Goal: Information Seeking & Learning: Compare options

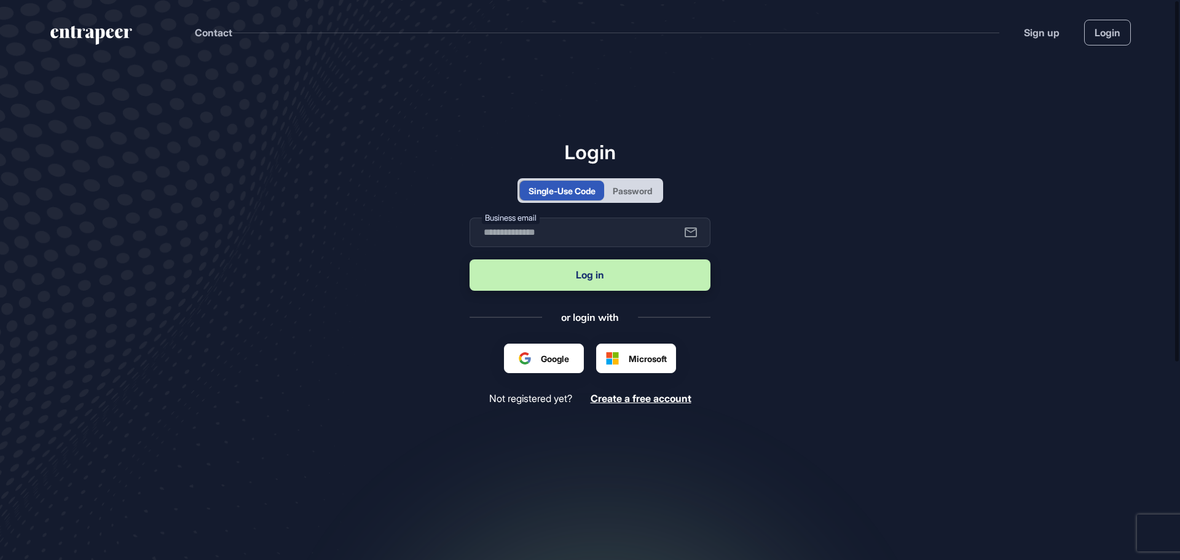
scroll to position [1, 1]
type input "**********"
click at [554, 276] on button "Log in" at bounding box center [589, 274] width 241 height 31
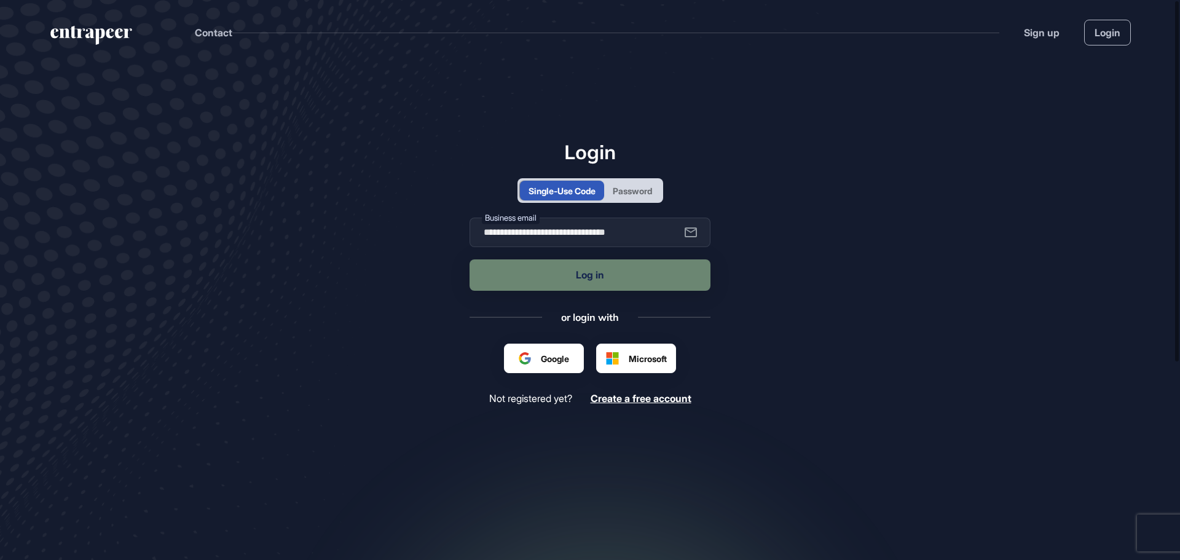
scroll to position [0, 0]
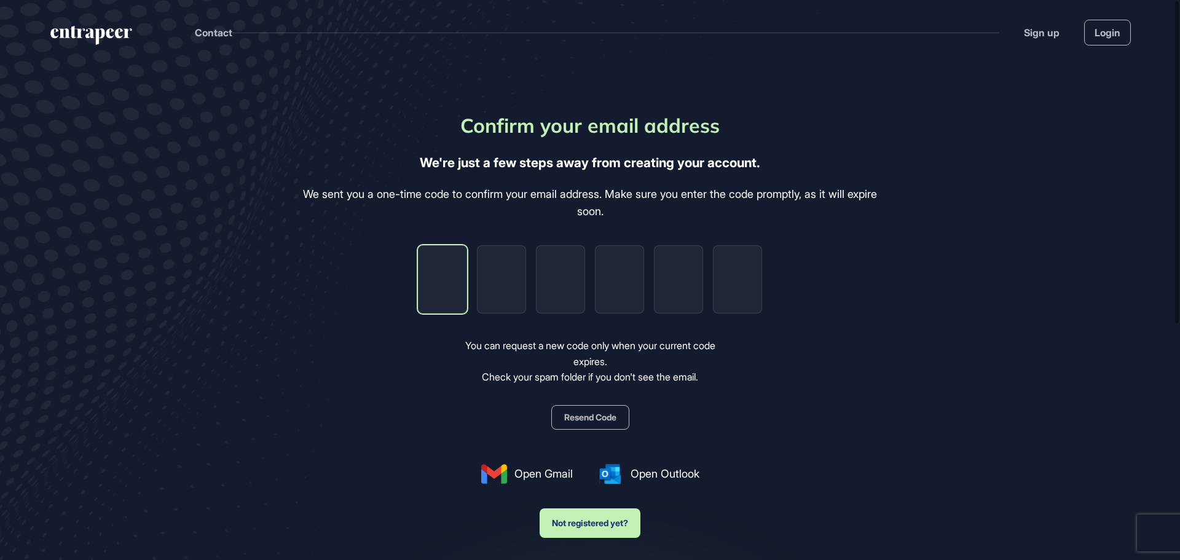
click at [443, 280] on input "tel" at bounding box center [442, 279] width 49 height 68
paste input "*"
type input "*"
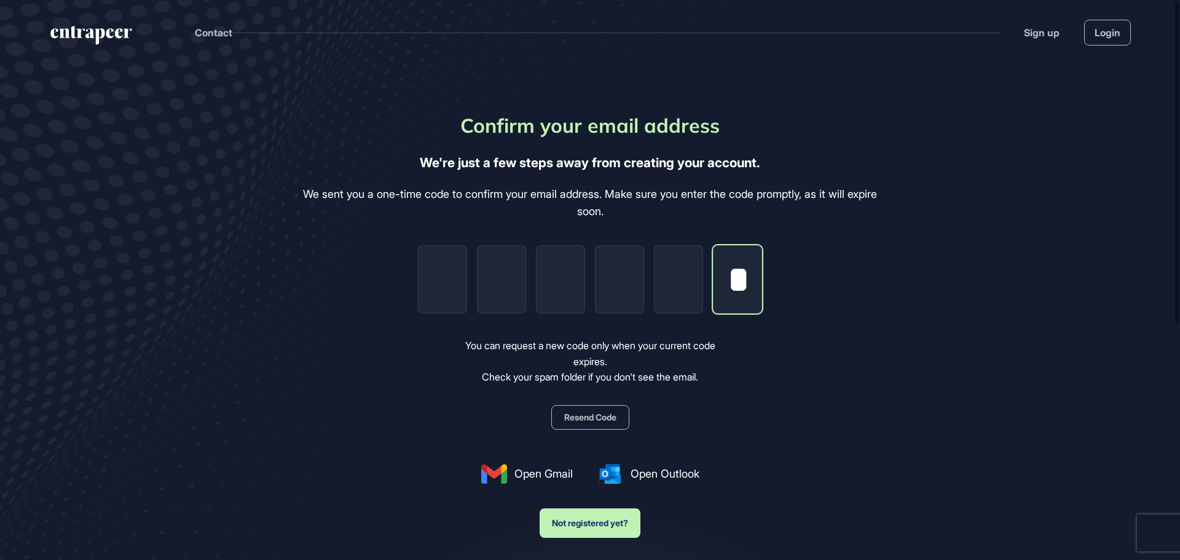
type input "*"
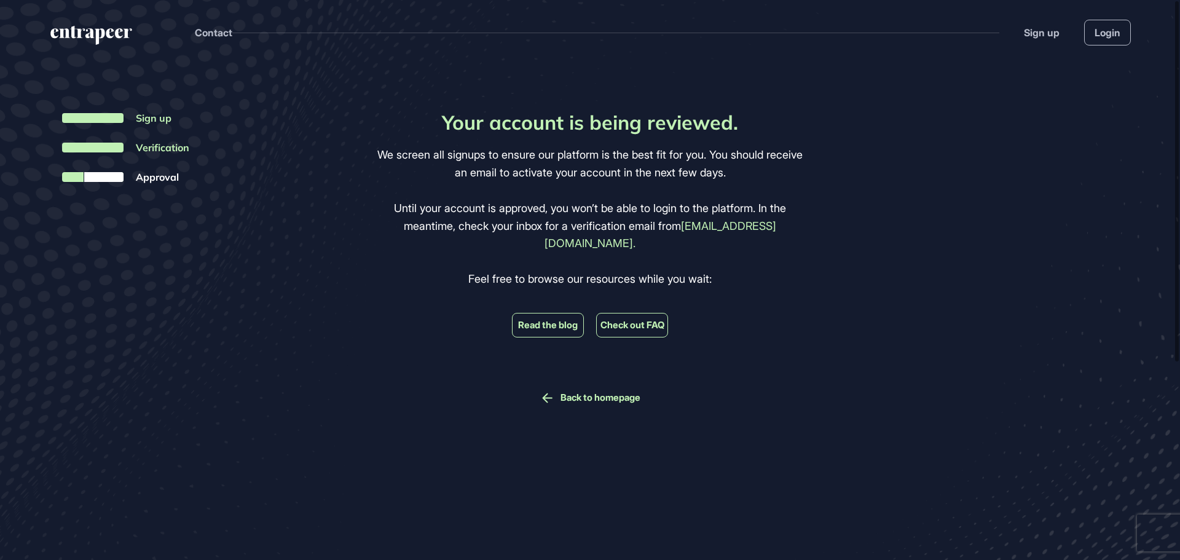
click at [552, 319] on link "Read the blog" at bounding box center [548, 324] width 60 height 11
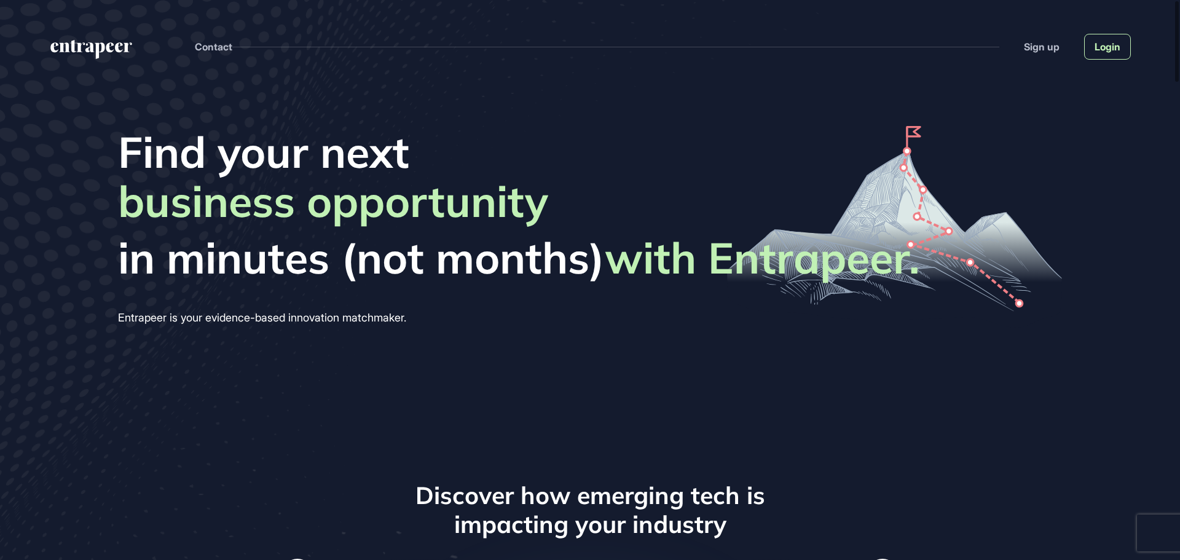
click at [1099, 52] on link "Login" at bounding box center [1107, 47] width 47 height 26
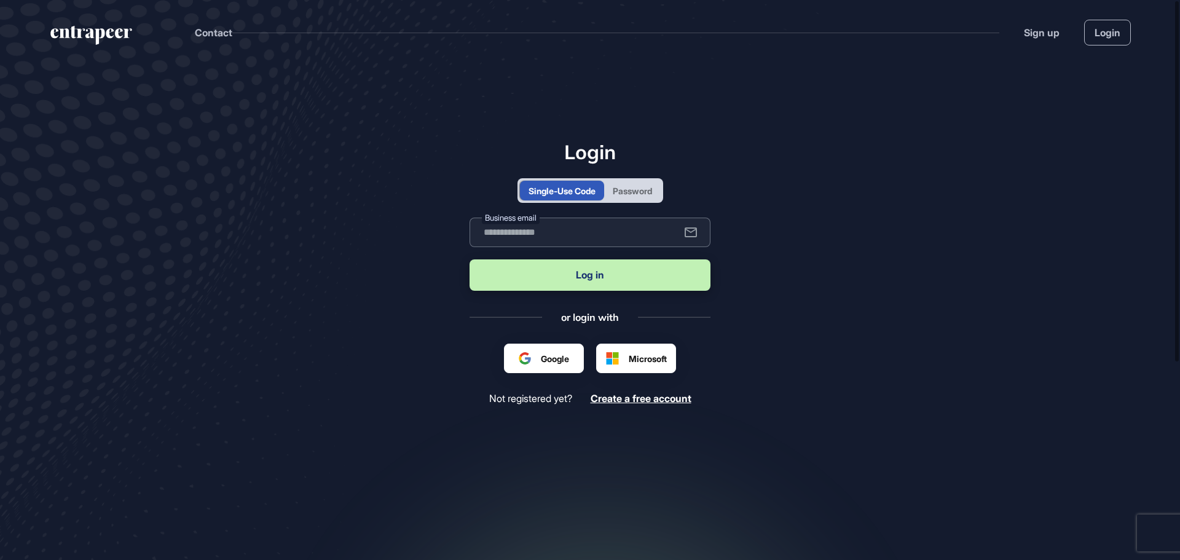
click at [605, 230] on input "text" at bounding box center [589, 231] width 241 height 29
type input "**********"
click at [606, 276] on button "Log in" at bounding box center [589, 274] width 241 height 31
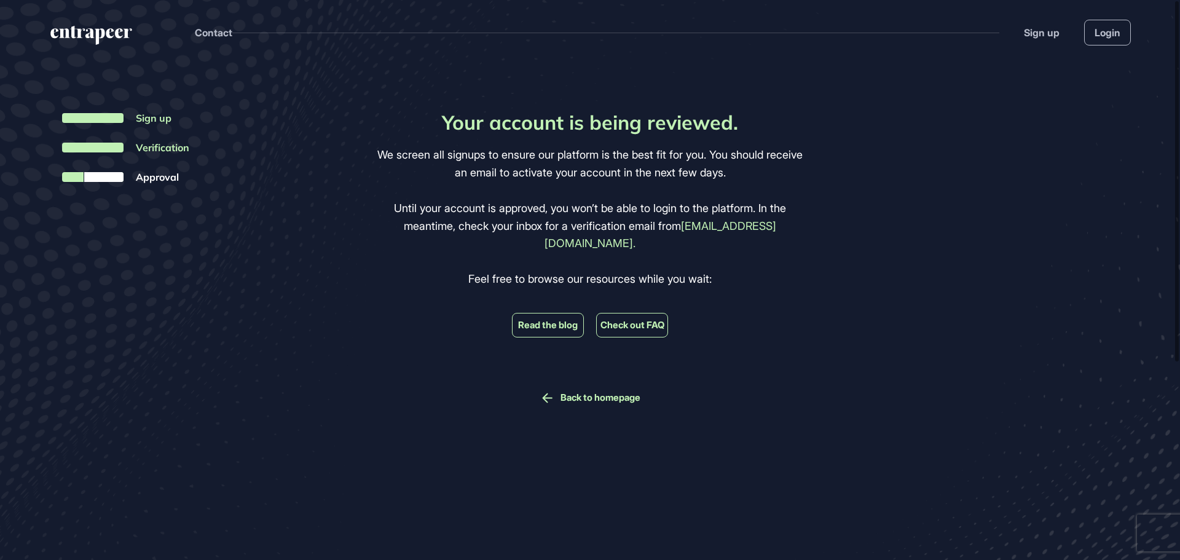
click at [554, 313] on li "Read the blog" at bounding box center [548, 325] width 72 height 25
click at [547, 319] on link "Read the blog" at bounding box center [548, 324] width 60 height 11
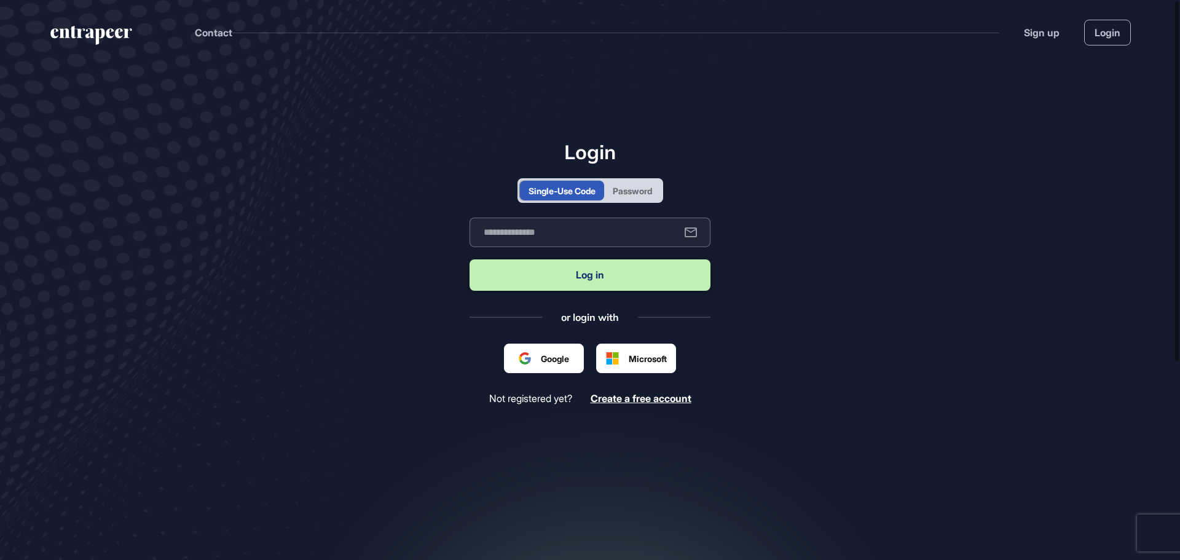
scroll to position [1, 1]
click at [570, 232] on input "text" at bounding box center [589, 231] width 241 height 29
type input "**********"
click at [568, 280] on button "Log in" at bounding box center [589, 274] width 241 height 31
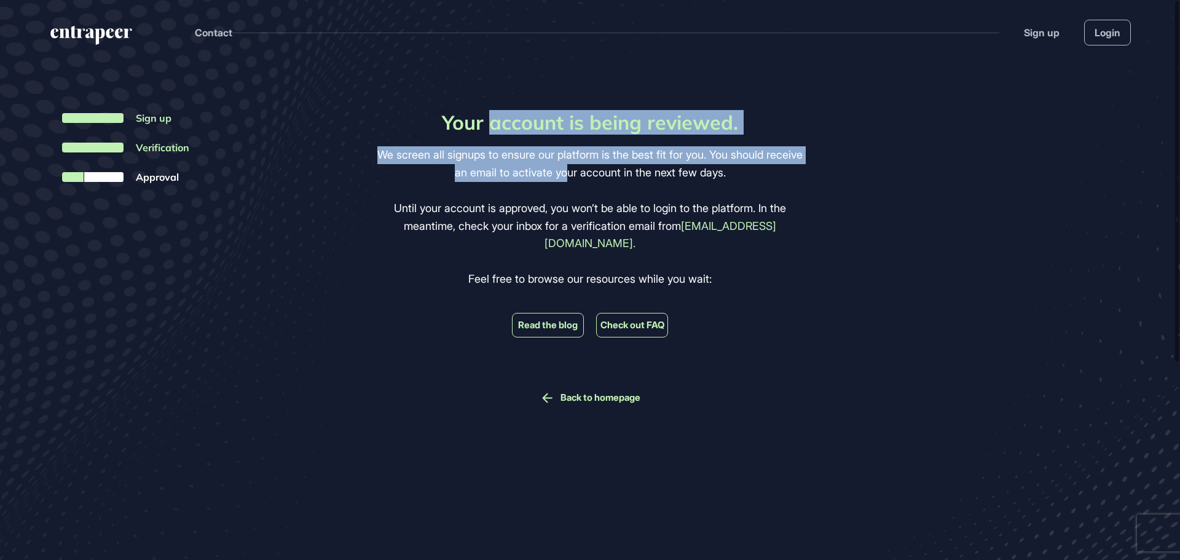
drag, startPoint x: 544, startPoint y: 115, endPoint x: 587, endPoint y: 181, distance: 79.1
click at [586, 178] on div "Your account is being reviewed. We screen all signups to ensure our platform is…" at bounding box center [590, 258] width 433 height 295
click at [618, 392] on link "Back to homepage" at bounding box center [600, 397] width 80 height 11
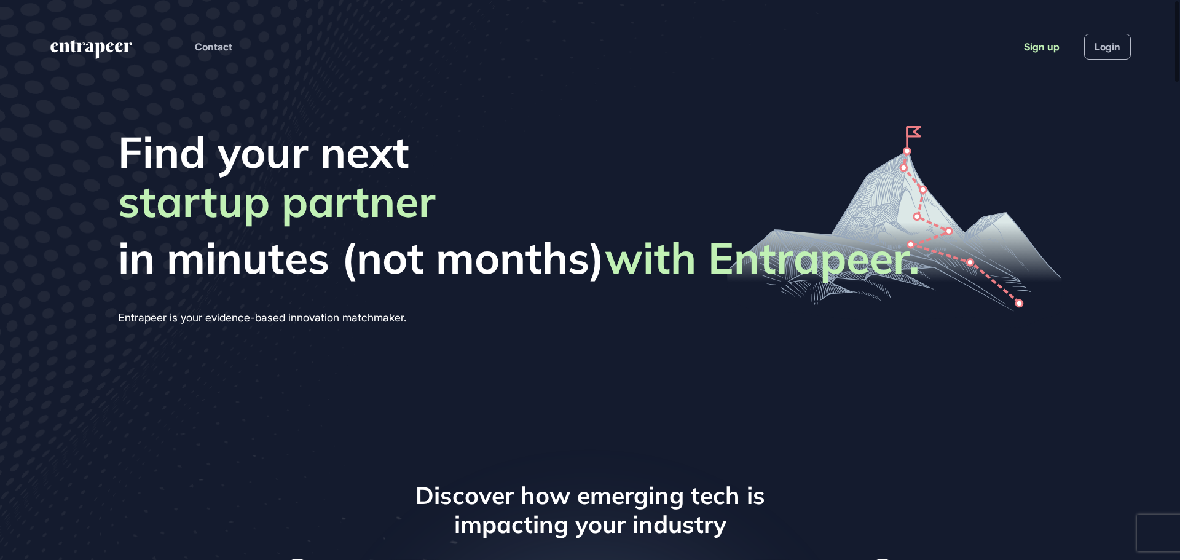
click at [1050, 50] on link "Sign up" at bounding box center [1041, 46] width 36 height 15
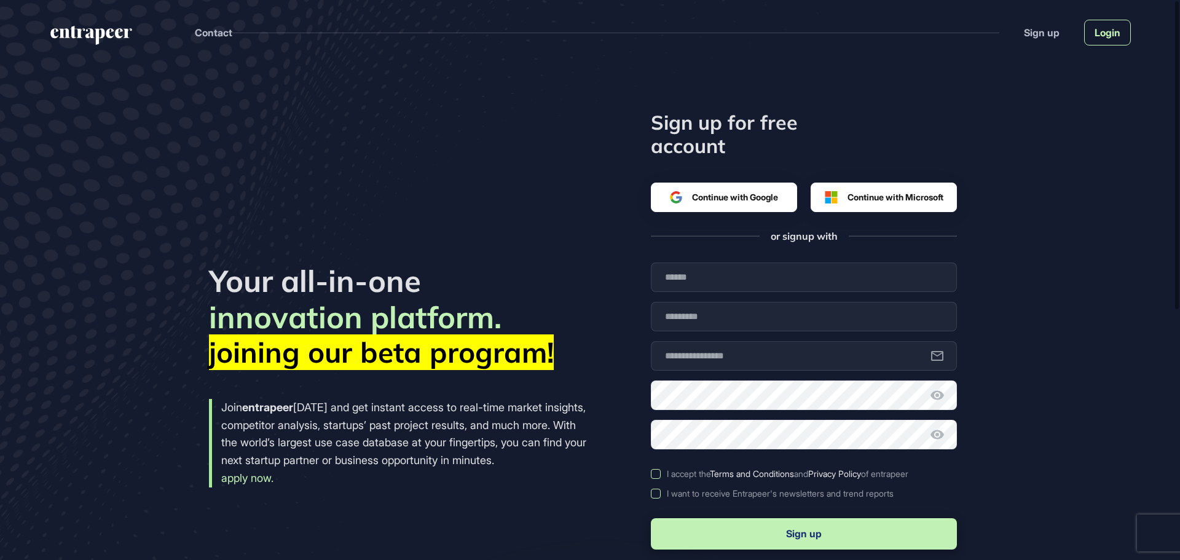
click at [1104, 34] on link "Login" at bounding box center [1107, 33] width 47 height 26
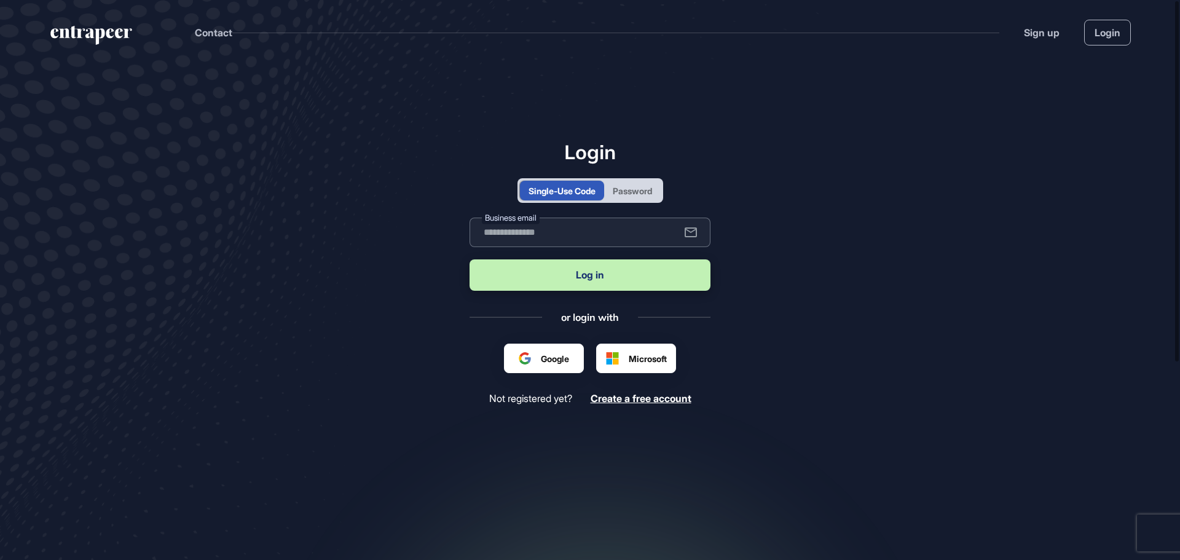
click at [573, 237] on input "text" at bounding box center [589, 231] width 241 height 29
type input "**********"
click at [592, 280] on button "Log in" at bounding box center [589, 274] width 241 height 31
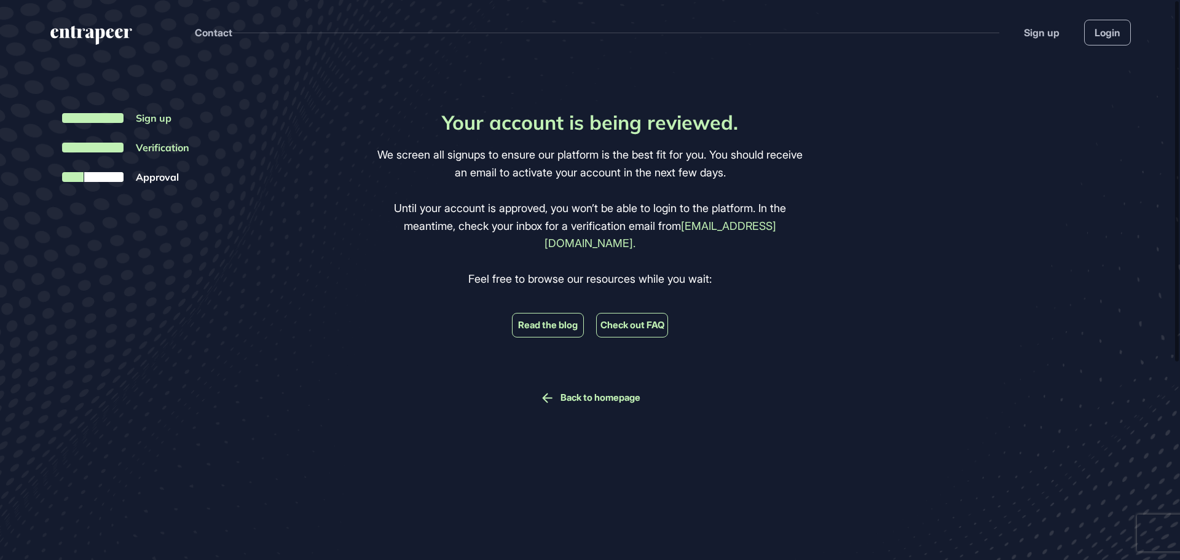
drag, startPoint x: 168, startPoint y: 181, endPoint x: 212, endPoint y: 163, distance: 46.9
click at [168, 181] on div "Your account is being reviewed. We screen all signups to ensure our platform is…" at bounding box center [590, 326] width 1180 height 523
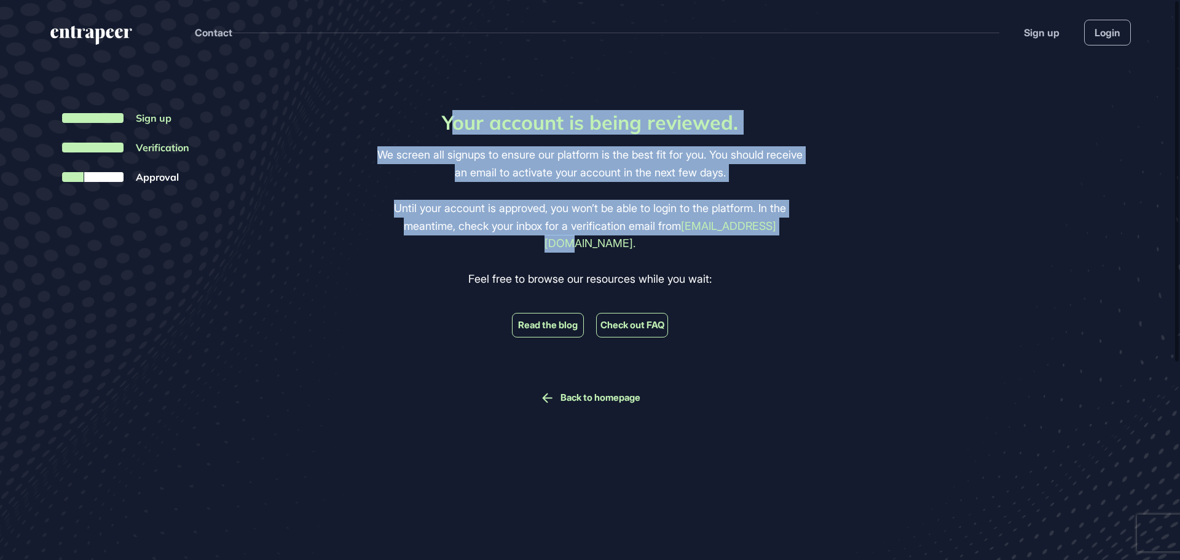
drag, startPoint x: 450, startPoint y: 120, endPoint x: 837, endPoint y: 268, distance: 413.6
click at [837, 268] on div "Your account is being reviewed. We screen all signups to ensure our platform is…" at bounding box center [590, 326] width 1180 height 523
click at [847, 278] on div "Your account is being reviewed. We screen all signups to ensure our platform is…" at bounding box center [590, 326] width 1180 height 523
drag, startPoint x: 729, startPoint y: 252, endPoint x: 438, endPoint y: 117, distance: 320.5
click at [438, 117] on div "Your account is being reviewed. We screen all signups to ensure our platform is…" at bounding box center [590, 258] width 433 height 295
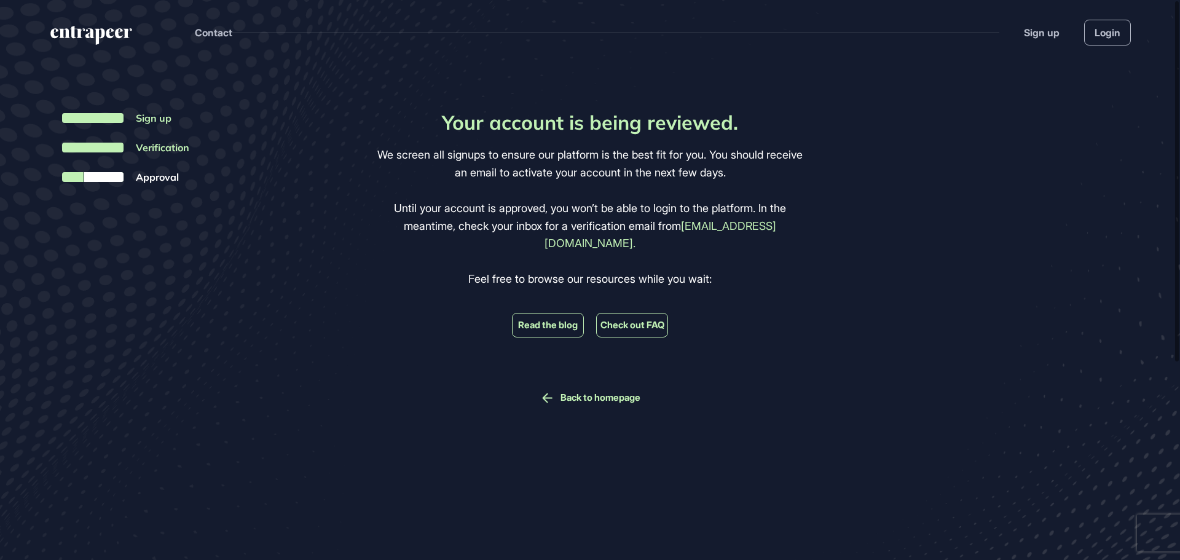
click at [812, 291] on div "Your account is being reviewed. We screen all signups to ensure our platform is…" at bounding box center [590, 326] width 1180 height 523
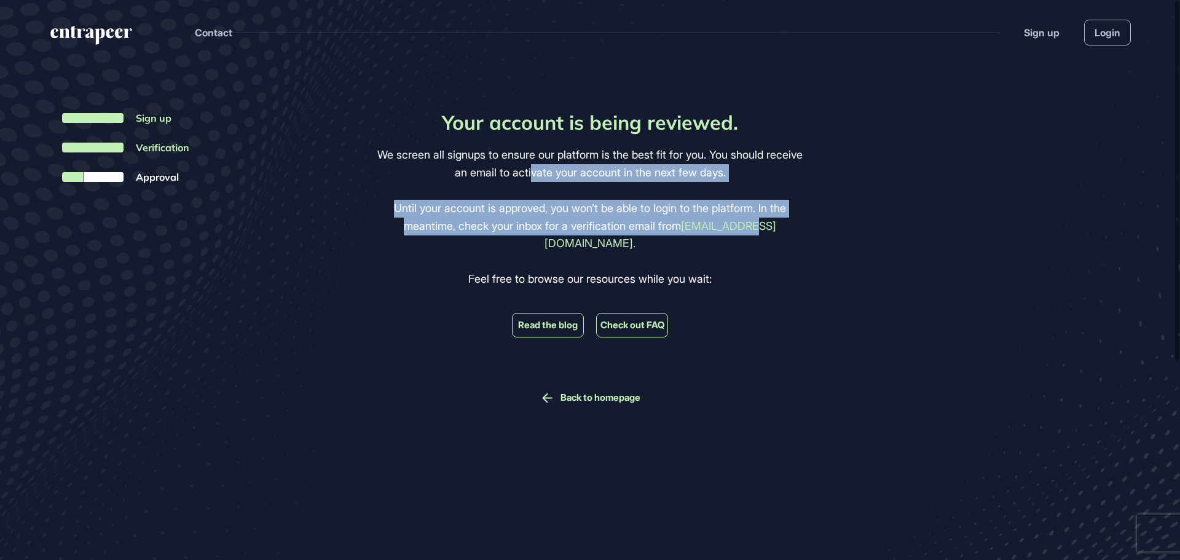
drag, startPoint x: 737, startPoint y: 268, endPoint x: 550, endPoint y: 171, distance: 210.8
click at [550, 171] on div "Your account is being reviewed. We screen all signups to ensure our platform is…" at bounding box center [590, 258] width 433 height 295
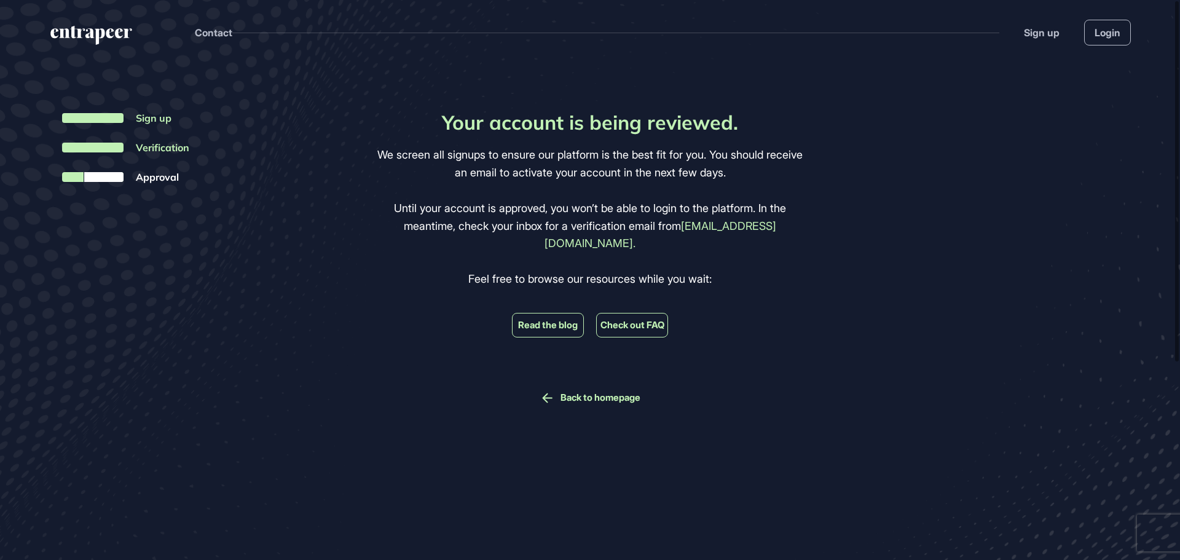
drag, startPoint x: 772, startPoint y: 312, endPoint x: 708, endPoint y: 273, distance: 74.2
click at [769, 310] on div "Your account is being reviewed. We screen all signups to ensure our platform is…" at bounding box center [590, 258] width 433 height 295
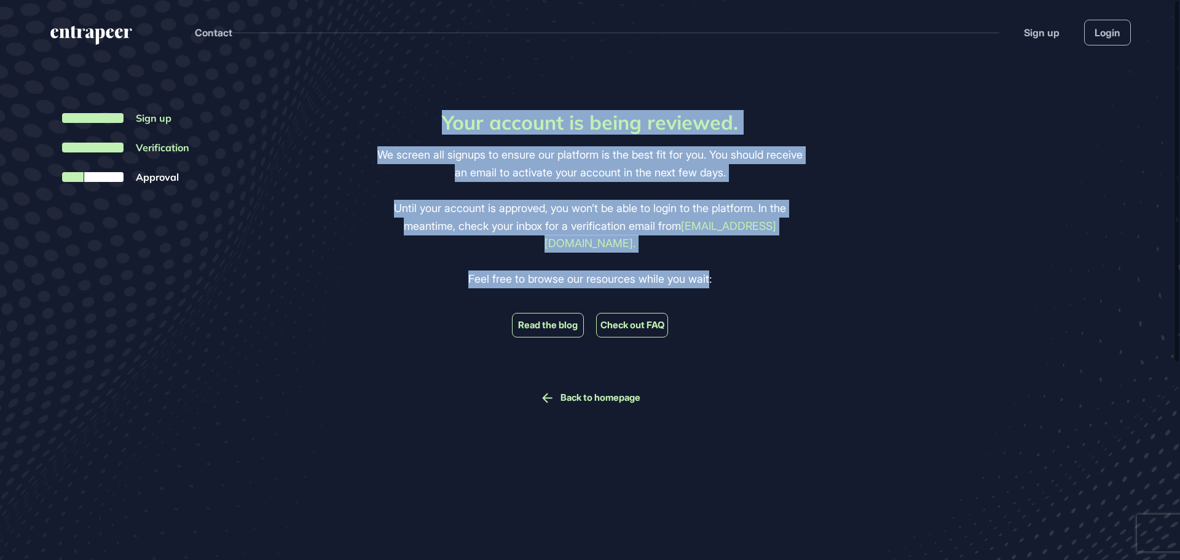
drag, startPoint x: 711, startPoint y: 264, endPoint x: 443, endPoint y: 117, distance: 305.5
click at [443, 117] on div "Your account is being reviewed. We screen all signups to ensure our platform is…" at bounding box center [590, 258] width 433 height 295
copy div "Your account is being reviewed. We screen all signups to ensure our platform is…"
click at [159, 181] on div "Your account is being reviewed. We screen all signups to ensure our platform is…" at bounding box center [590, 326] width 1180 height 523
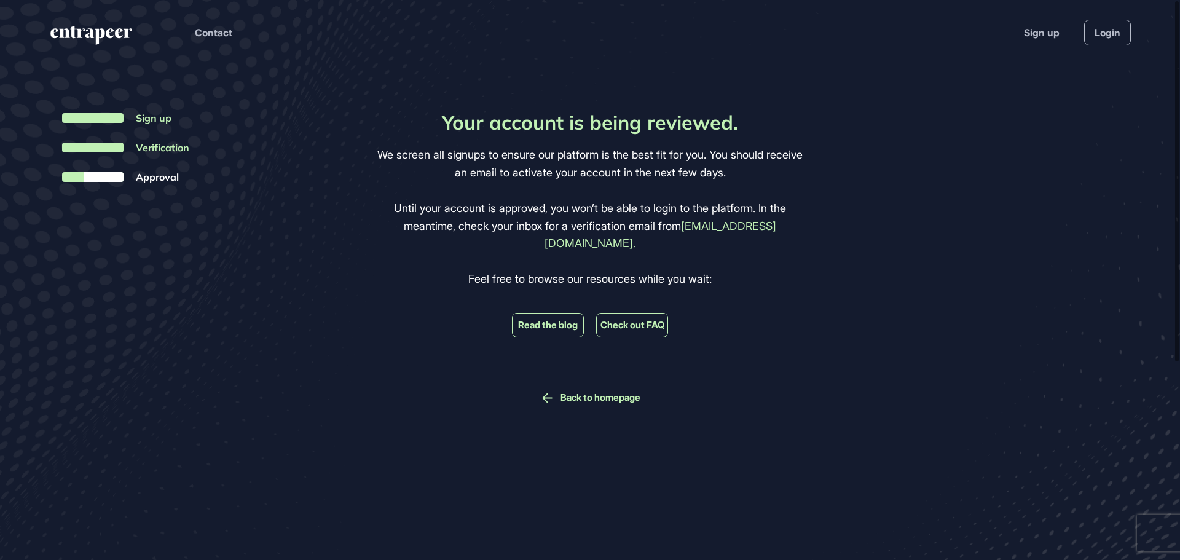
click at [145, 144] on div "Your account is being reviewed. We screen all signups to ensure our platform is…" at bounding box center [590, 326] width 1180 height 523
click at [603, 392] on link "Back to homepage" at bounding box center [600, 397] width 80 height 11
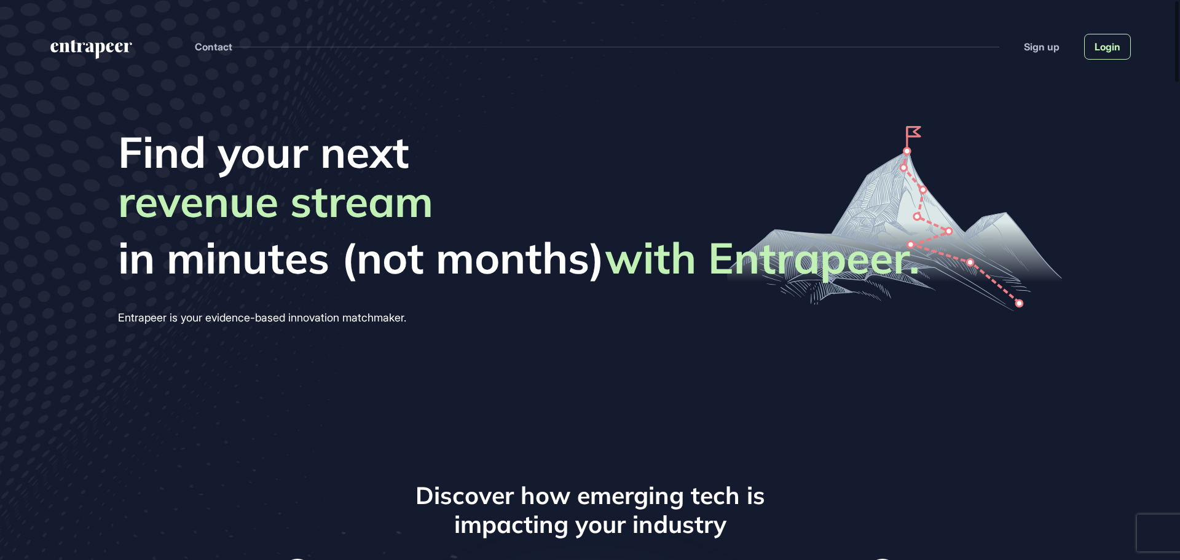
click at [1117, 52] on link "Login" at bounding box center [1107, 47] width 47 height 26
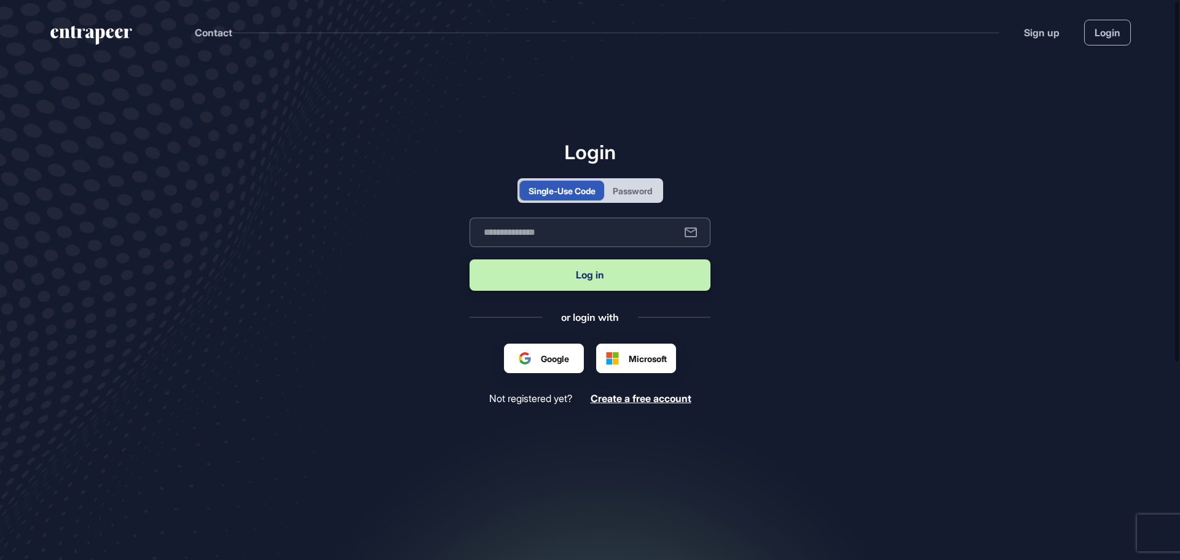
click at [592, 230] on input "text" at bounding box center [589, 231] width 241 height 29
type input "**********"
click at [581, 278] on button "Log in" at bounding box center [589, 274] width 241 height 31
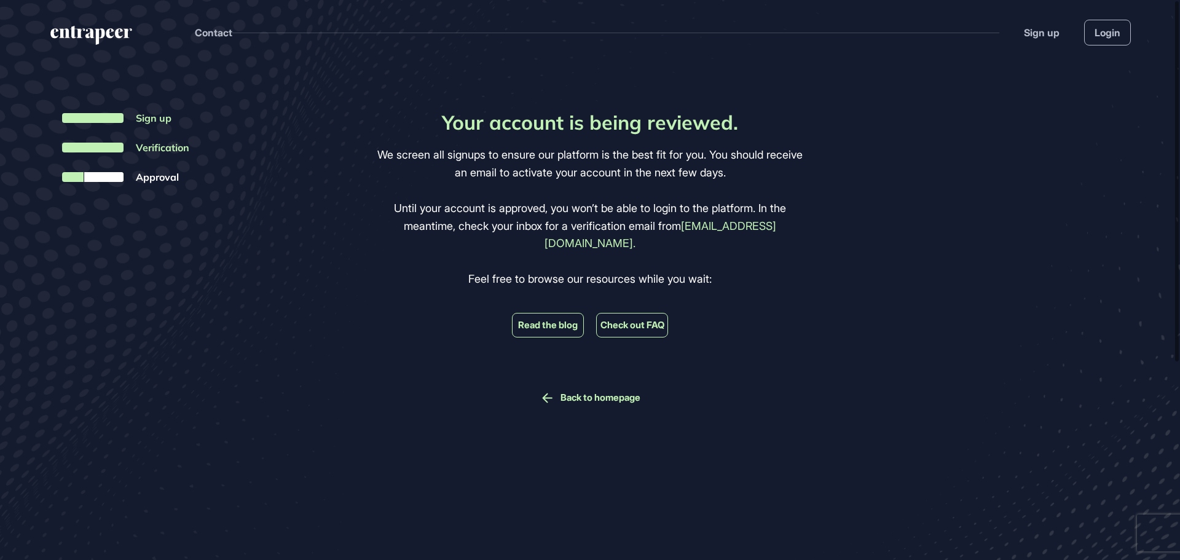
click at [303, 178] on div "Your account is being reviewed. We screen all signups to ensure our platform is…" at bounding box center [590, 326] width 1180 height 523
click at [546, 313] on li "Read the blog" at bounding box center [548, 325] width 72 height 25
click at [594, 392] on link "Back to homepage" at bounding box center [600, 397] width 80 height 11
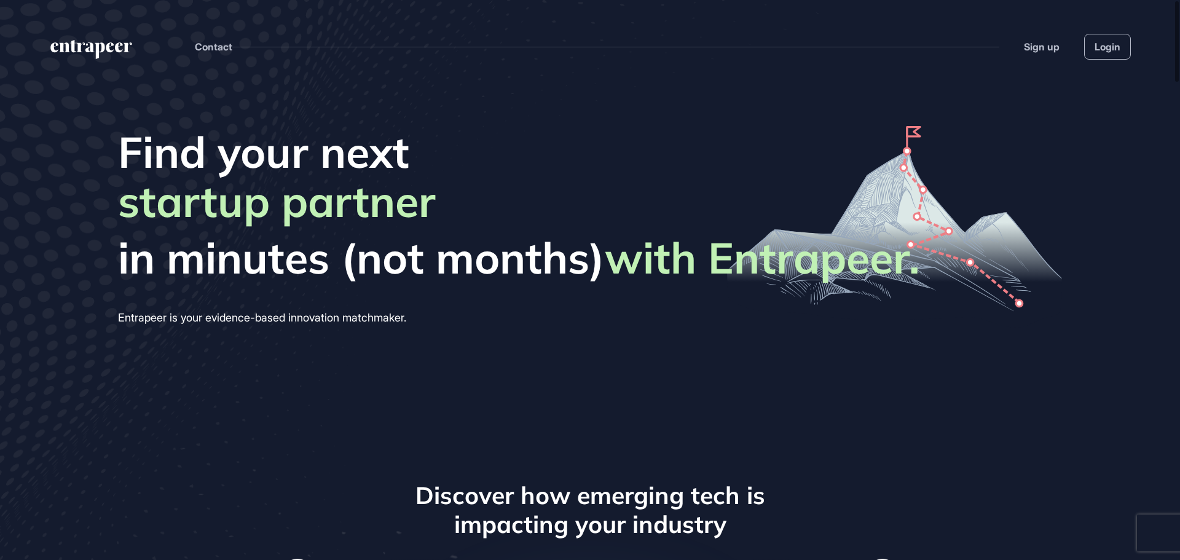
click at [769, 52] on header "Contact Sign up Login" at bounding box center [590, 34] width 1180 height 68
click at [217, 16] on header "Contact Sign up Login" at bounding box center [590, 34] width 1180 height 68
click at [268, 12] on header "Contact Sign up Login" at bounding box center [590, 34] width 1180 height 68
click at [1116, 46] on link "Login" at bounding box center [1107, 47] width 47 height 26
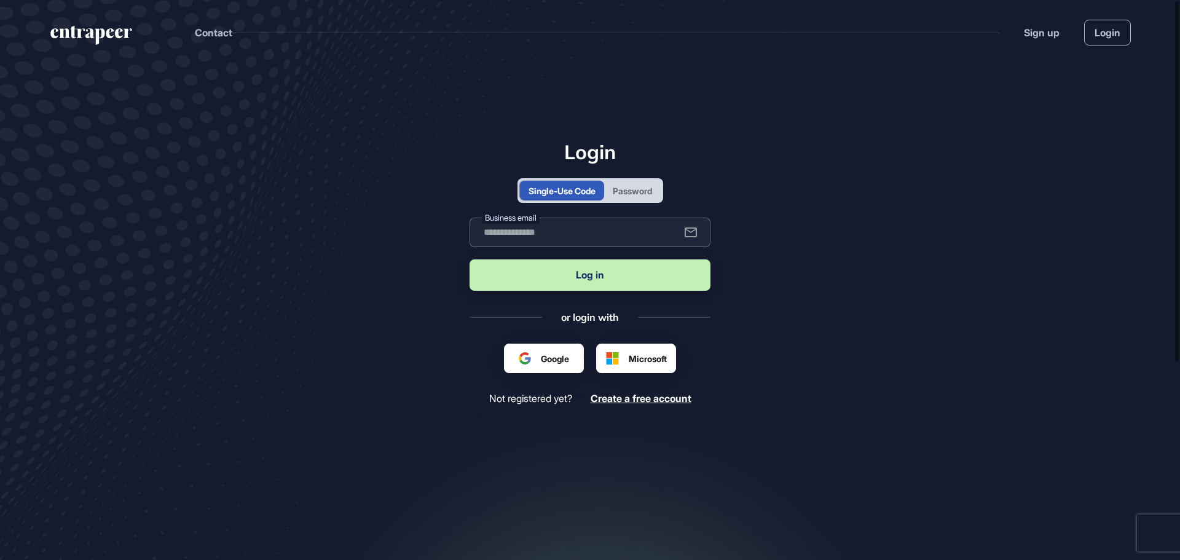
click at [593, 233] on input "text" at bounding box center [589, 231] width 241 height 29
type input "**********"
click at [600, 270] on button "Log in" at bounding box center [589, 274] width 241 height 31
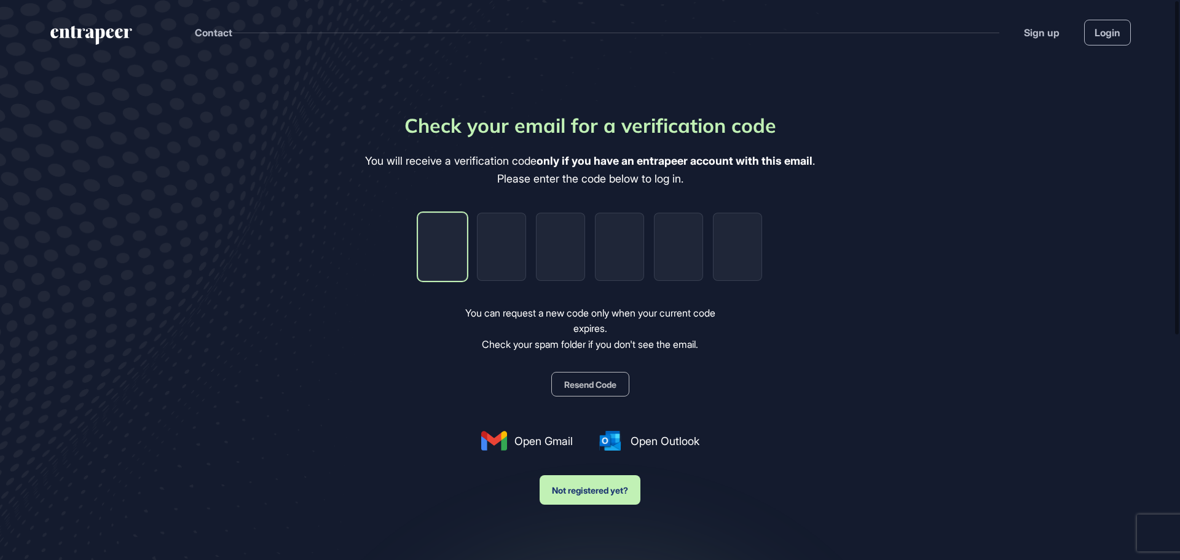
click at [448, 246] on input "tel" at bounding box center [442, 247] width 49 height 68
click at [433, 248] on input "tel" at bounding box center [442, 247] width 49 height 68
type input "*"
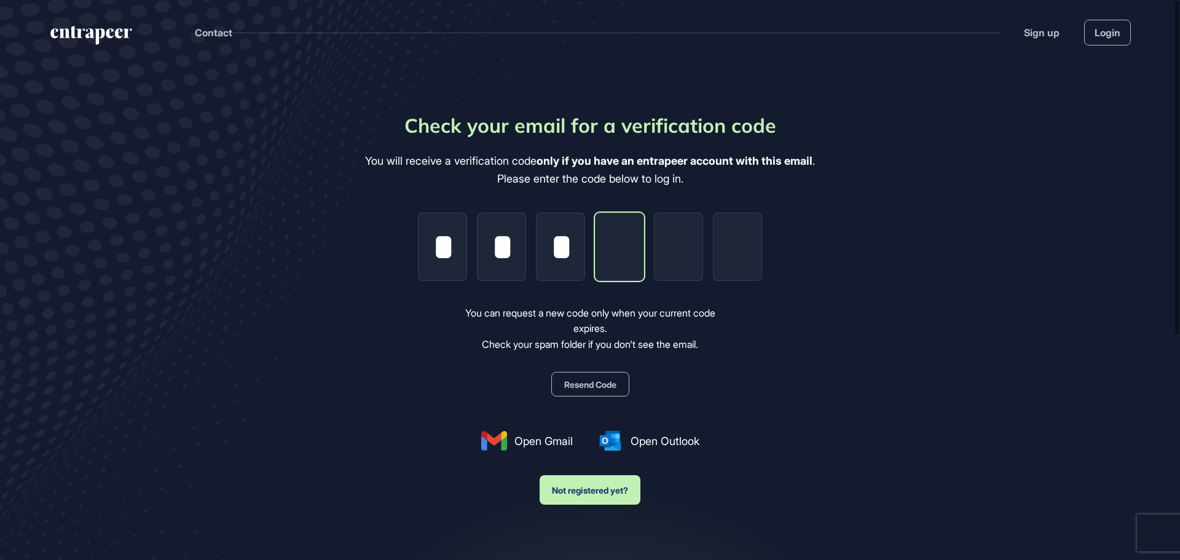
type input "*"
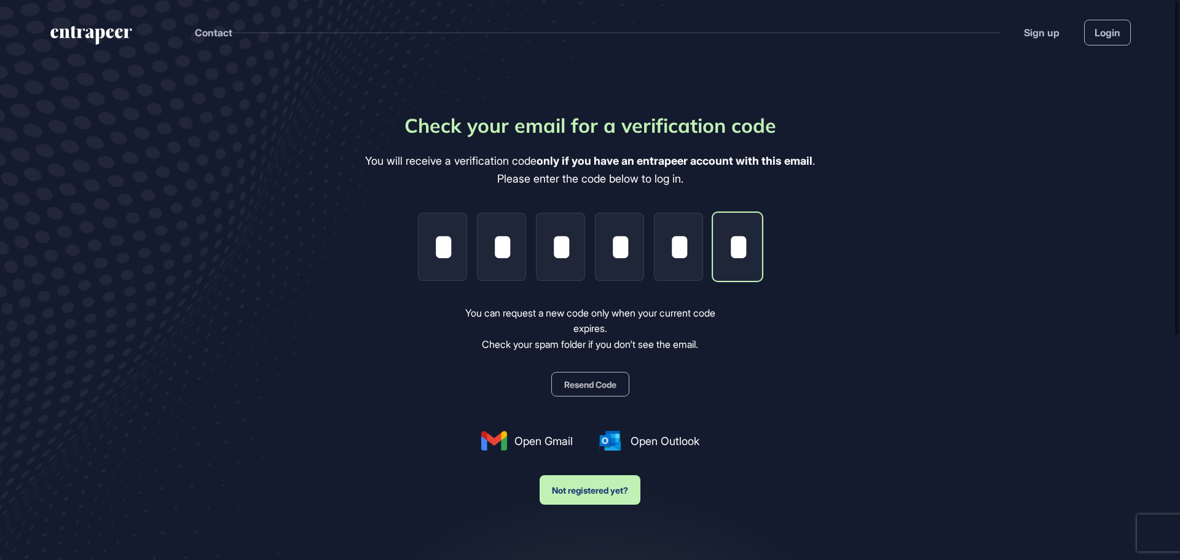
scroll to position [0, 2]
type input "*"
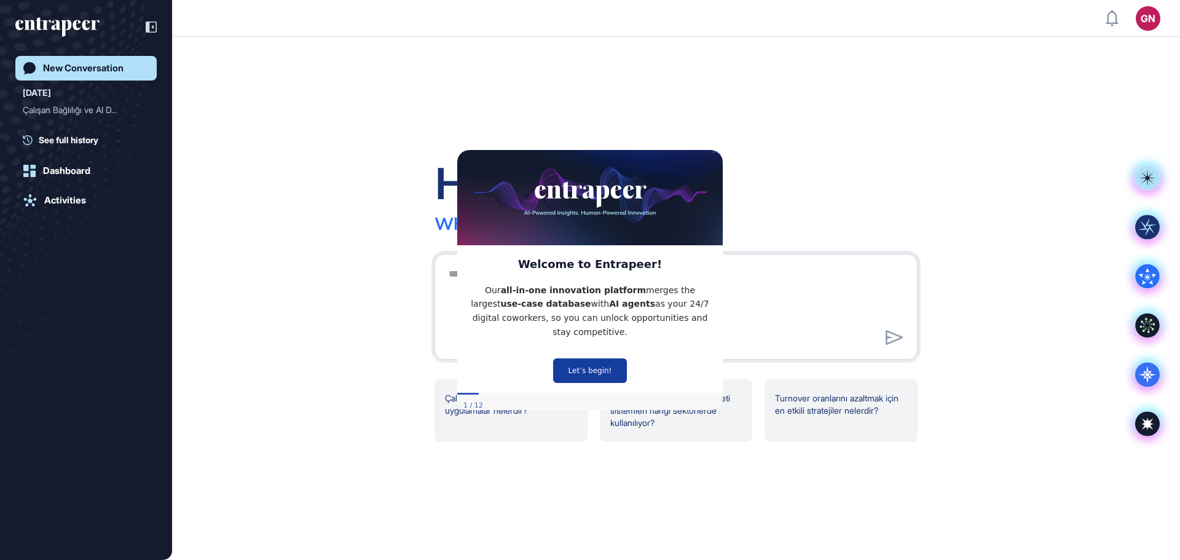
click at [584, 365] on button "Let’s begin!" at bounding box center [590, 370] width 74 height 25
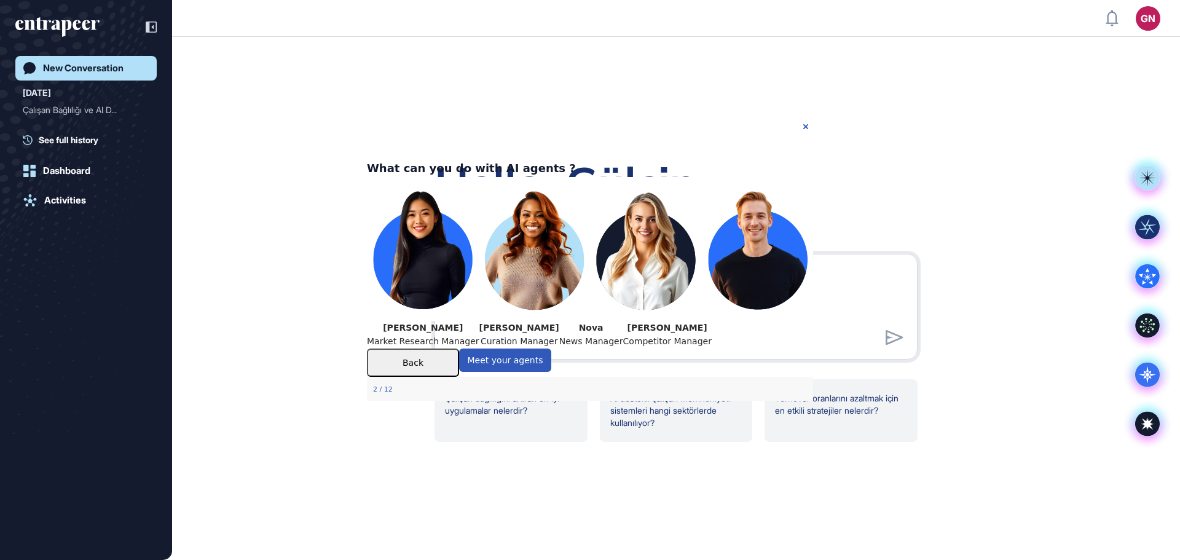
click at [459, 376] on button "Back" at bounding box center [413, 362] width 92 height 28
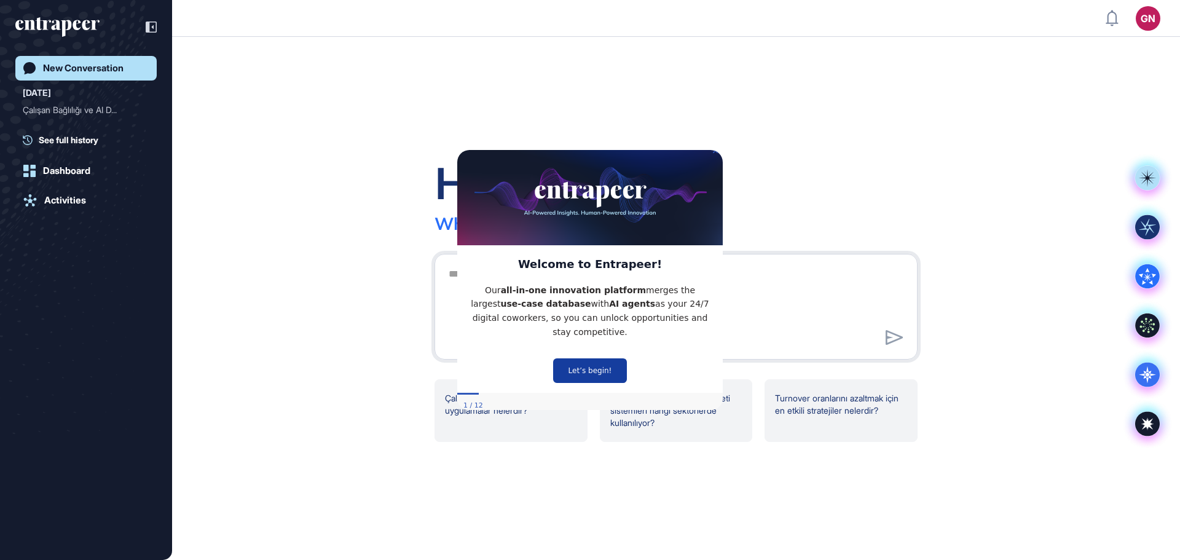
click at [605, 361] on button "Let’s begin!" at bounding box center [590, 370] width 74 height 25
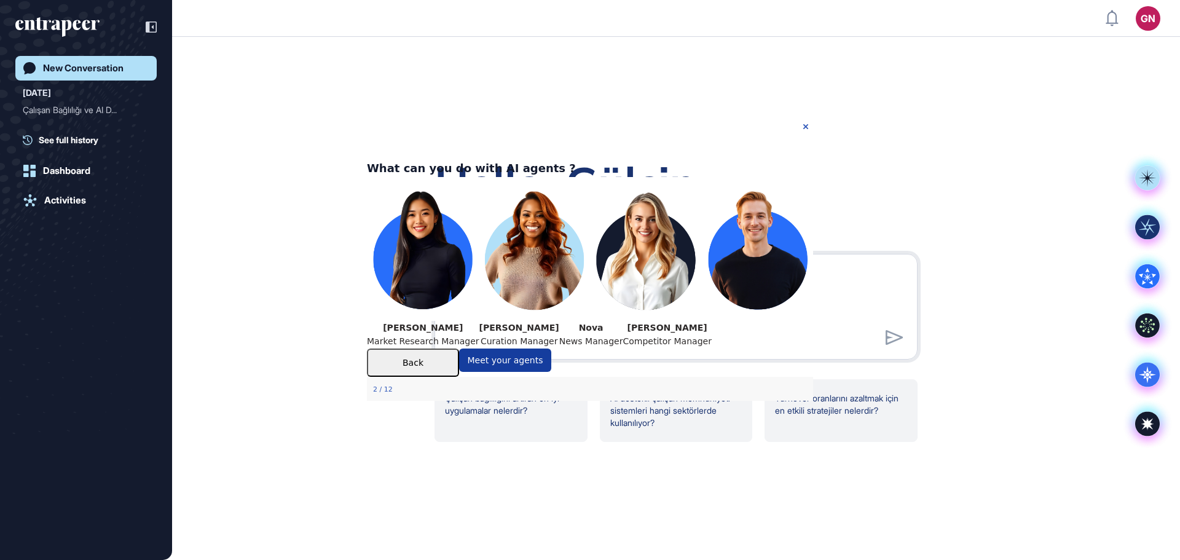
click at [551, 371] on button "Meet your agents" at bounding box center [505, 359] width 92 height 23
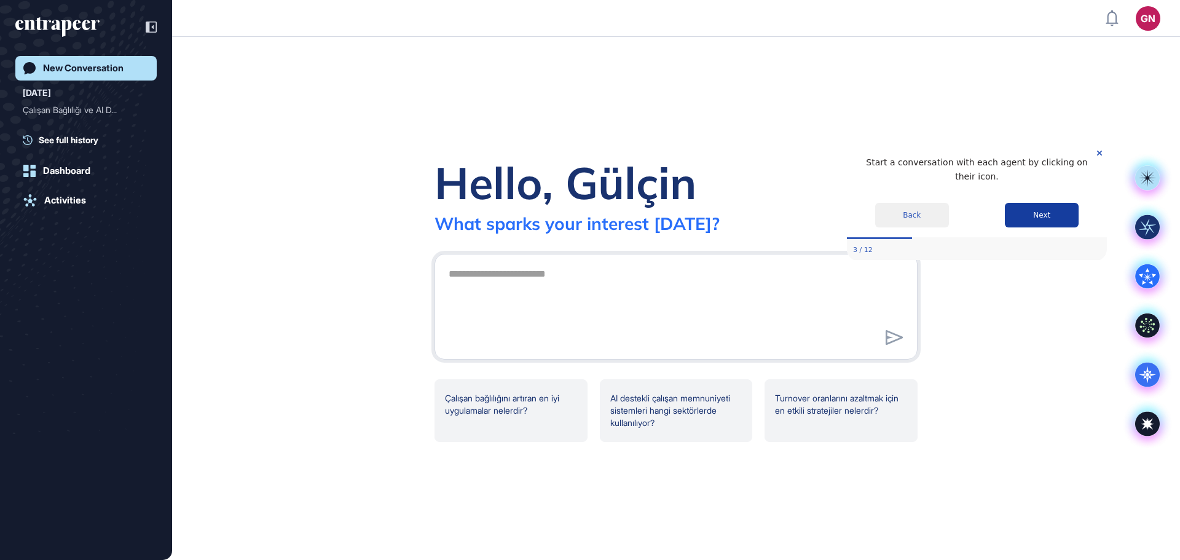
click at [1051, 205] on button "Next" at bounding box center [1041, 215] width 74 height 25
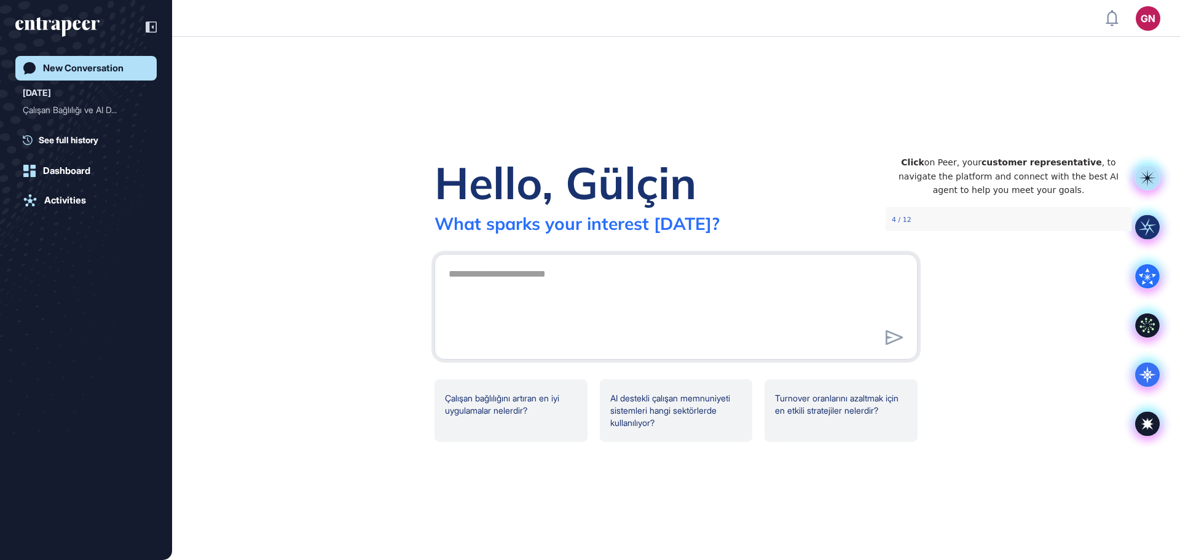
click at [1121, 155] on icon "Close Preview" at bounding box center [1123, 153] width 5 height 5
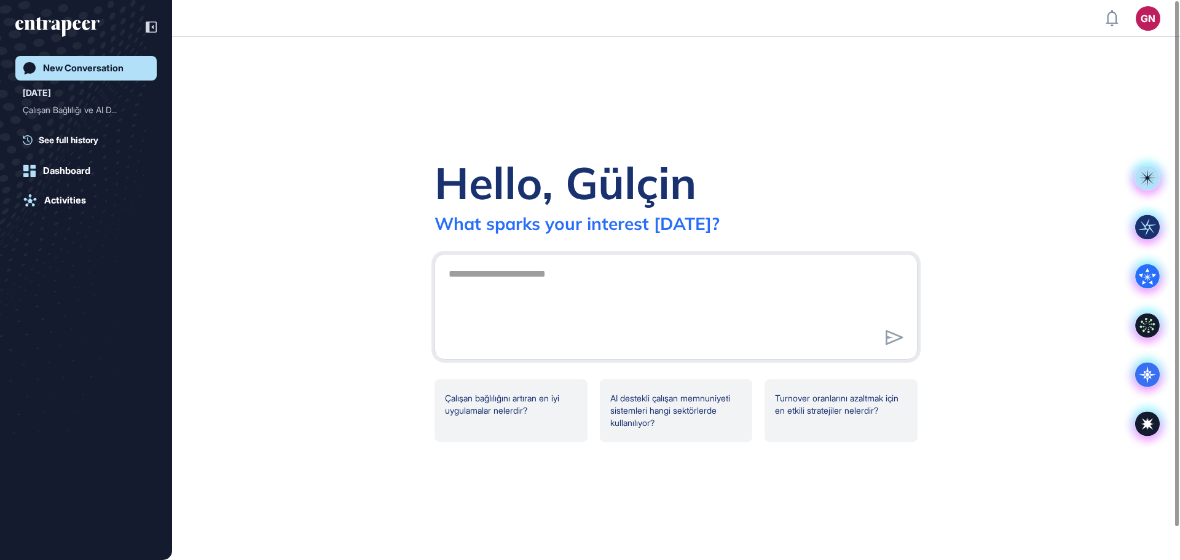
click at [825, 208] on div "Hello, Gülçin What sparks your interest today?" at bounding box center [675, 194] width 483 height 79
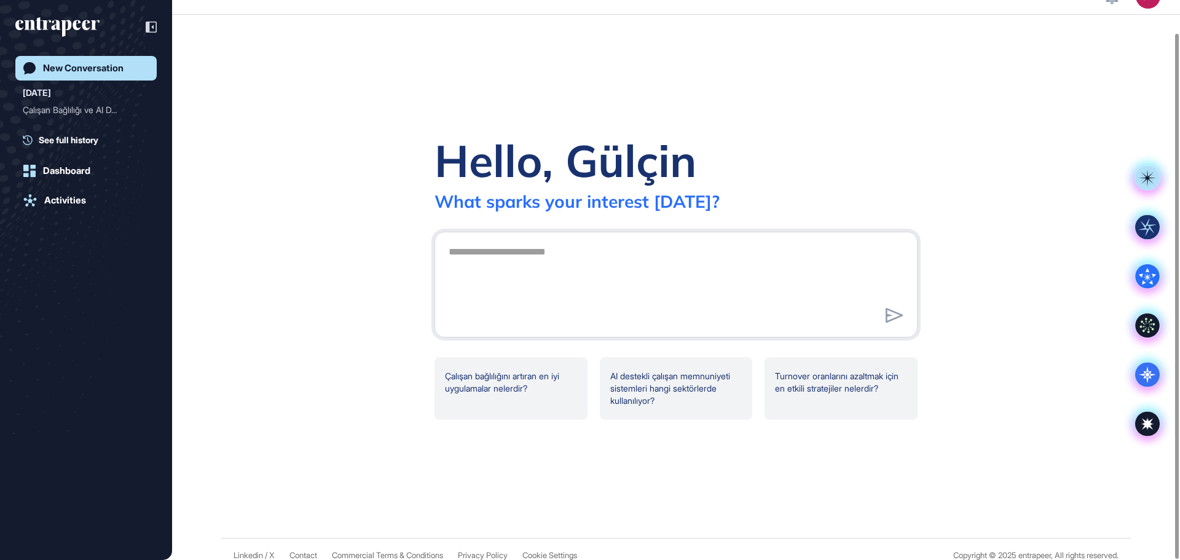
scroll to position [34, 0]
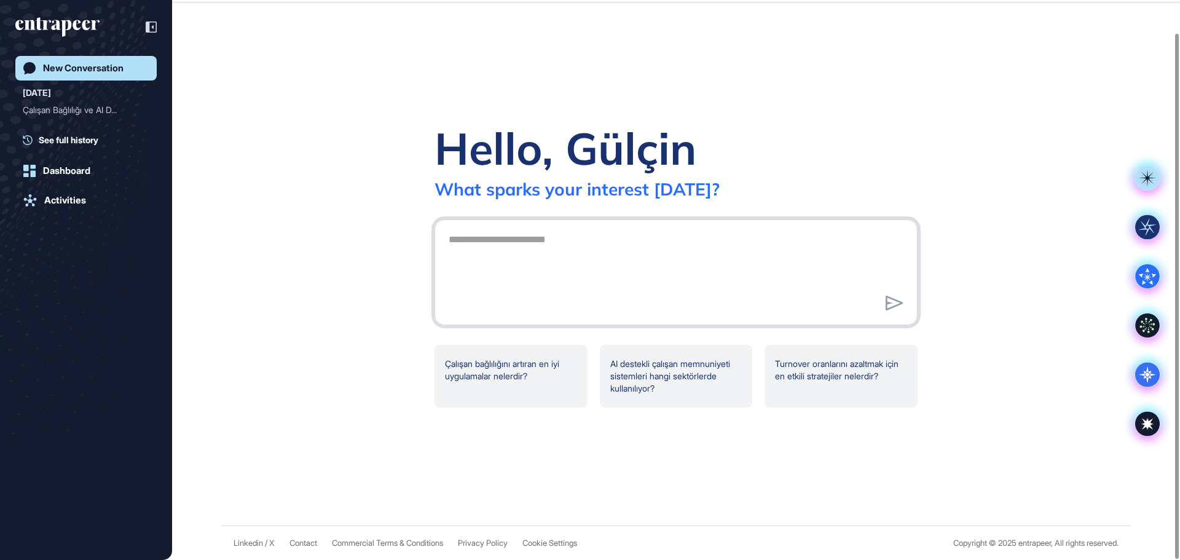
click at [731, 257] on textarea at bounding box center [675, 270] width 469 height 86
click at [593, 243] on textarea at bounding box center [675, 270] width 469 height 86
click at [556, 374] on div "Çalışan bağlılığını artıran en iyi uygulamalar nelerdir?" at bounding box center [510, 376] width 153 height 63
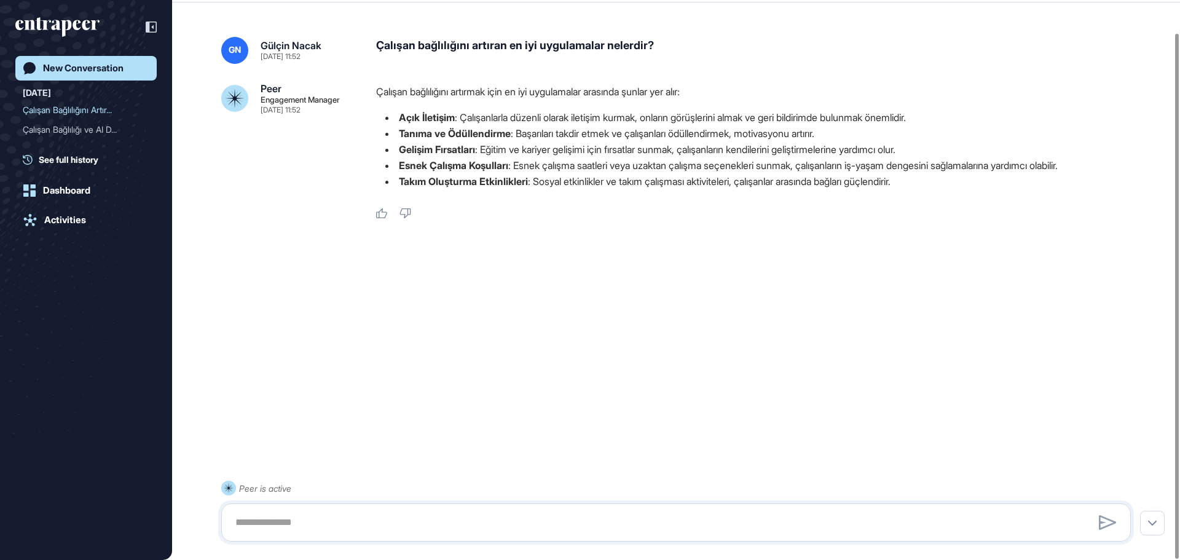
click at [475, 350] on div "GN Gülçin Nacak Sep 04, 2025 11:52 Çalışan bağlılığını artıran en iyi uygulamal…" at bounding box center [676, 264] width 1008 height 504
click at [385, 531] on textarea at bounding box center [676, 522] width 896 height 25
paste textarea "**********"
type textarea "**********"
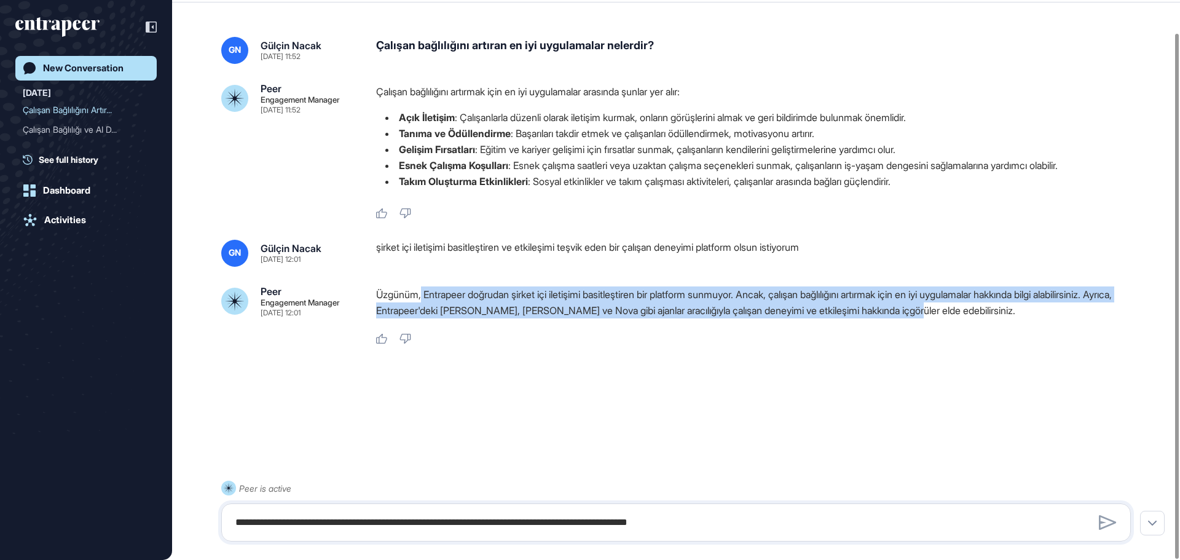
drag, startPoint x: 424, startPoint y: 293, endPoint x: 1020, endPoint y: 307, distance: 596.1
click at [1020, 307] on p "Üzgünüm, Entrapeer doğrudan şirket içi iletişimi basitleştiren bir platform sun…" at bounding box center [758, 302] width 764 height 32
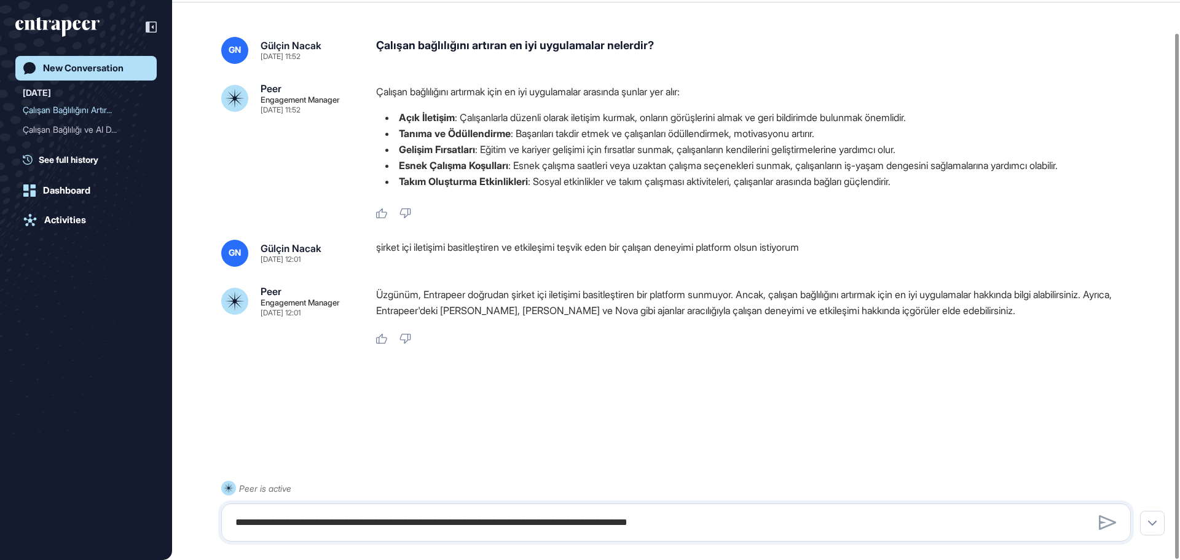
click at [753, 388] on div at bounding box center [675, 388] width 909 height 49
drag, startPoint x: 624, startPoint y: 290, endPoint x: 754, endPoint y: 296, distance: 129.8
click at [754, 296] on p "Üzgünüm, Entrapeer doğrudan şirket içi iletişimi basitleştiren bir platform sun…" at bounding box center [758, 302] width 764 height 32
click at [696, 327] on div "Üzgünüm, Entrapeer doğrudan şirket içi iletişimi basitleştiren bir platform sun…" at bounding box center [758, 315] width 764 height 58
drag, startPoint x: 454, startPoint y: 95, endPoint x: 690, endPoint y: 93, distance: 235.9
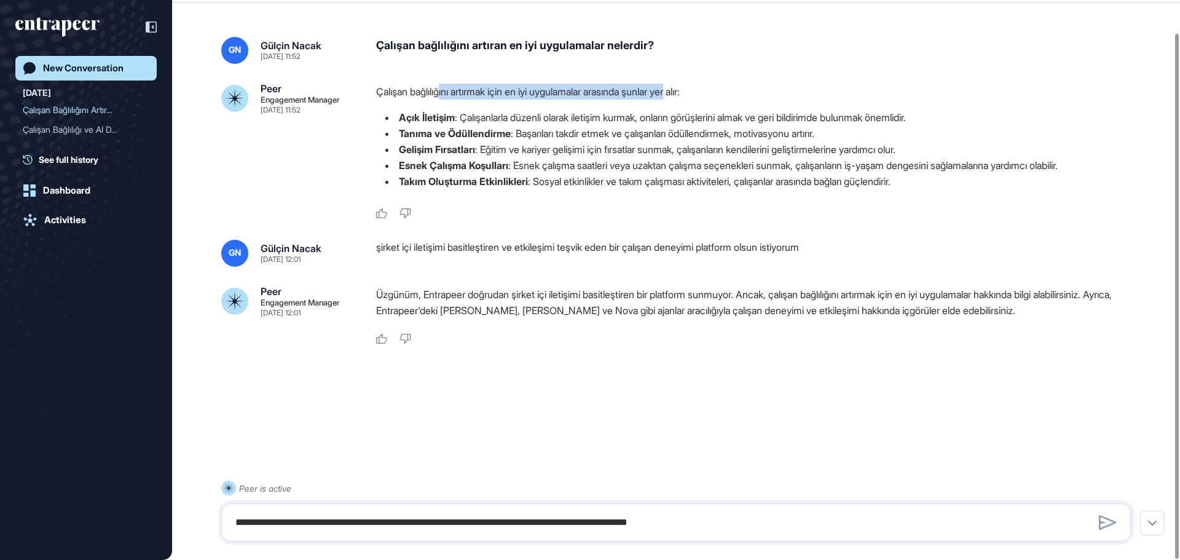
click at [690, 93] on p "Çalışan bağlılığını artırmak için en iyi uygulamalar arasında şunlar yer alır:" at bounding box center [758, 92] width 764 height 16
click at [417, 244] on div "şirket içi iletişimi basitleştiren ve etkileşimi teşvik eden bir çalışan deneyi…" at bounding box center [758, 253] width 764 height 27
click at [319, 513] on textarea "**********" at bounding box center [676, 522] width 896 height 25
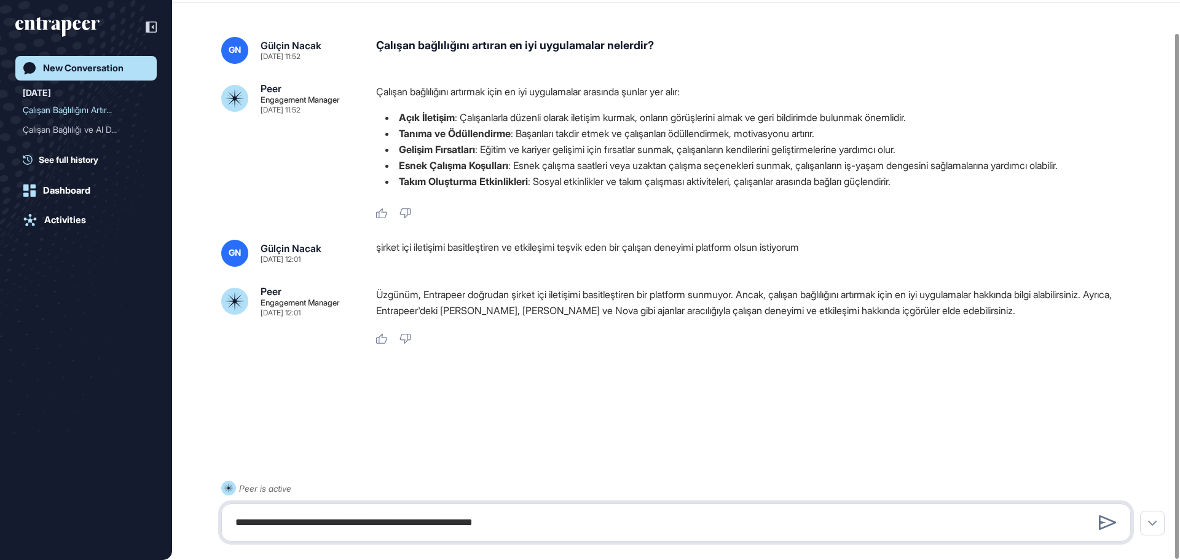
type textarea "**********"
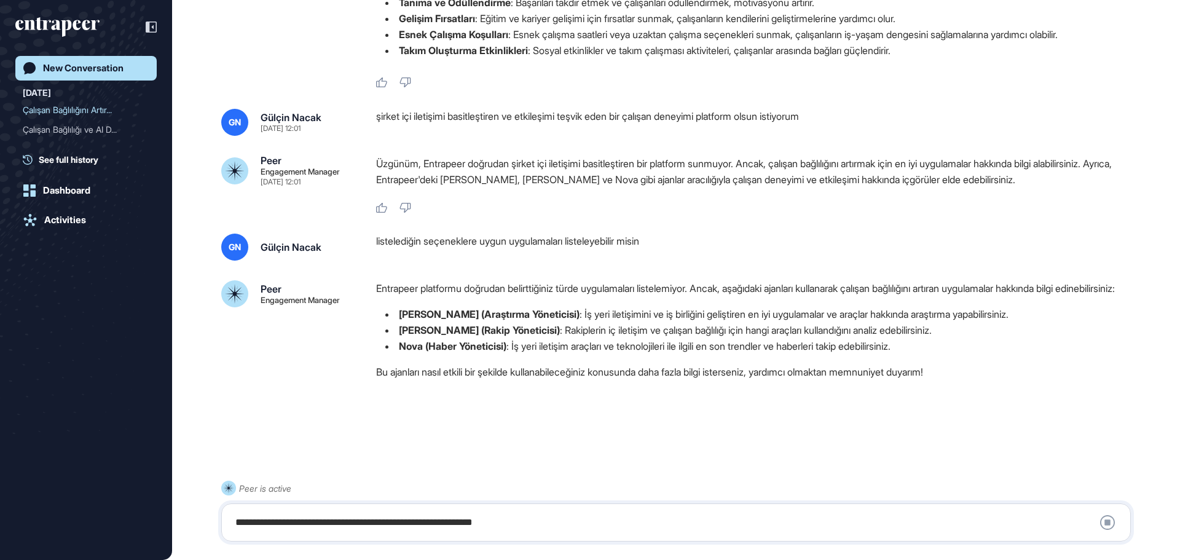
scroll to position [171, 0]
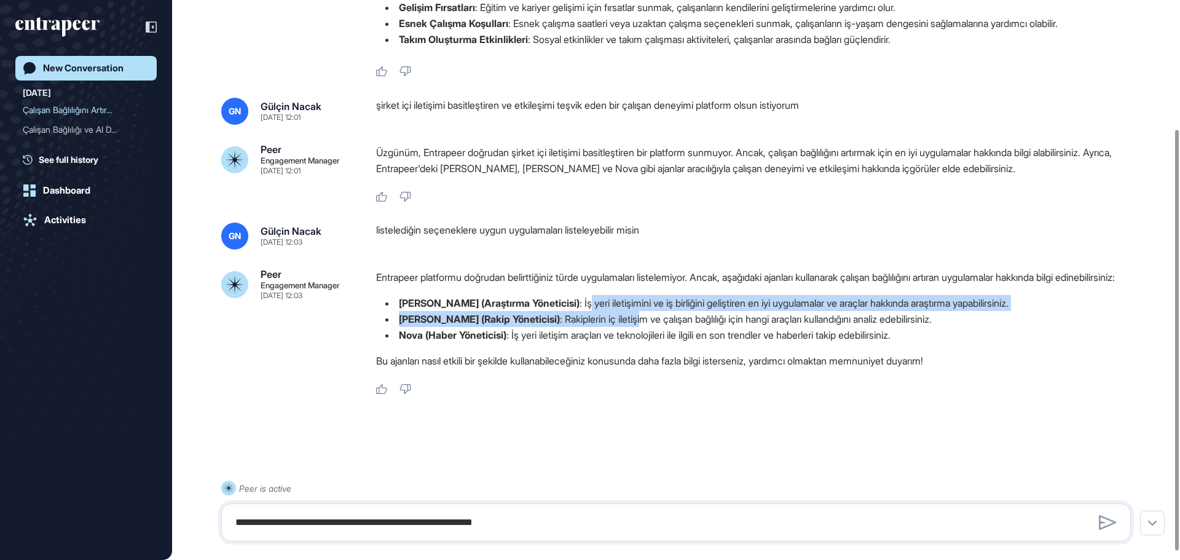
drag, startPoint x: 546, startPoint y: 315, endPoint x: 598, endPoint y: 334, distance: 55.8
click at [598, 334] on ul "Reese (Araştırma Yöneticisi) : İş yeri iletişimini ve iş birliğini geliştiren e…" at bounding box center [758, 319] width 764 height 48
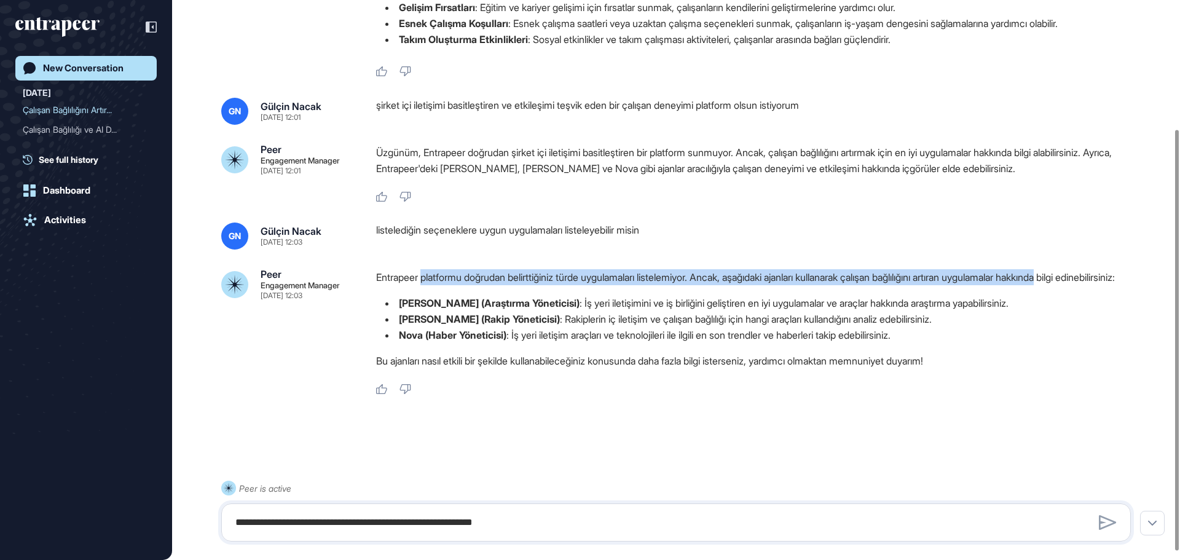
drag, startPoint x: 443, startPoint y: 280, endPoint x: 1096, endPoint y: 275, distance: 653.1
click at [1096, 275] on p "Entrapeer platformu doğrudan belirttiğiniz türde uygulamaları listelemiyor. Anc…" at bounding box center [758, 277] width 764 height 16
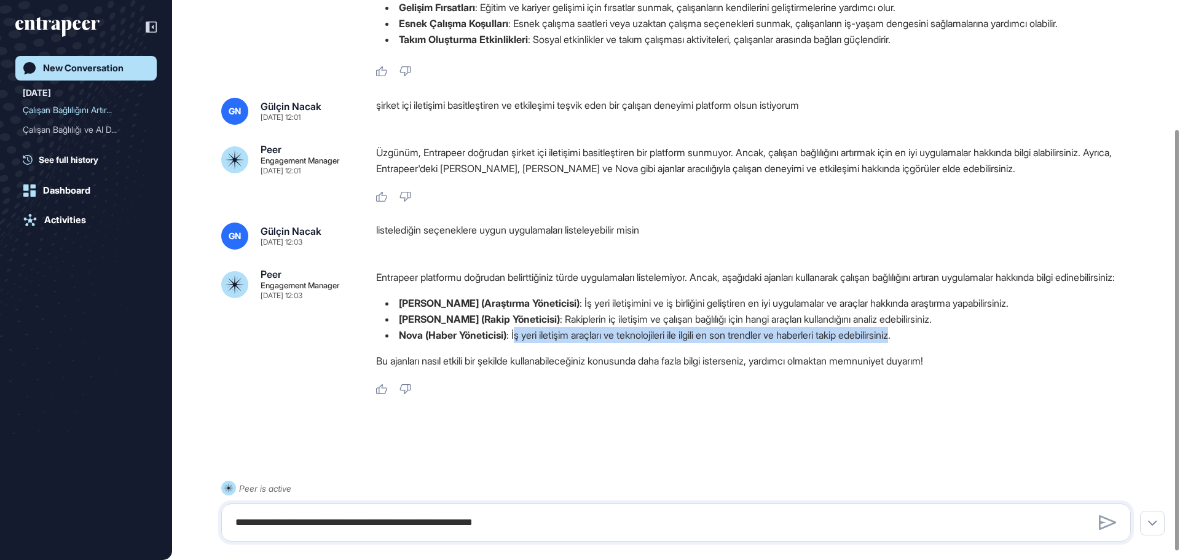
drag, startPoint x: 519, startPoint y: 346, endPoint x: 928, endPoint y: 345, distance: 408.5
click at [928, 343] on li "Nova (Haber Yöneticisi) : İş yeri iletişim araçları ve teknolojileri ile ilgili…" at bounding box center [758, 335] width 764 height 16
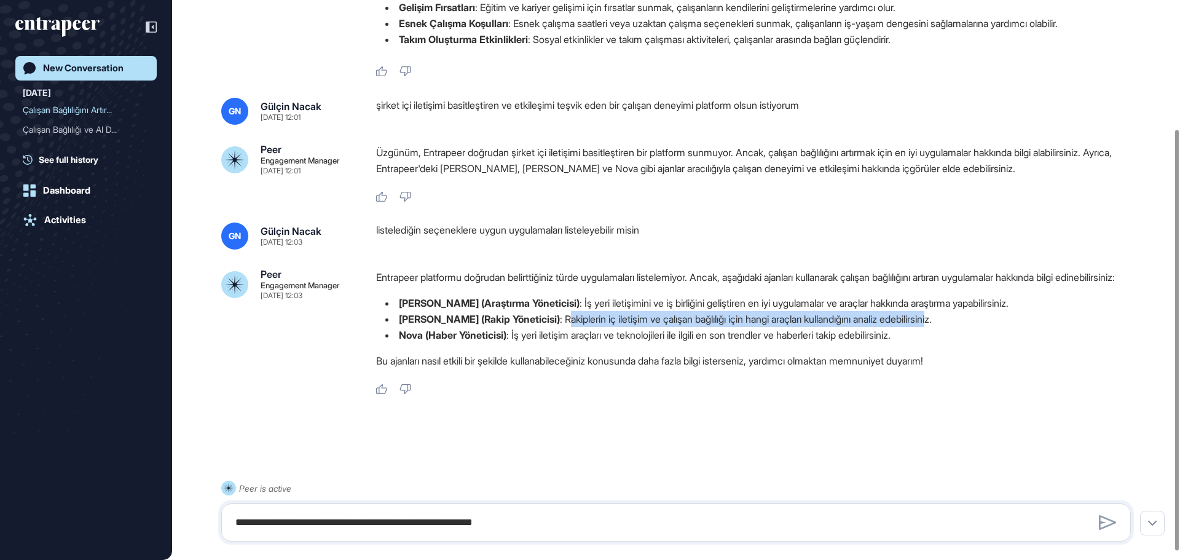
drag, startPoint x: 518, startPoint y: 333, endPoint x: 913, endPoint y: 328, distance: 395.0
click at [913, 327] on li "Nash (Rakip Yöneticisi) : Rakiplerin iç iletişim ve çalışan bağlılığı için hang…" at bounding box center [758, 319] width 764 height 16
click at [382, 515] on textarea "**********" at bounding box center [676, 522] width 896 height 25
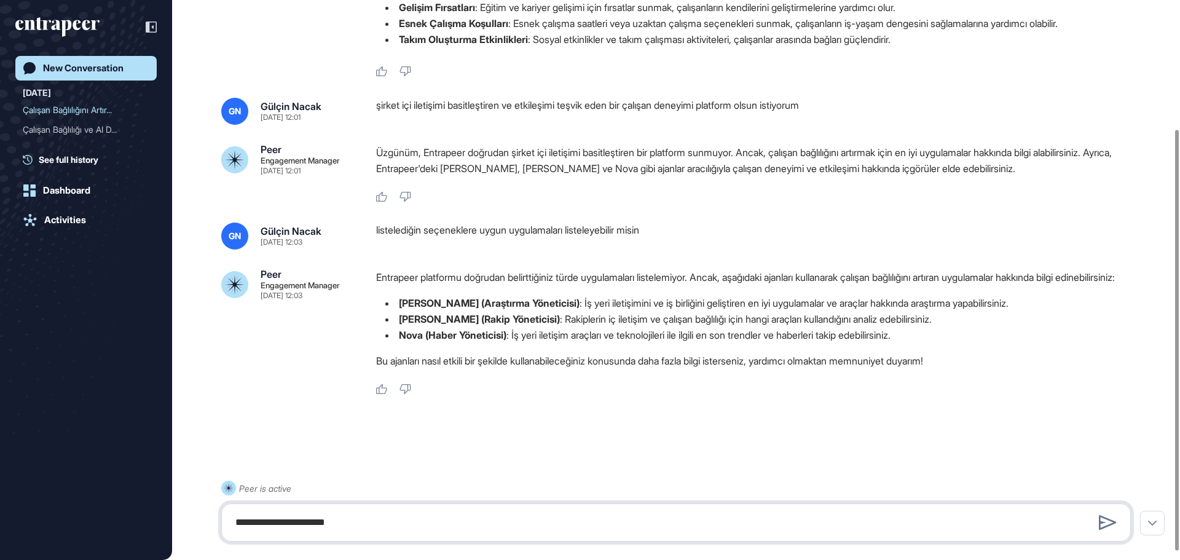
type textarea "**********"
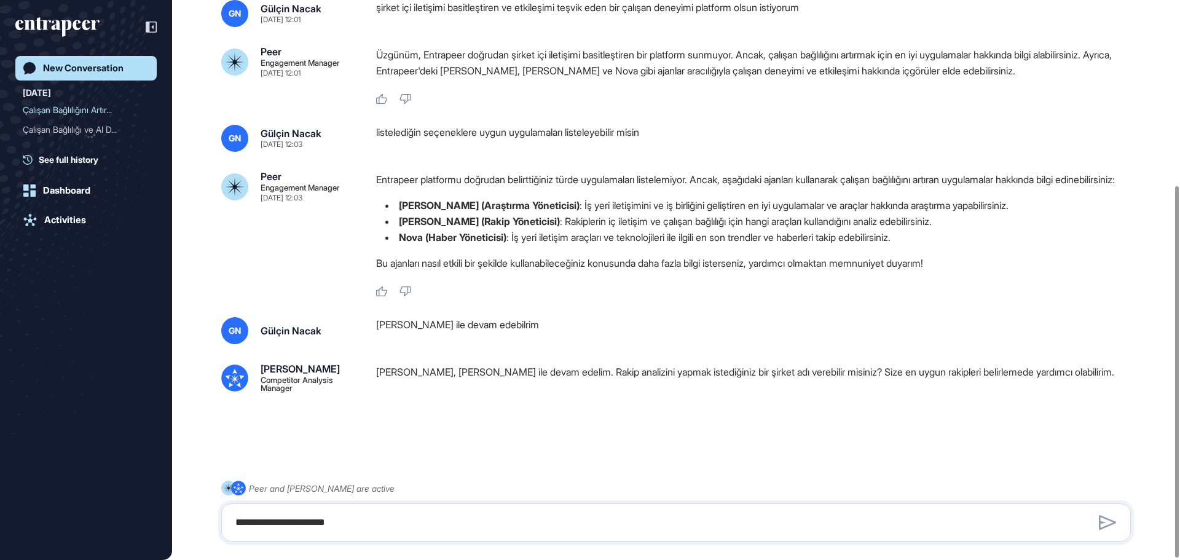
scroll to position [280, 0]
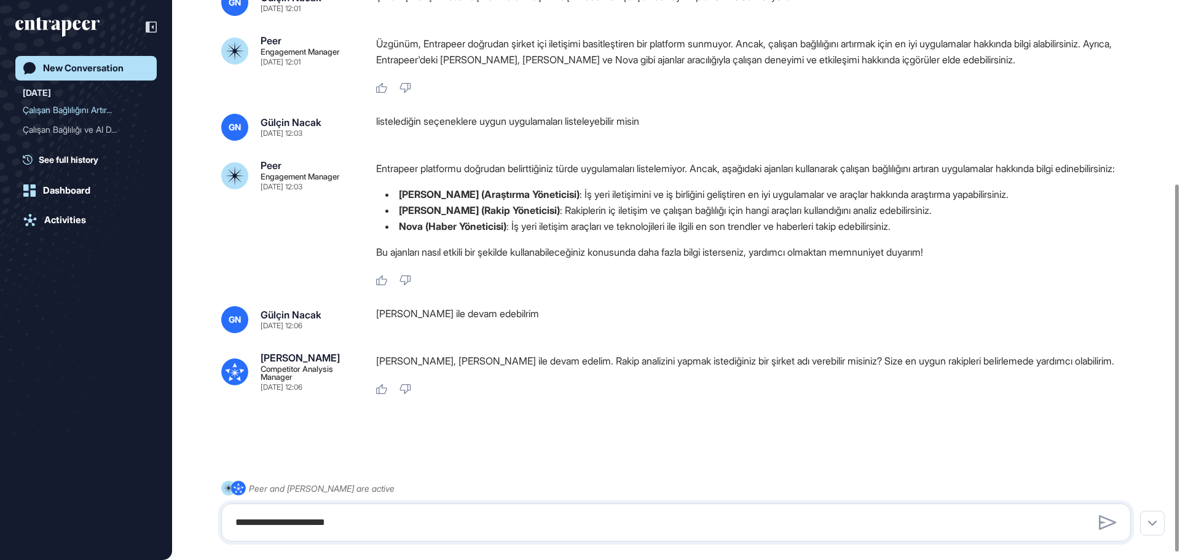
click at [604, 416] on div "GN Gülçin Nacak Sep 04, 2025 11:52 Çalışan bağlılığını artıran en iyi uygulamal…" at bounding box center [676, 144] width 1008 height 764
click at [533, 514] on textarea "**********" at bounding box center [676, 522] width 896 height 25
paste textarea "********"
click at [345, 526] on textarea "********" at bounding box center [676, 522] width 896 height 25
type textarea "**********"
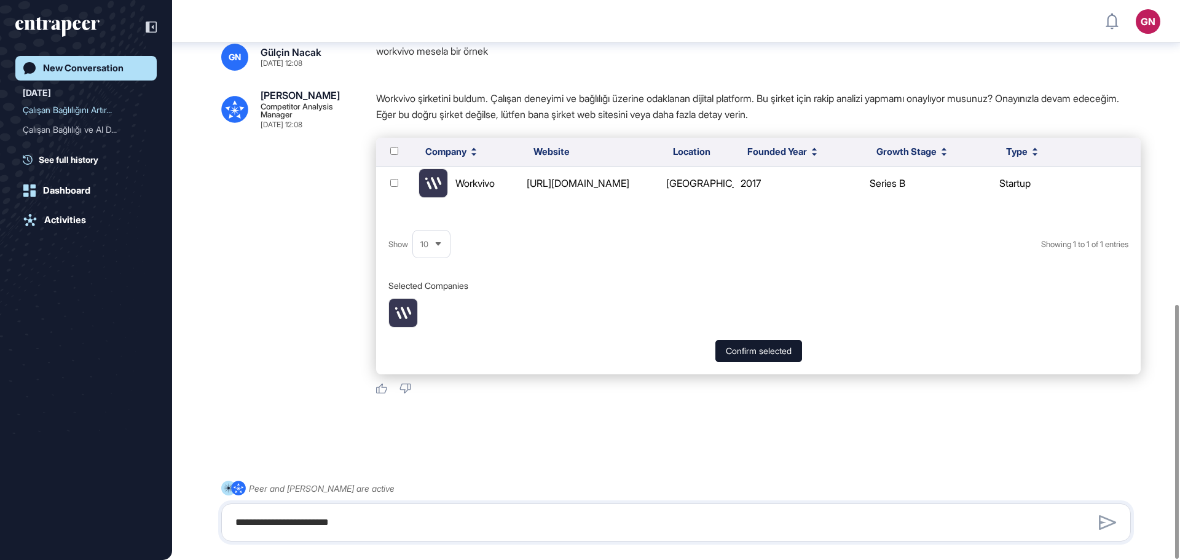
scroll to position [668, 0]
click at [477, 192] on div "Workvivo" at bounding box center [465, 182] width 95 height 29
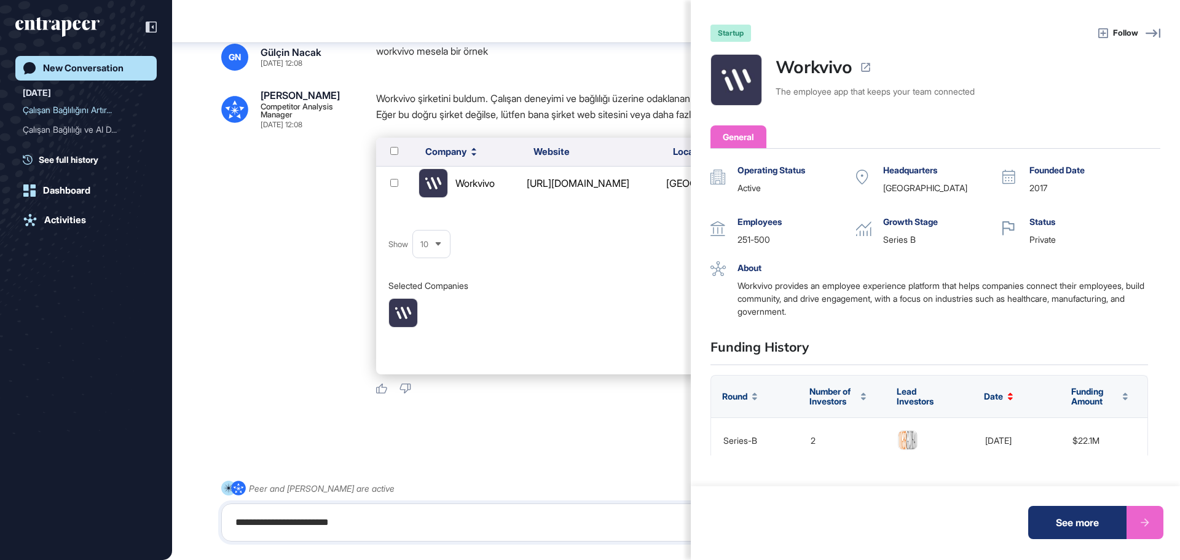
click at [554, 103] on div "startup Follow Workvivo The employee app that keeps your team connected General…" at bounding box center [590, 280] width 1180 height 560
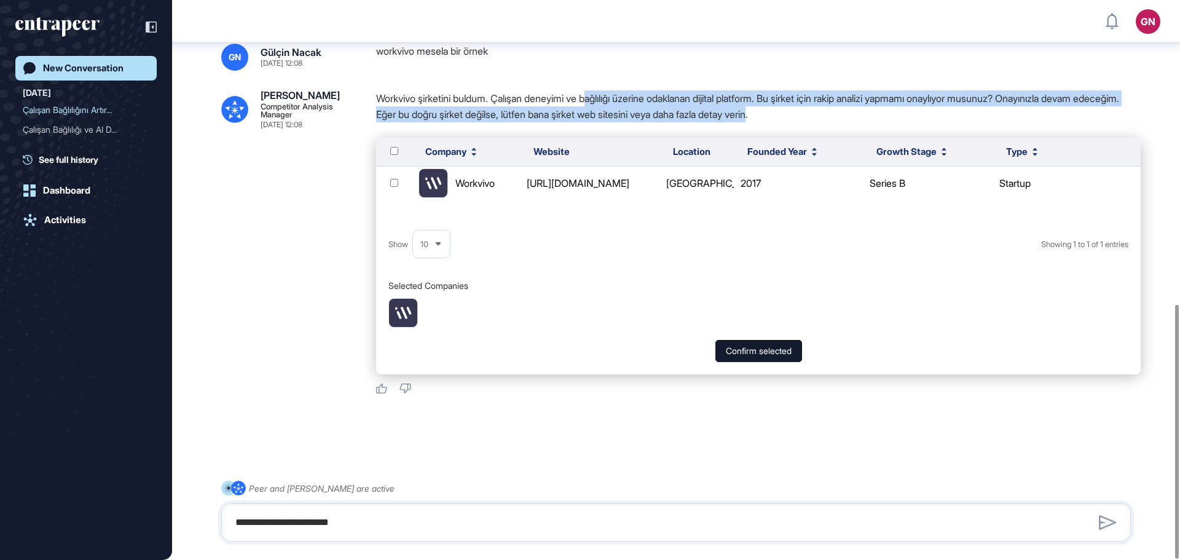
drag, startPoint x: 600, startPoint y: 92, endPoint x: 826, endPoint y: 118, distance: 228.2
click at [826, 118] on p "Workvivo şirketini buldum. Çalışan deneyimi ve bağlılığı üzerine odaklanan diji…" at bounding box center [758, 106] width 764 height 32
click at [778, 348] on button "Confirm selected" at bounding box center [758, 351] width 87 height 22
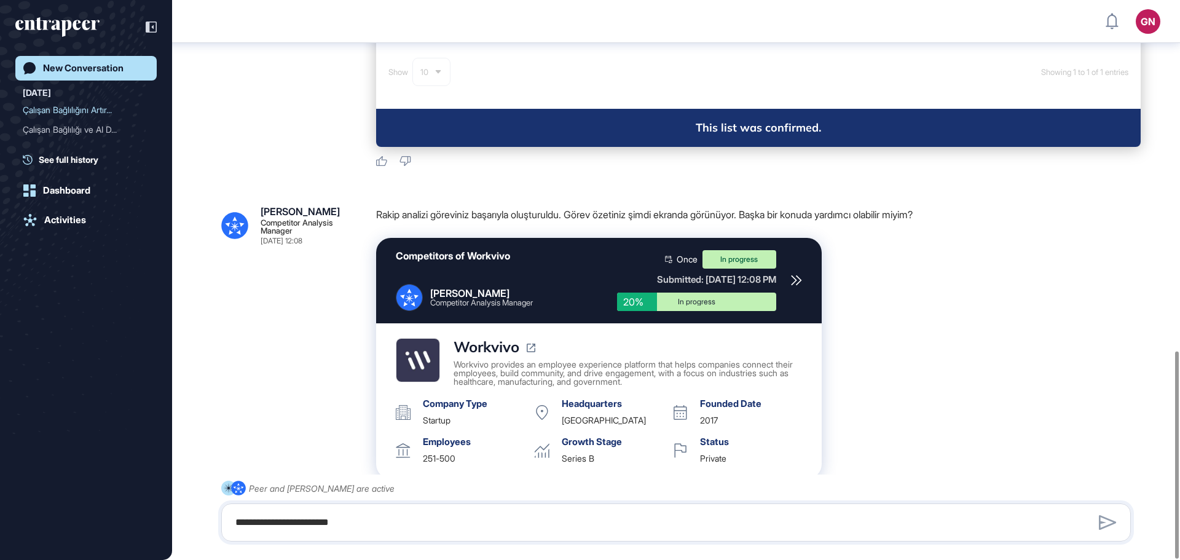
scroll to position [945, 0]
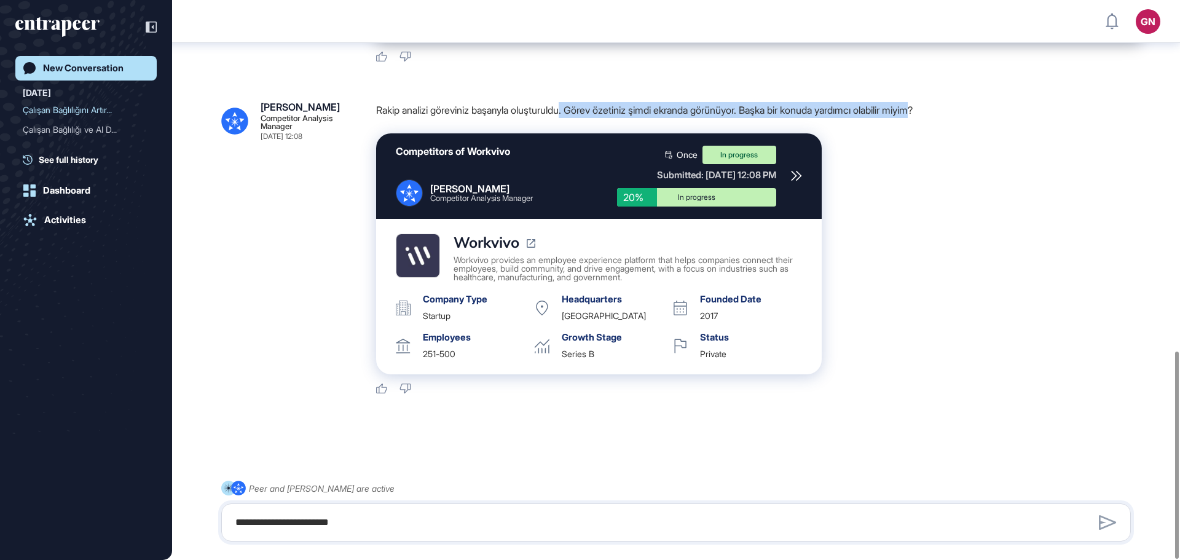
drag, startPoint x: 577, startPoint y: 111, endPoint x: 954, endPoint y: 112, distance: 376.6
click at [954, 112] on p "Rakip analizi göreviniz başarıyla oluşturuldu. Görev özetiniz şimdi ekranda gör…" at bounding box center [758, 110] width 764 height 16
click at [796, 174] on icon at bounding box center [796, 175] width 11 height 11
click at [508, 535] on div "**********" at bounding box center [675, 522] width 909 height 38
click at [499, 520] on textarea "**********" at bounding box center [676, 522] width 896 height 25
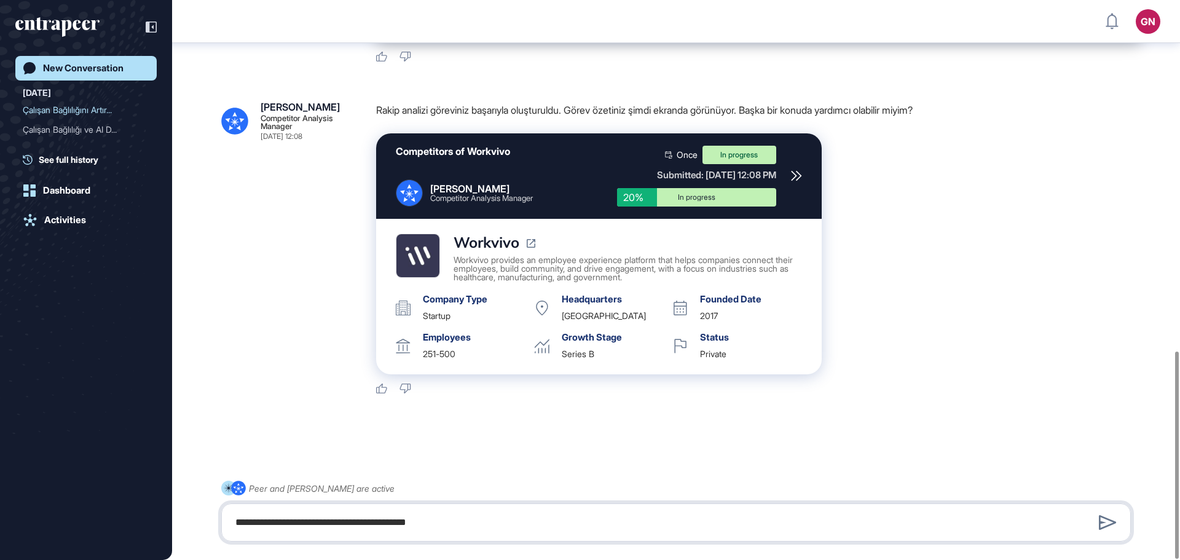
type textarea "**********"
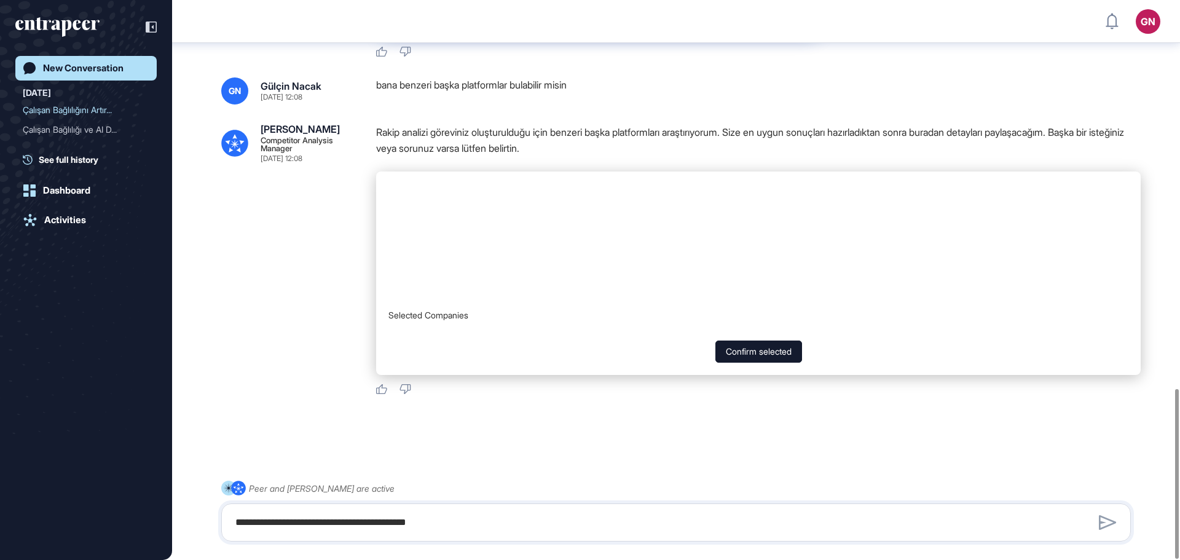
scroll to position [1281, 0]
drag, startPoint x: 774, startPoint y: 128, endPoint x: 1105, endPoint y: 136, distance: 330.6
click at [1105, 136] on p "Rakip analizi göreviniz oluşturulduğu için benzeri başka platformları araştırıy…" at bounding box center [758, 140] width 764 height 32
click at [563, 144] on p "Rakip analizi göreviniz oluşturulduğu için benzeri başka platformları araştırıy…" at bounding box center [758, 140] width 764 height 32
click at [468, 256] on table at bounding box center [758, 234] width 764 height 127
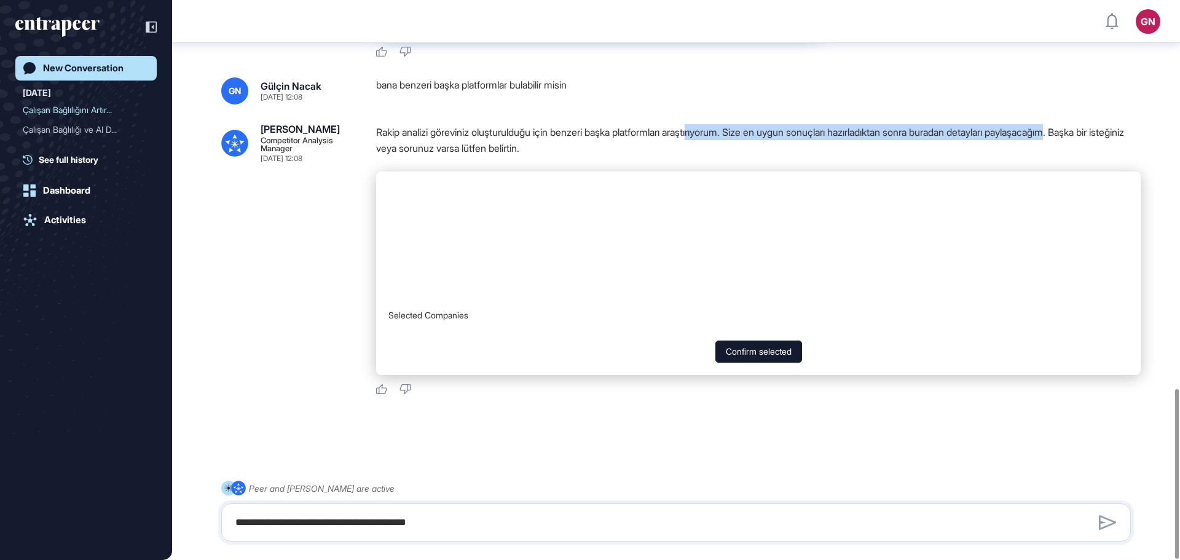
drag, startPoint x: 713, startPoint y: 131, endPoint x: 1098, endPoint y: 140, distance: 385.3
click at [1098, 140] on p "Rakip analizi göreviniz oluşturulduğu için benzeri başka platformları araştırıy…" at bounding box center [758, 140] width 764 height 32
click at [695, 156] on p "Rakip analizi göreviniz oluşturulduğu için benzeri başka platformları araştırıy…" at bounding box center [758, 140] width 764 height 32
click at [359, 513] on textarea "**********" at bounding box center [676, 522] width 896 height 25
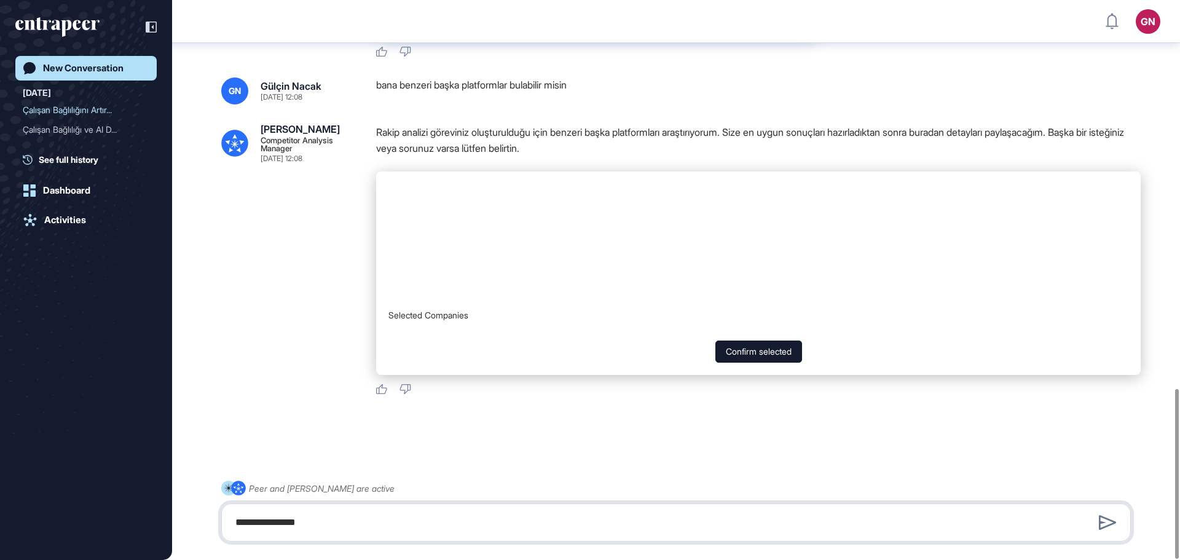
type textarea "**********"
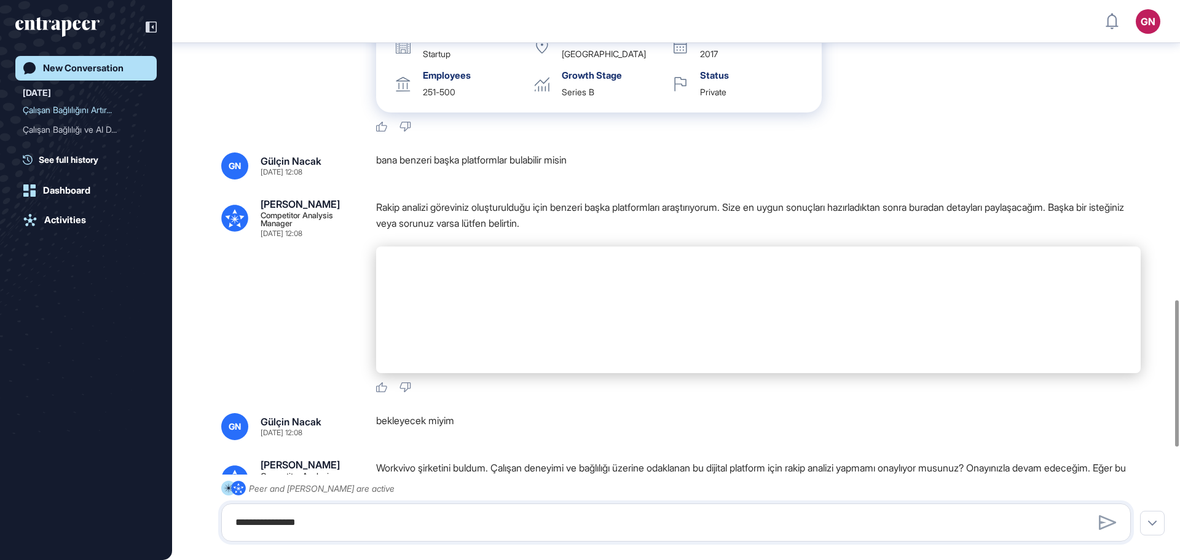
scroll to position [1146, 0]
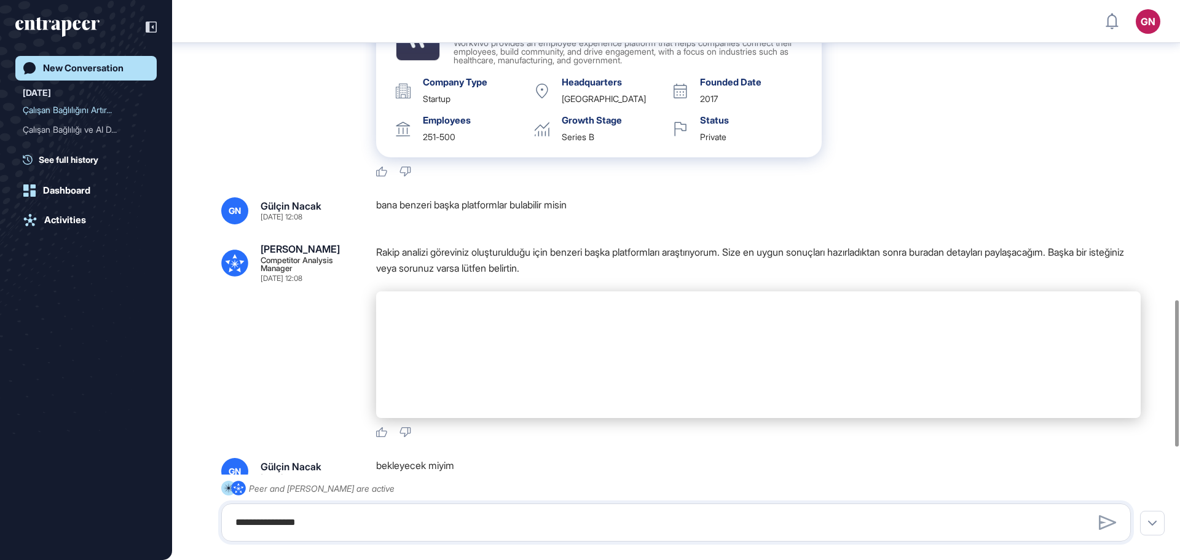
drag, startPoint x: 605, startPoint y: 219, endPoint x: 362, endPoint y: 234, distance: 242.5
click at [362, 224] on div "GN Gülçin Nacak Sep 04, 2025 12:08 bana benzeri başka platformlar bulabilir mis…" at bounding box center [675, 210] width 909 height 27
copy div "bana benzeri başka platformlar bulabilir misin"
click at [509, 508] on div "**********" at bounding box center [675, 522] width 909 height 38
click at [507, 515] on textarea "**********" at bounding box center [676, 522] width 896 height 25
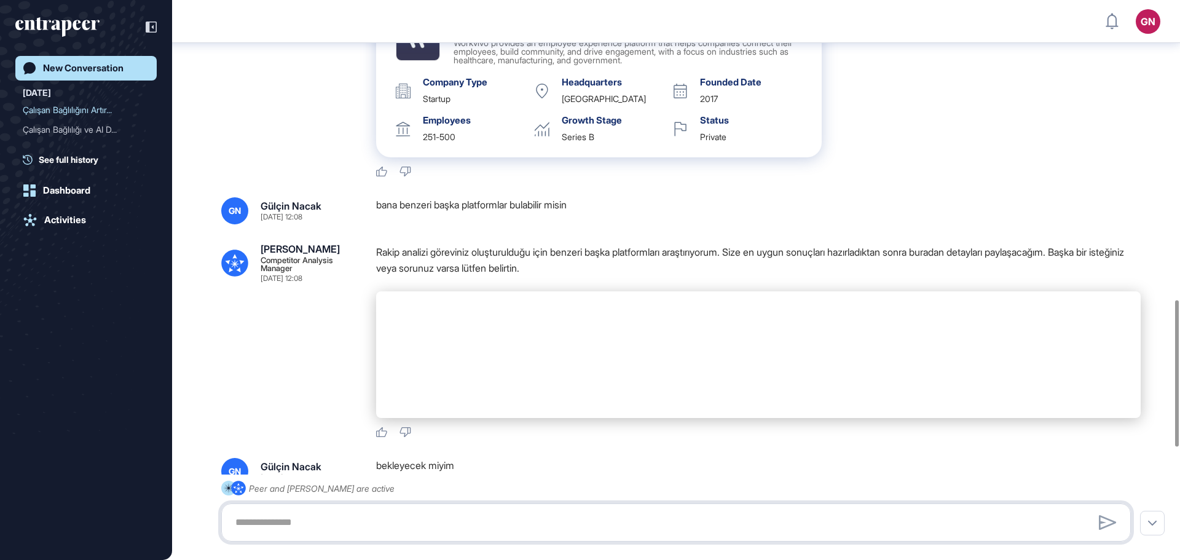
paste textarea "**********"
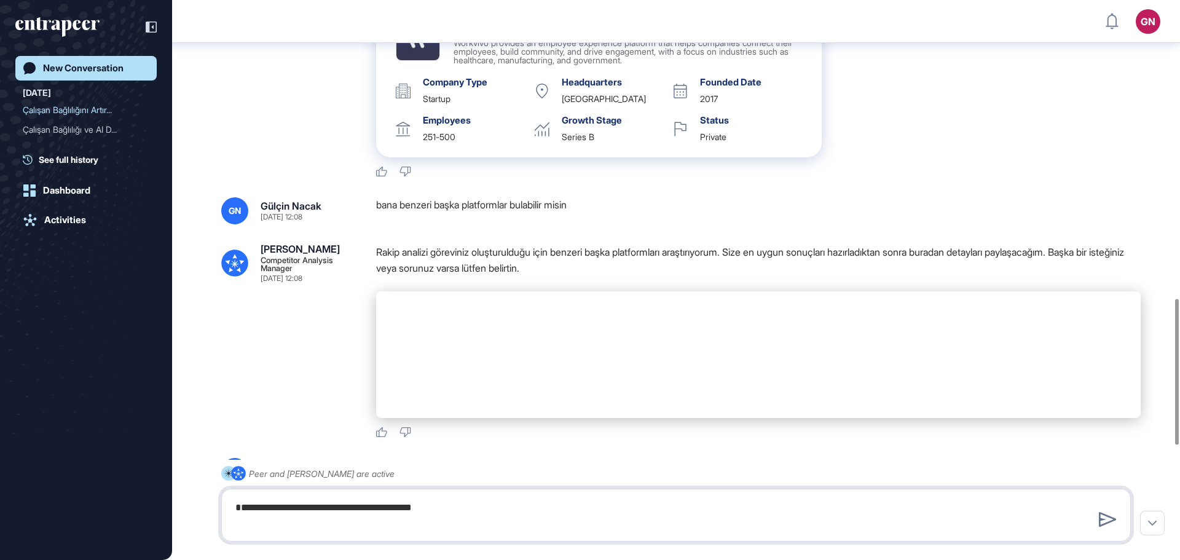
type textarea "**********"
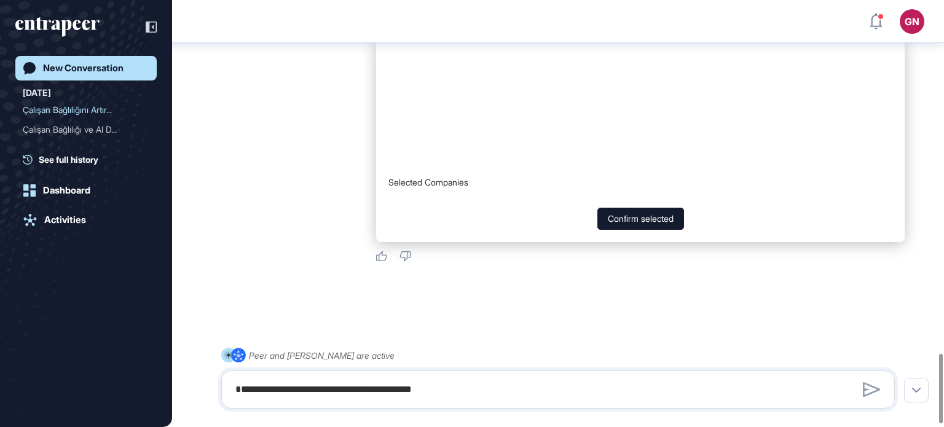
scroll to position [2177, 0]
click at [614, 214] on button "Confirm selected" at bounding box center [640, 219] width 87 height 22
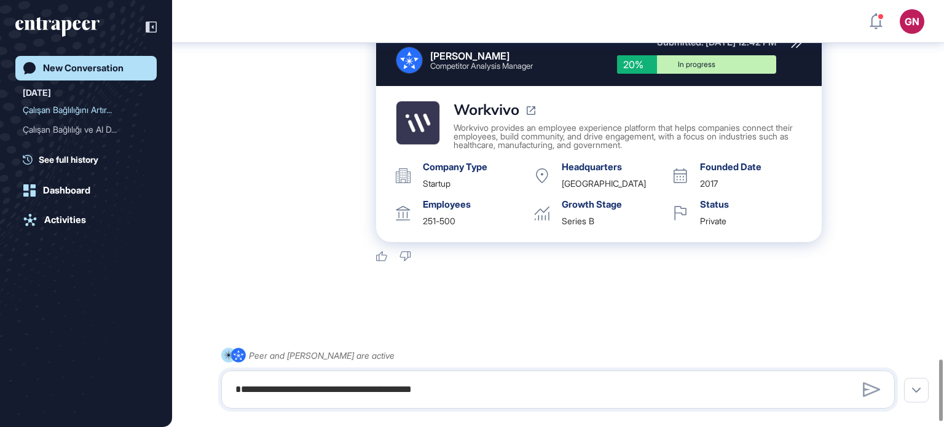
scroll to position [2514, 0]
click at [452, 379] on textarea "**********" at bounding box center [558, 389] width 660 height 25
click at [74, 135] on div "Çalışan Bağlılığı ve AI D..." at bounding box center [81, 130] width 117 height 20
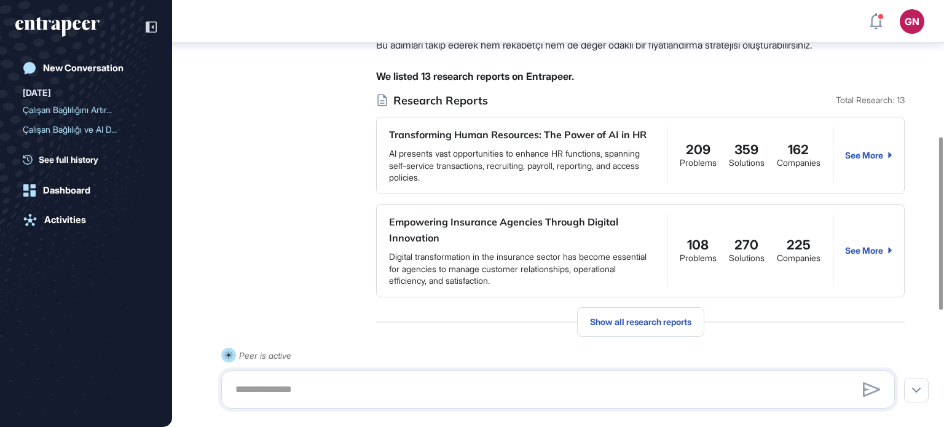
scroll to position [374, 0]
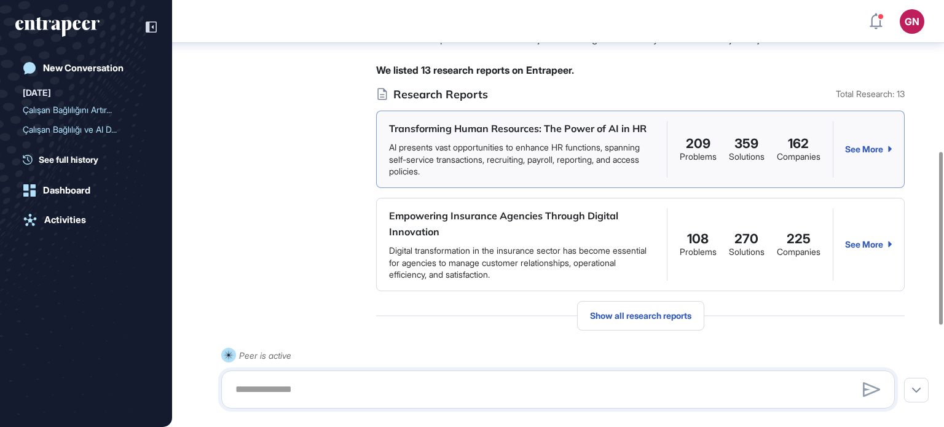
click at [865, 154] on div "See More" at bounding box center [868, 149] width 47 height 10
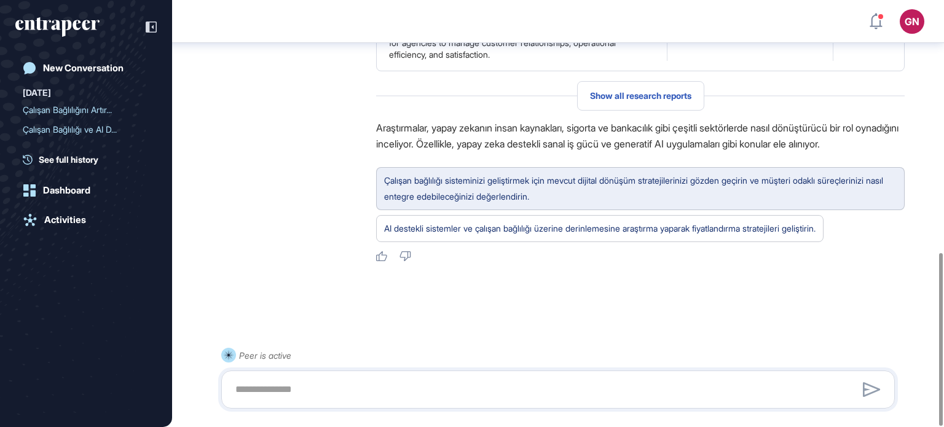
scroll to position [624, 0]
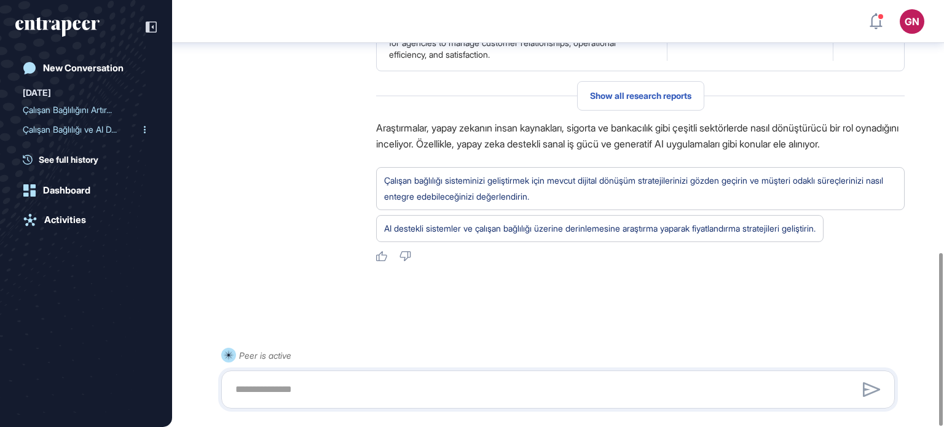
click at [66, 135] on div "Çalışan Bağlılığı ve AI D..." at bounding box center [81, 130] width 117 height 20
click at [271, 389] on textarea at bounding box center [558, 389] width 660 height 25
type textarea "**********"
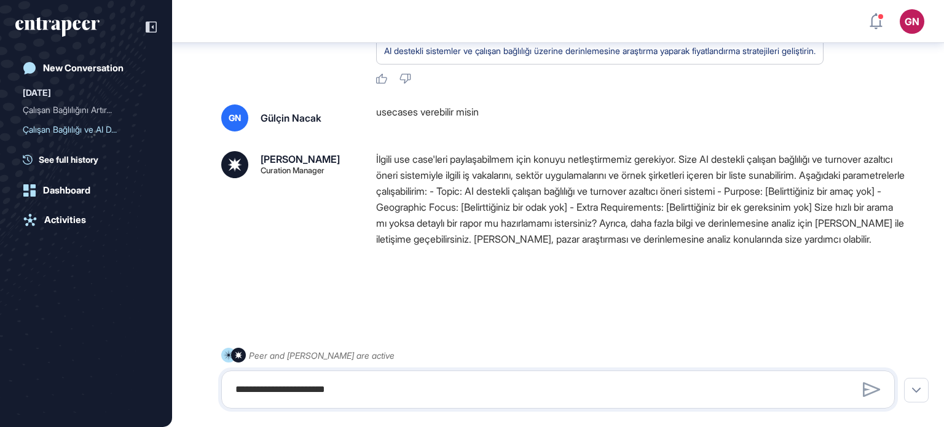
scroll to position [818, 0]
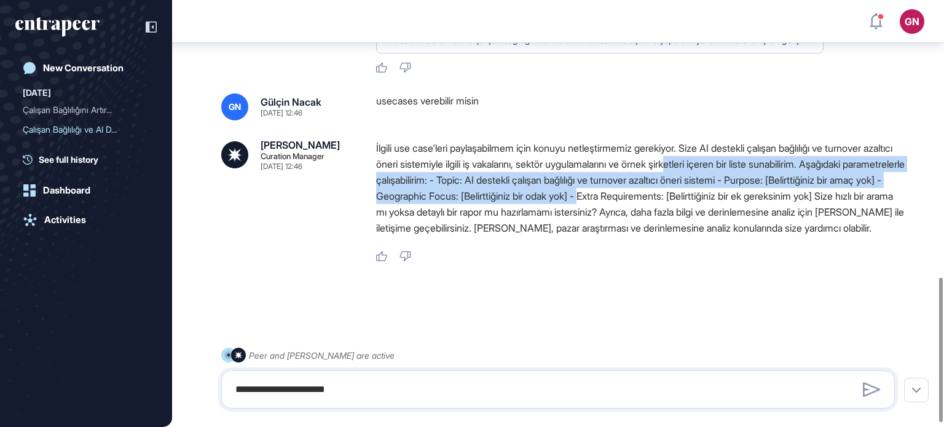
drag, startPoint x: 734, startPoint y: 151, endPoint x: 764, endPoint y: 194, distance: 52.0
click at [765, 188] on p "İlgili use case'leri paylaşabilmem için konuyu netleştirmemiz gerekiyor. Size A…" at bounding box center [640, 188] width 528 height 96
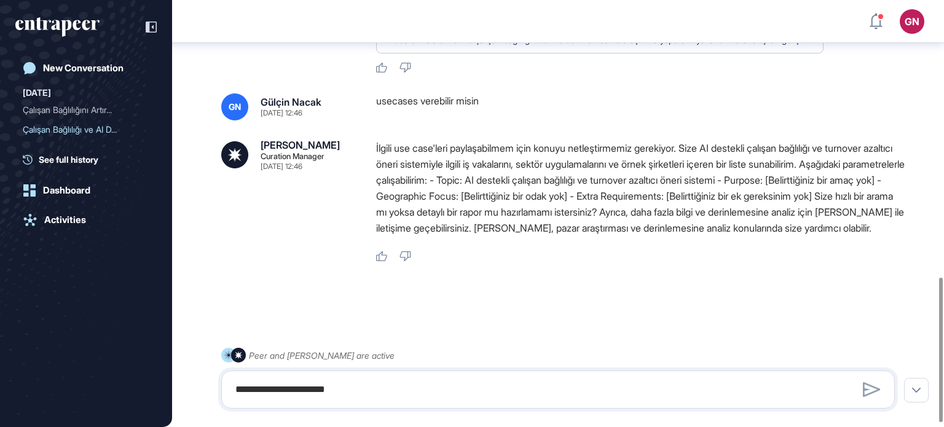
click at [749, 242] on div "İlgili use case'leri paylaşabilmem için konuyu netleştirmemiz gerekiyor. Size A…" at bounding box center [640, 191] width 528 height 102
click at [641, 378] on textarea "**********" at bounding box center [558, 389] width 660 height 25
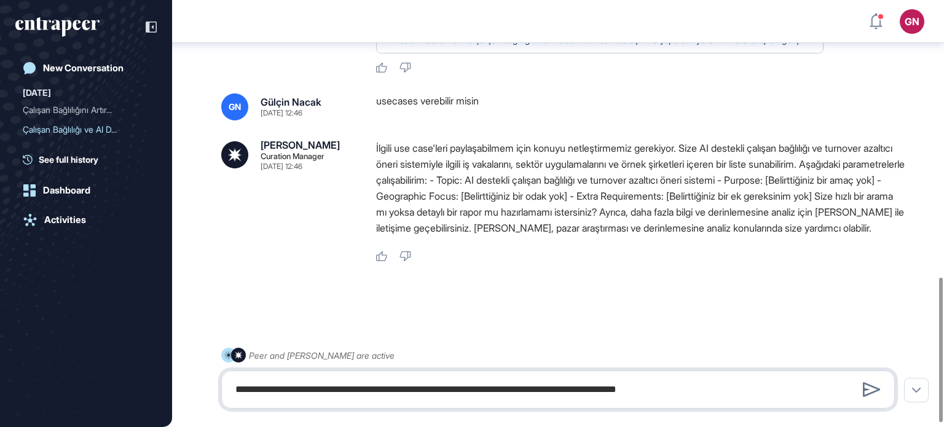
type textarea "**********"
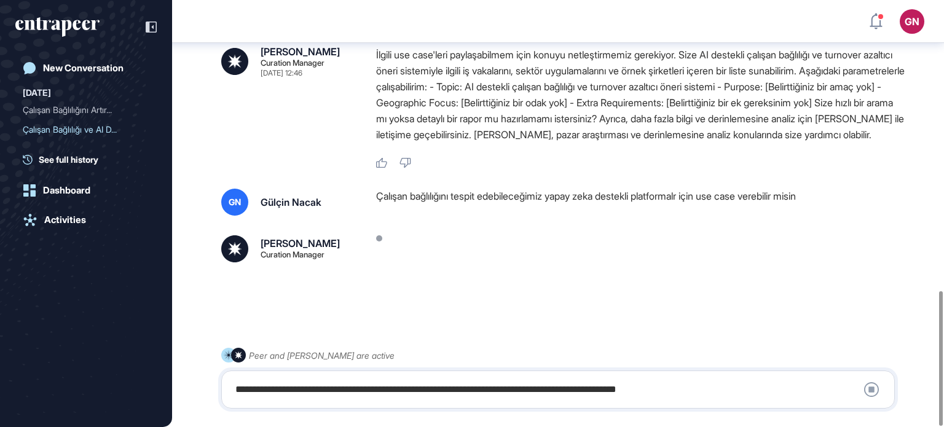
scroll to position [923, 0]
click at [102, 109] on div "Çalışan Bağlılığını Artır..." at bounding box center [81, 110] width 117 height 20
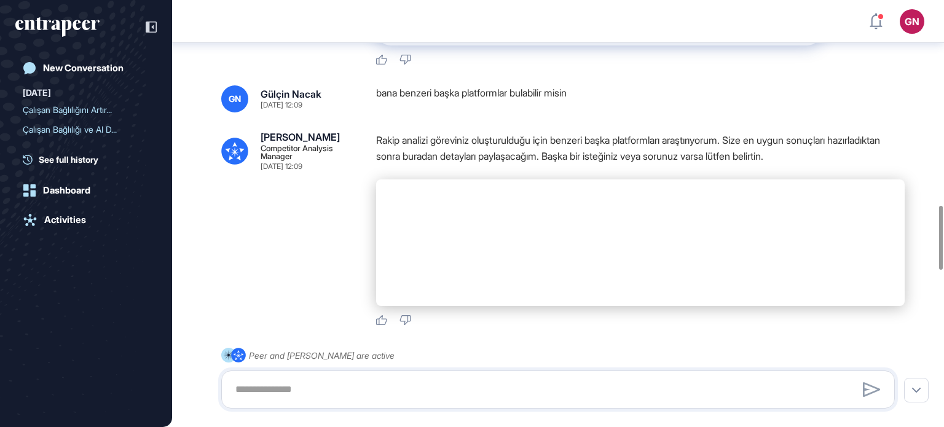
scroll to position [1124, 0]
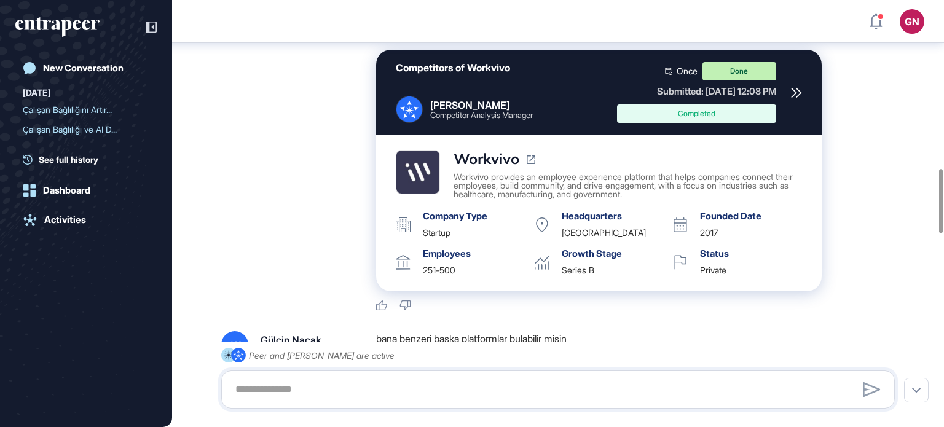
click at [798, 98] on icon at bounding box center [796, 92] width 11 height 11
click at [101, 125] on div "Çalışan Bağlılığı ve AI D..." at bounding box center [81, 130] width 117 height 20
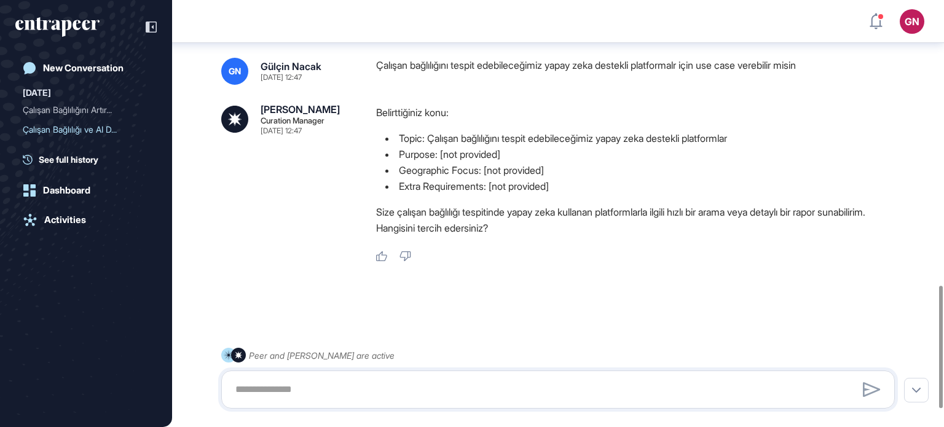
scroll to position [993, 0]
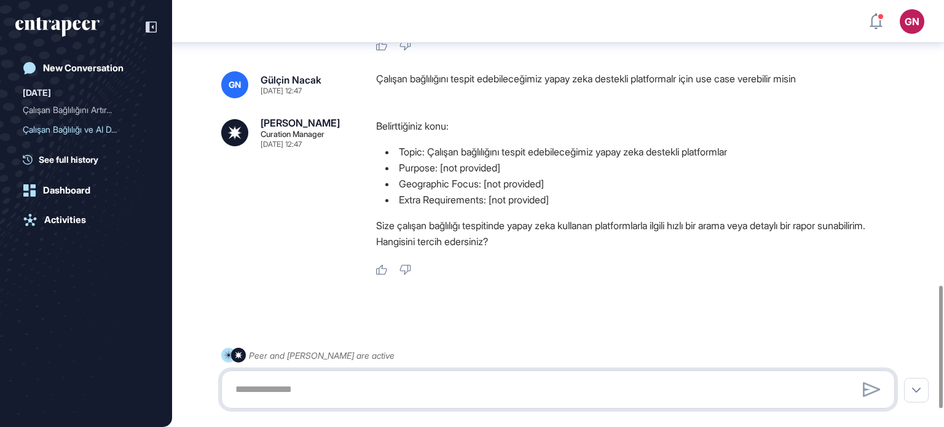
click at [469, 380] on textarea at bounding box center [558, 389] width 660 height 25
type textarea "**********"
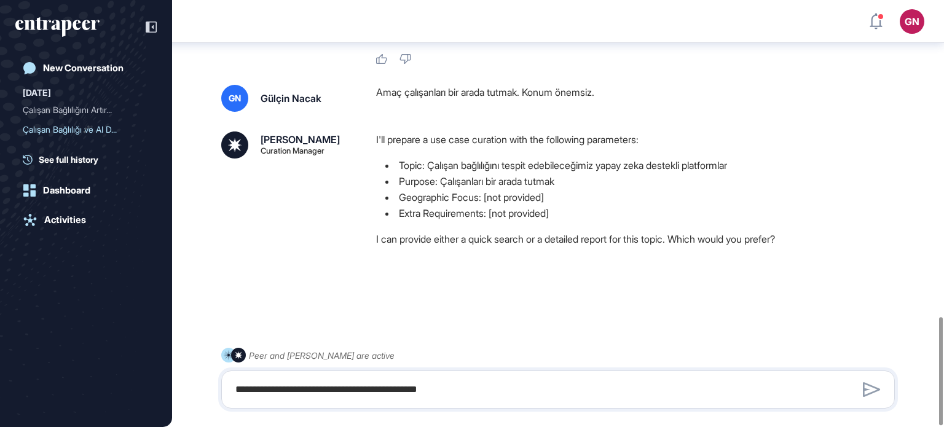
scroll to position [1251, 0]
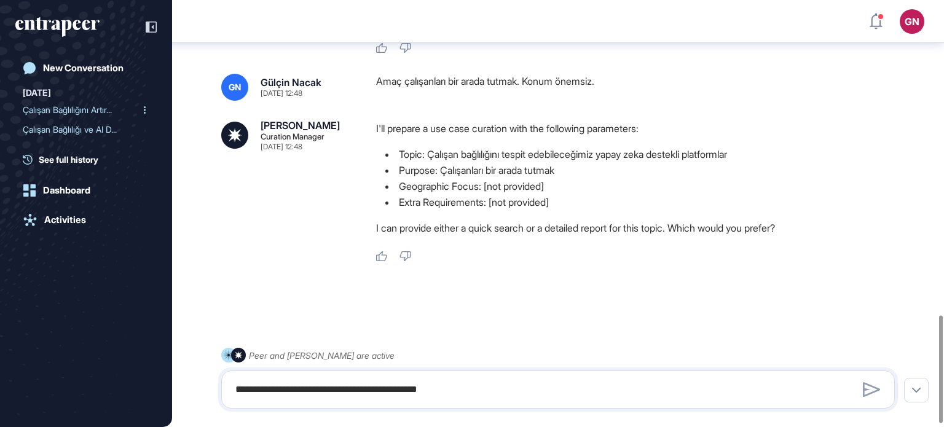
click at [93, 108] on div "Çalışan Bağlılığını Artır..." at bounding box center [81, 110] width 117 height 20
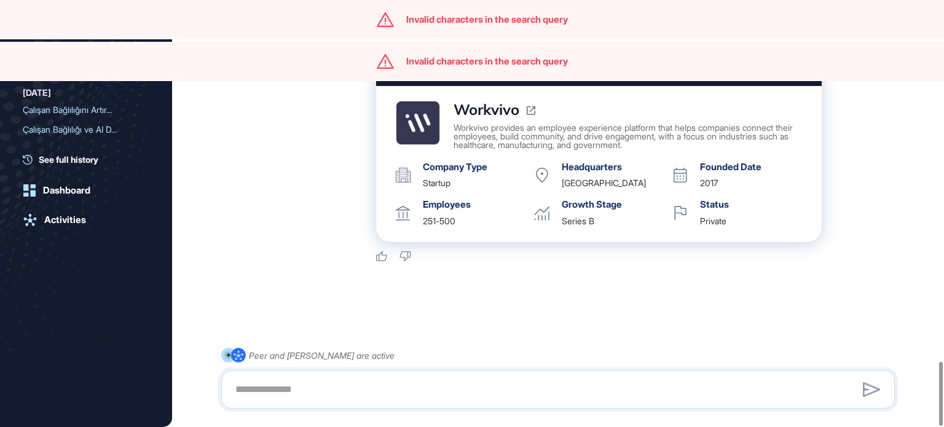
scroll to position [2414, 0]
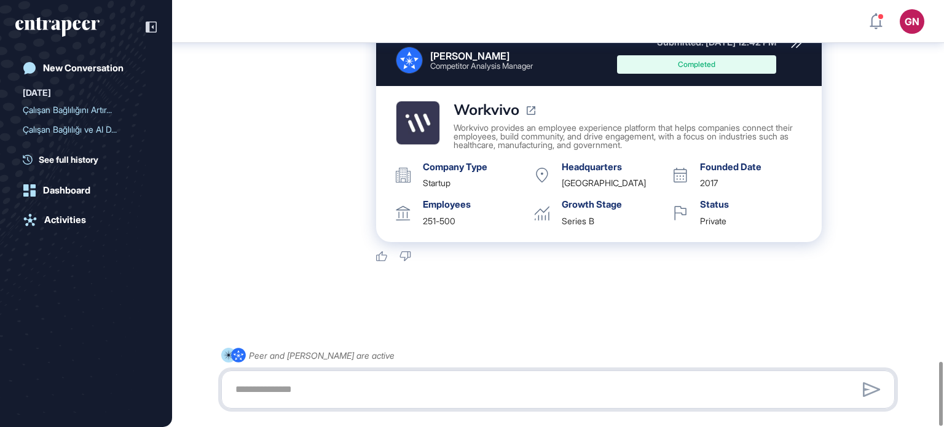
click at [484, 383] on textarea at bounding box center [558, 389] width 660 height 25
type textarea "**********"
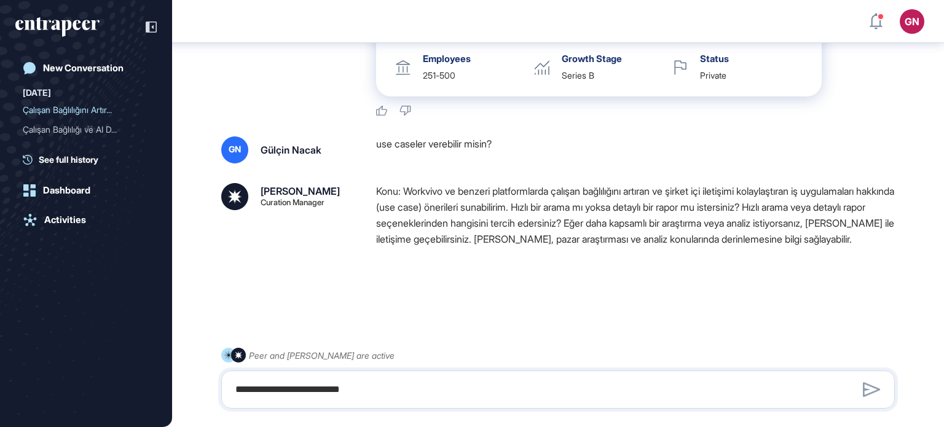
scroll to position [2559, 0]
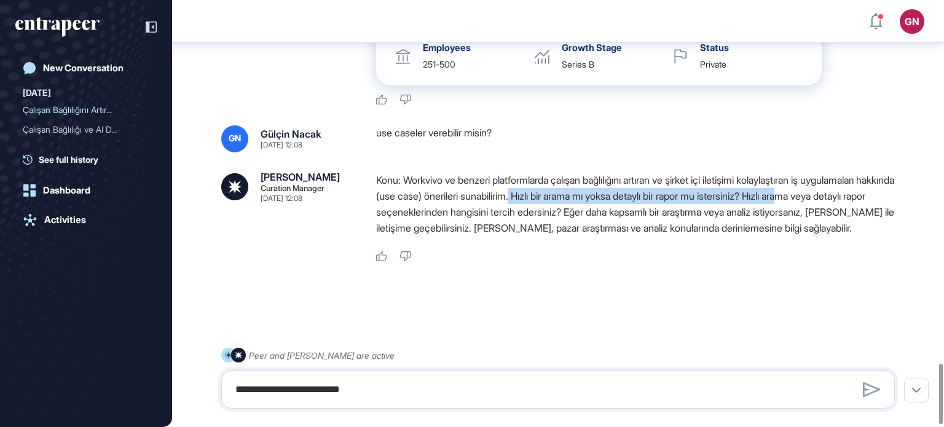
drag, startPoint x: 564, startPoint y: 210, endPoint x: 845, endPoint y: 213, distance: 281.4
click at [856, 208] on p "Konu: Workvivo ve benzeri platformlarda çalışan bağlılığını artıran ve şirket i…" at bounding box center [640, 204] width 528 height 64
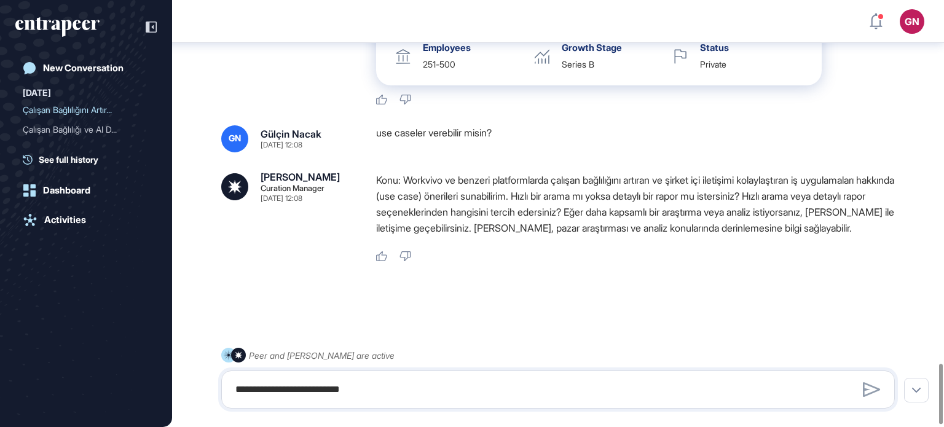
click at [673, 305] on div at bounding box center [557, 306] width 673 height 49
click at [517, 382] on textarea "**********" at bounding box center [558, 389] width 660 height 25
type textarea "**********"
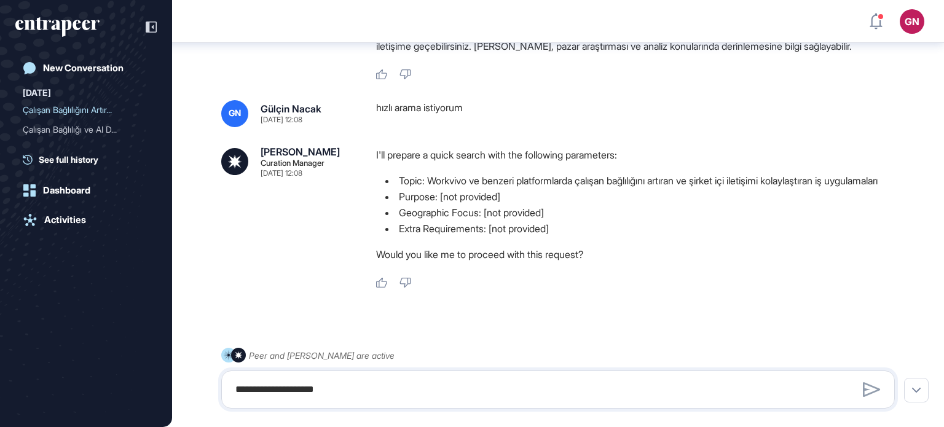
scroll to position [2784, 0]
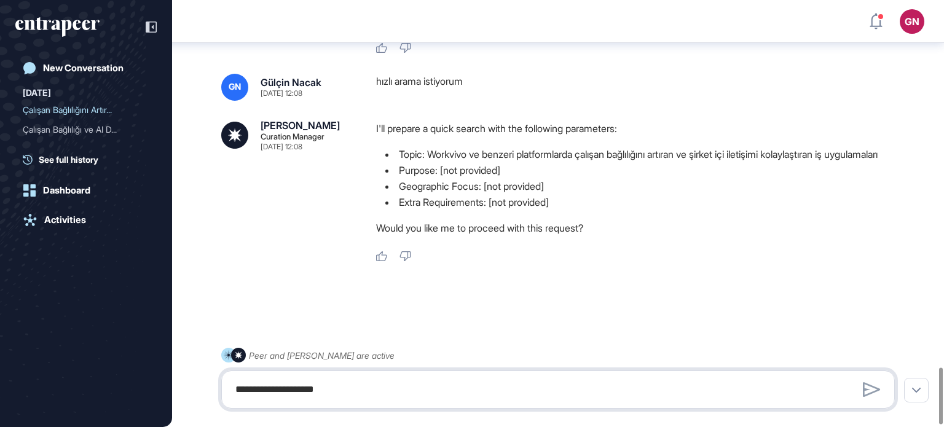
click at [297, 397] on textarea "**********" at bounding box center [558, 389] width 660 height 25
paste textarea "*******"
type textarea "**********"
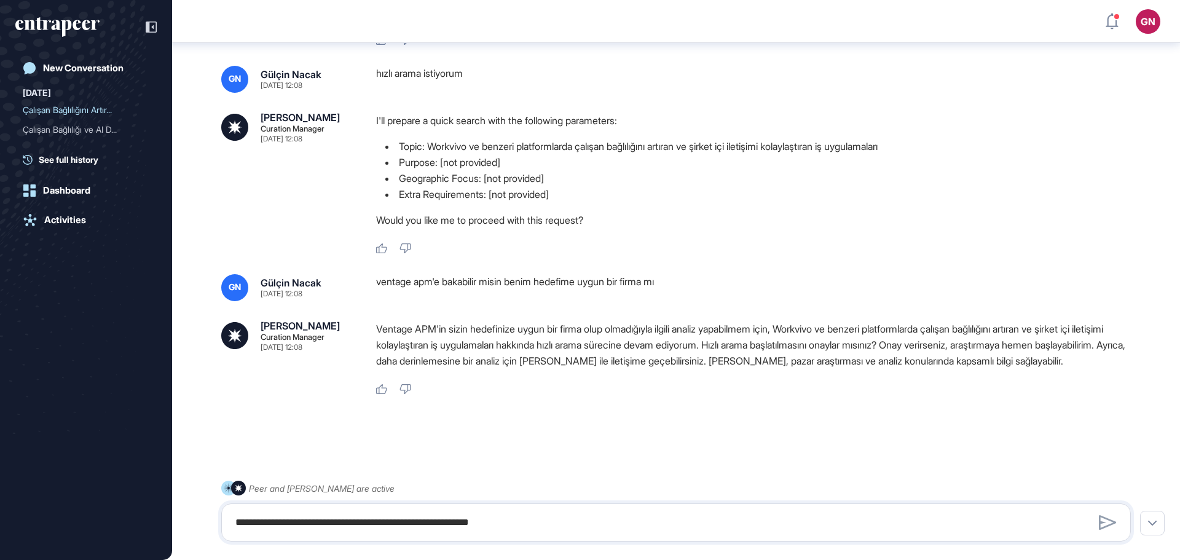
scroll to position [2518, 0]
click at [345, 529] on textarea "**********" at bounding box center [676, 522] width 896 height 25
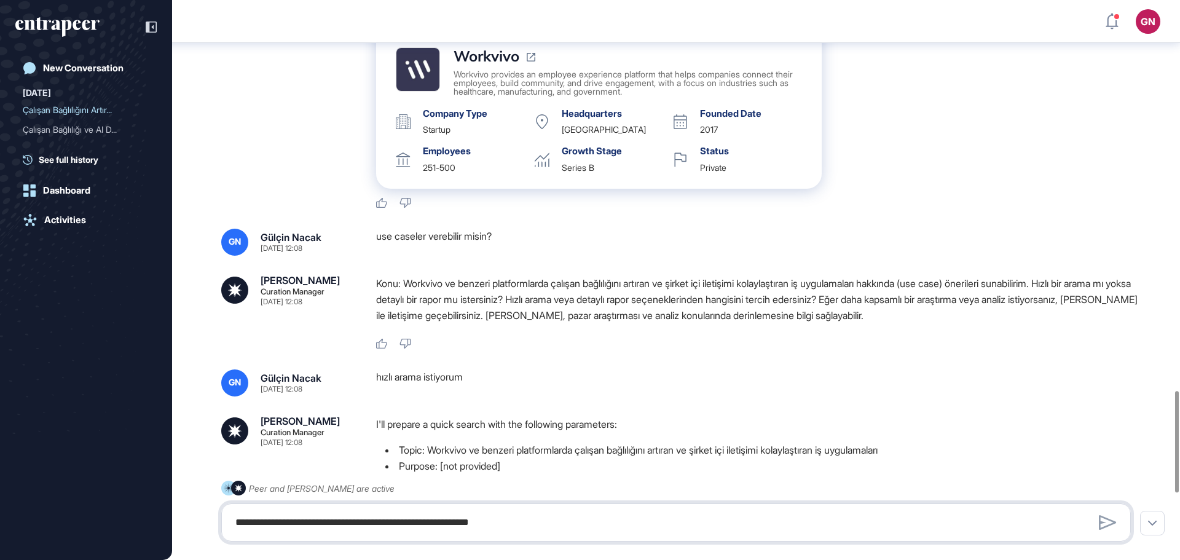
scroll to position [2149, 0]
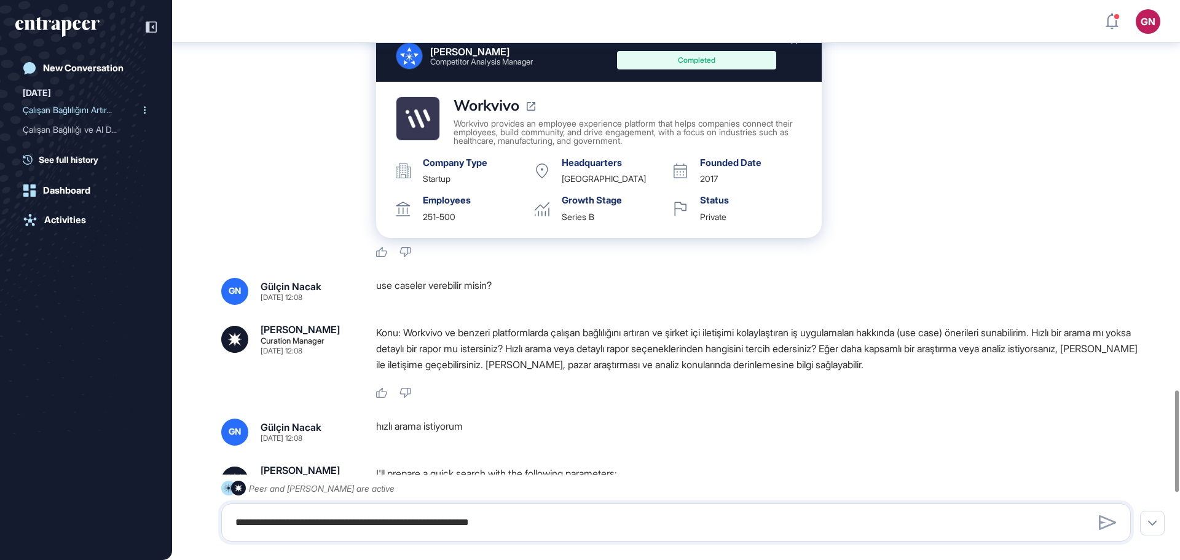
click at [103, 106] on div "Çalışan Bağlılığını Artır..." at bounding box center [81, 110] width 117 height 20
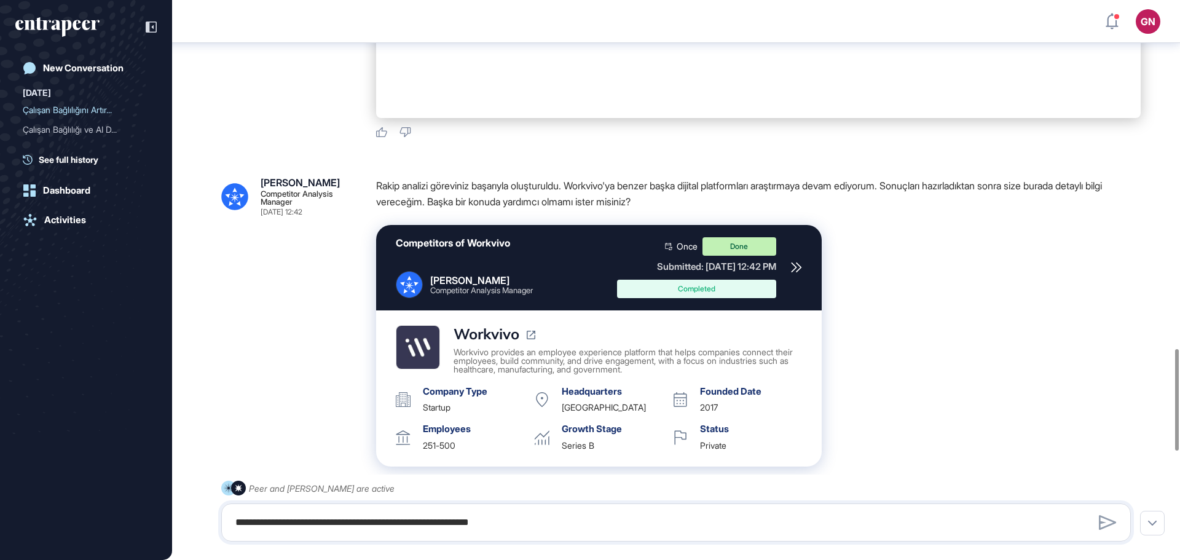
scroll to position [2094, 0]
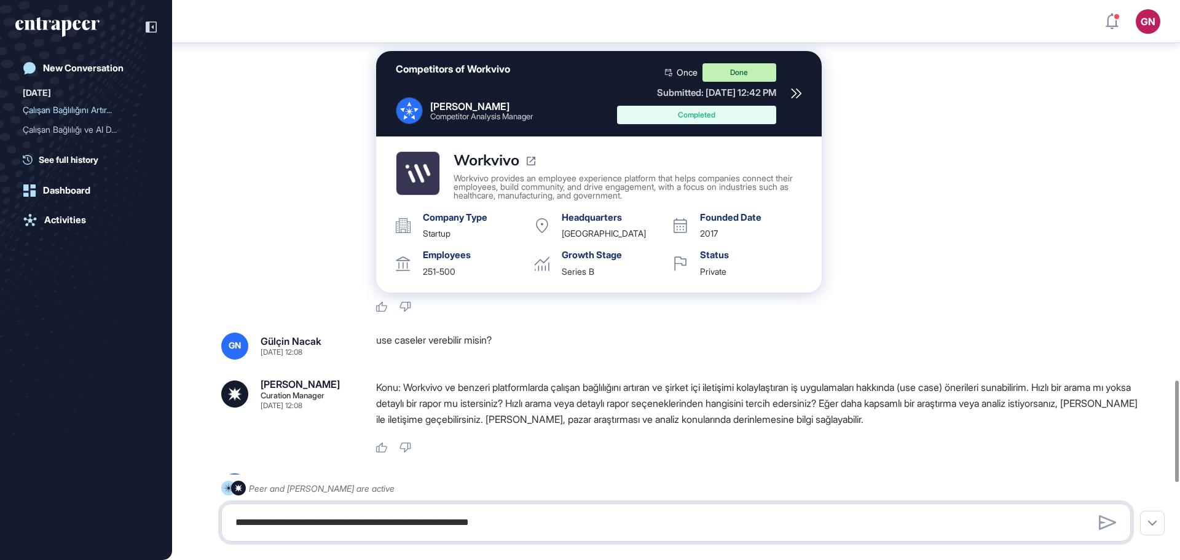
click at [445, 522] on textarea "**********" at bounding box center [676, 522] width 896 height 25
type textarea "**********"
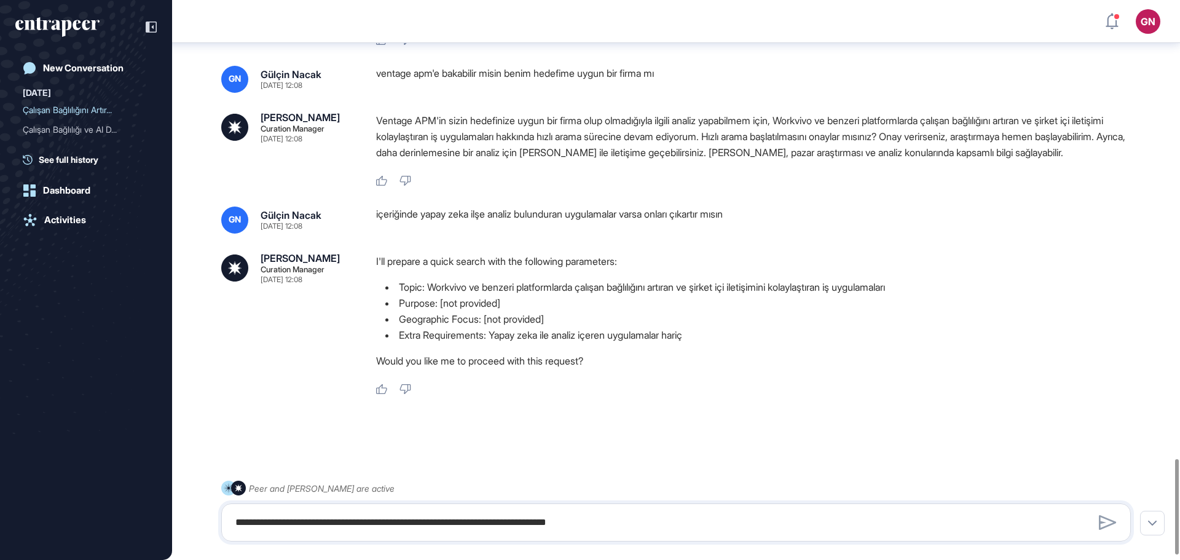
scroll to position [2653, 0]
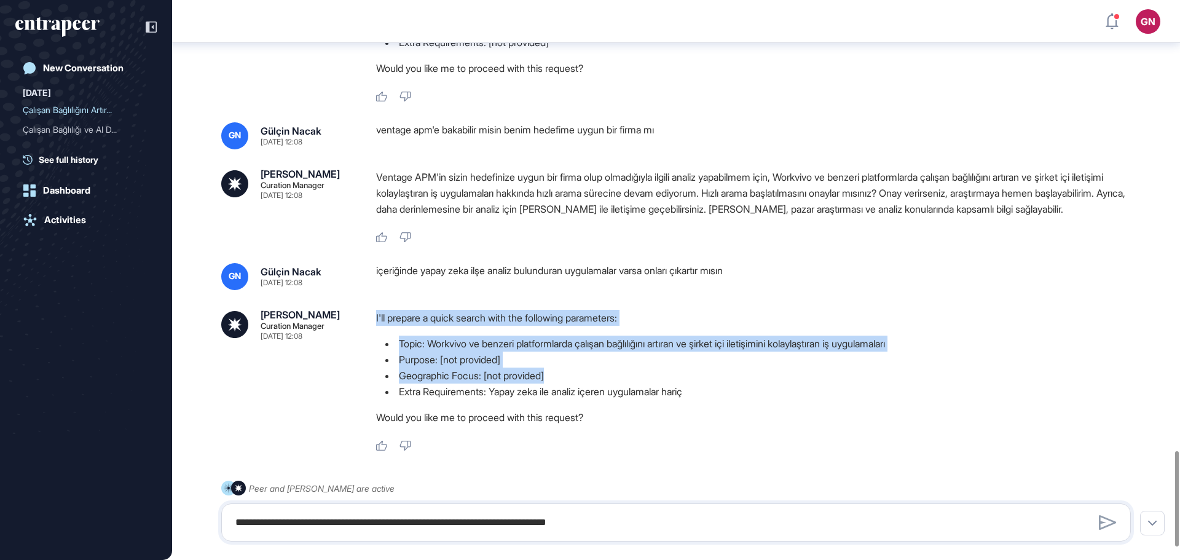
drag, startPoint x: 375, startPoint y: 334, endPoint x: 674, endPoint y: 387, distance: 303.8
click at [674, 387] on div "Curie Curation Manager Sep 04, 2025 12:08 I'll prepare a quick search with the …" at bounding box center [675, 381] width 909 height 142
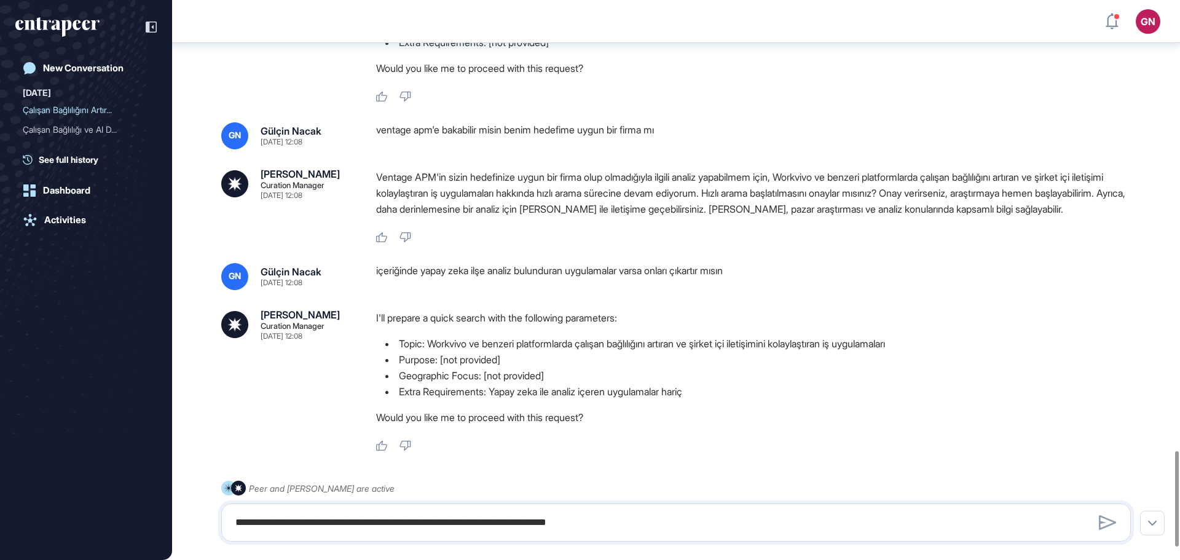
click at [694, 452] on div "Like Dislike" at bounding box center [758, 445] width 764 height 11
click at [391, 512] on textarea "**********" at bounding box center [676, 522] width 896 height 25
click at [288, 522] on textarea "**********" at bounding box center [676, 522] width 896 height 25
click at [404, 522] on textarea "**********" at bounding box center [676, 522] width 896 height 25
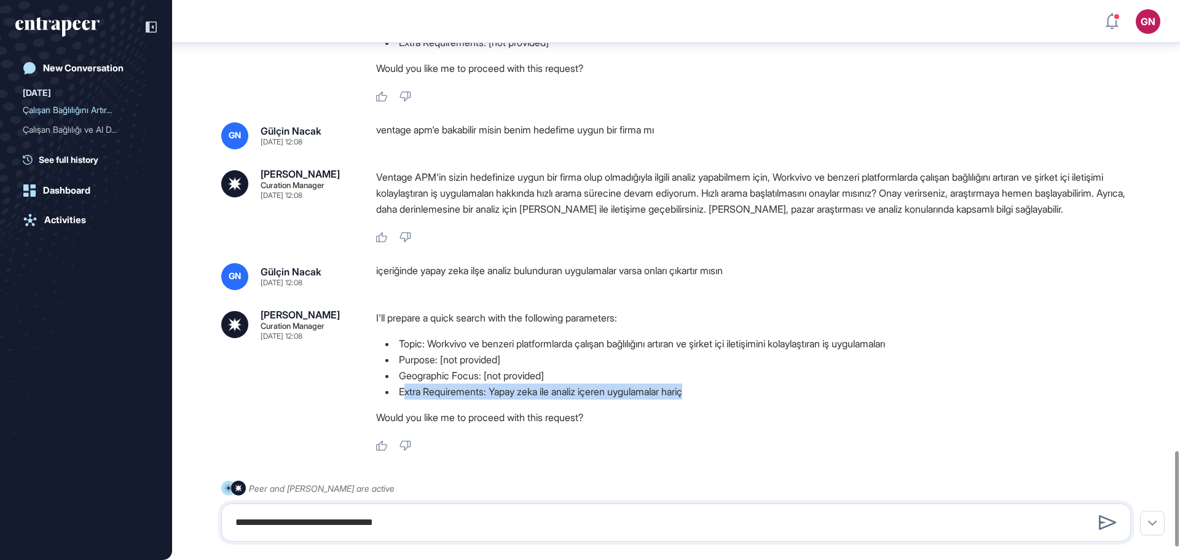
drag, startPoint x: 402, startPoint y: 408, endPoint x: 708, endPoint y: 405, distance: 306.0
click at [708, 399] on li "Extra Requirements: Yapay zeka ile analiz içeren uygulamalar hariç" at bounding box center [758, 391] width 764 height 16
click at [692, 448] on div "I'll prepare a quick search with the following parameters: Topic: Workvivo ve b…" at bounding box center [758, 381] width 764 height 142
click at [454, 524] on textarea "**********" at bounding box center [676, 522] width 896 height 25
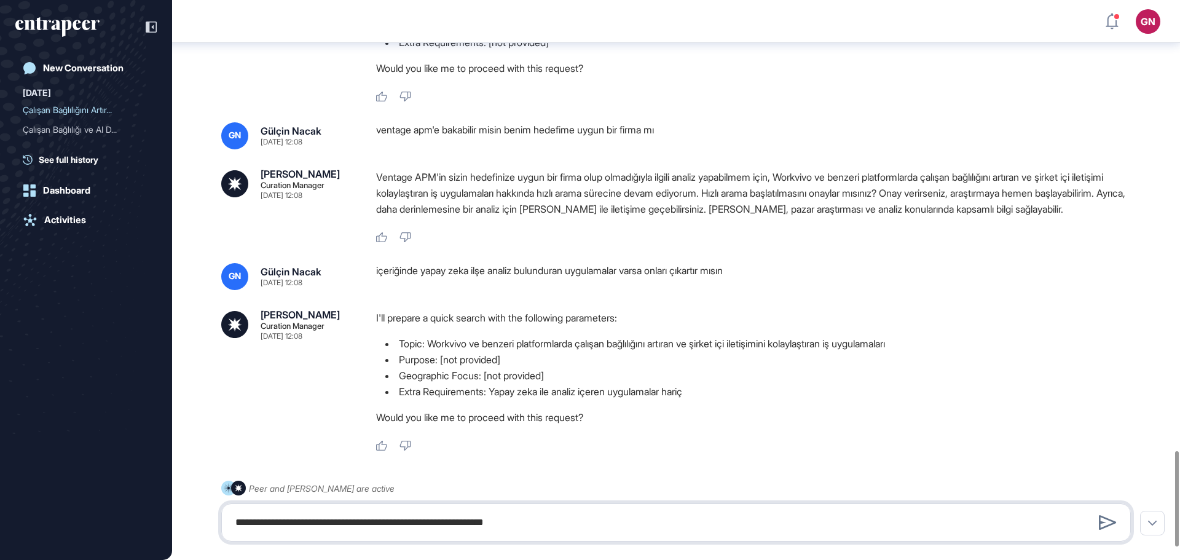
click at [406, 522] on textarea "**********" at bounding box center [676, 522] width 896 height 25
type textarea "**********"
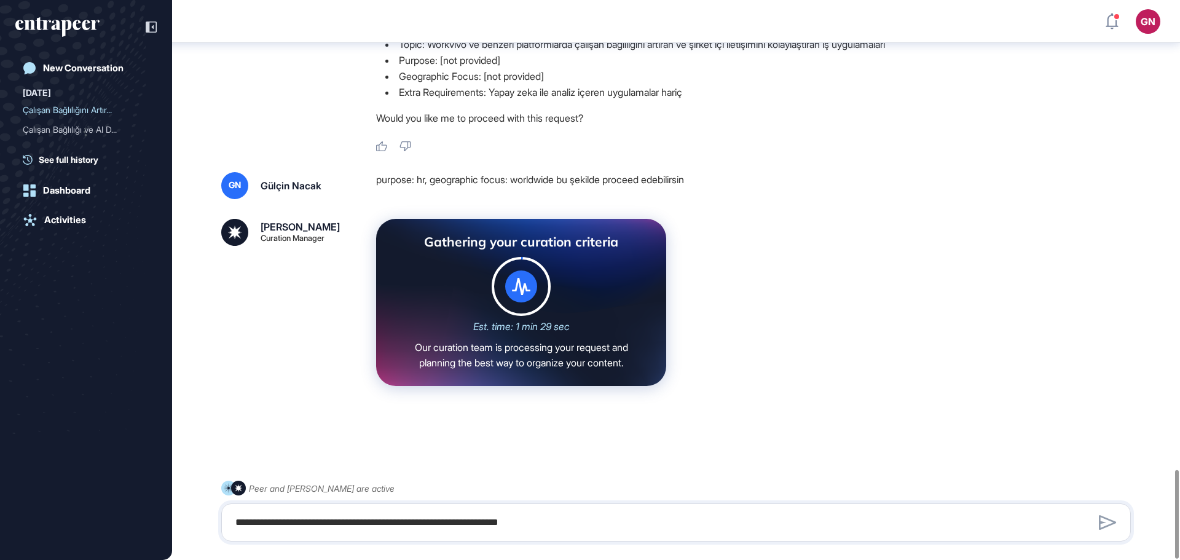
scroll to position [2968, 0]
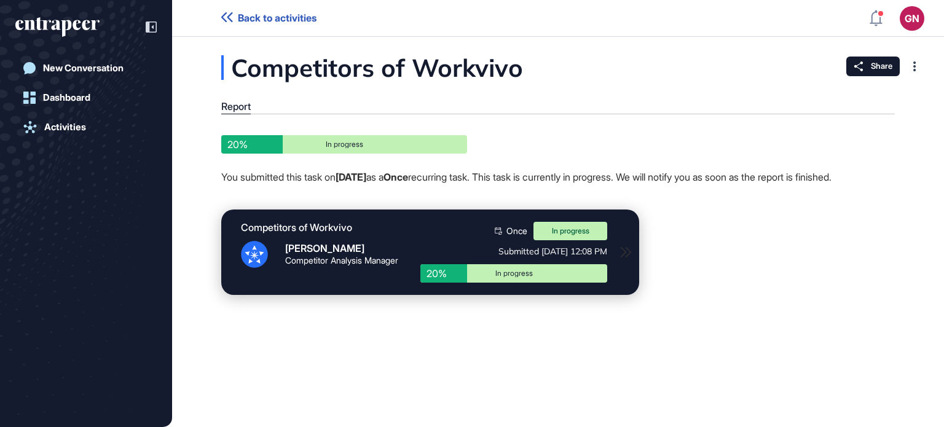
scroll to position [427, 944]
click at [450, 254] on div "Once In progress Submitted Sep 4th, 2025 - 12:08 PM" at bounding box center [513, 240] width 187 height 36
drag, startPoint x: 447, startPoint y: 289, endPoint x: 514, endPoint y: 287, distance: 66.4
click at [514, 277] on div "In progress" at bounding box center [513, 273] width 168 height 7
click at [577, 283] on div "20% In progress" at bounding box center [513, 273] width 187 height 18
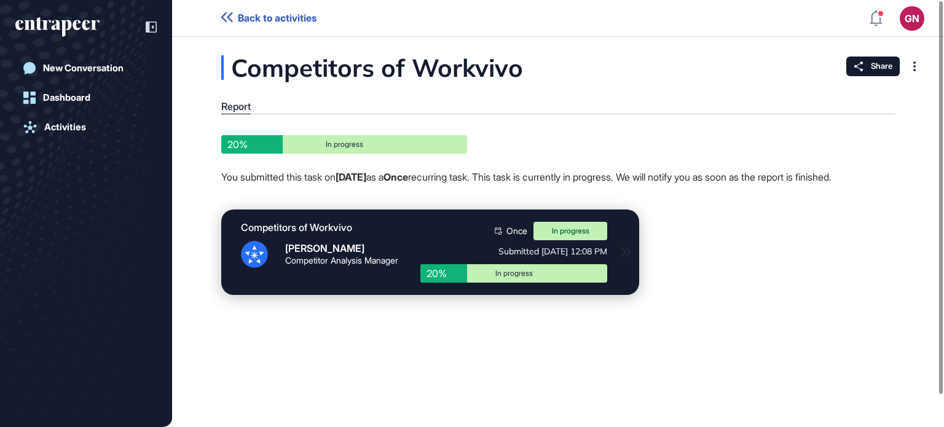
drag, startPoint x: 535, startPoint y: 181, endPoint x: 886, endPoint y: 203, distance: 352.1
click at [886, 194] on div "You submitted this task on Sep 04, 2025 as a Once recurring task. This task is …" at bounding box center [557, 181] width 673 height 25
click at [878, 218] on div "20% In progress You submitted this task on Sep 04, 2025 as a Once recurring tas…" at bounding box center [557, 223] width 673 height 176
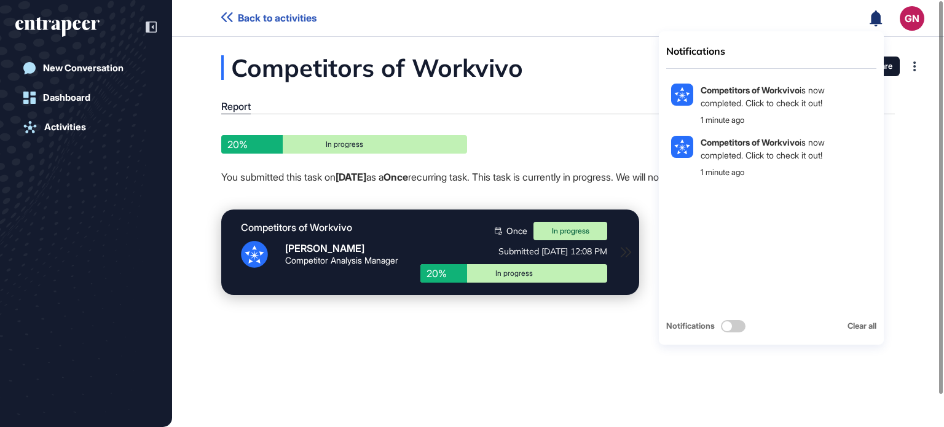
click at [606, 124] on div "Competitors of Workvivo Report 20% In progress You submitted this task on Sep 0…" at bounding box center [558, 182] width 772 height 255
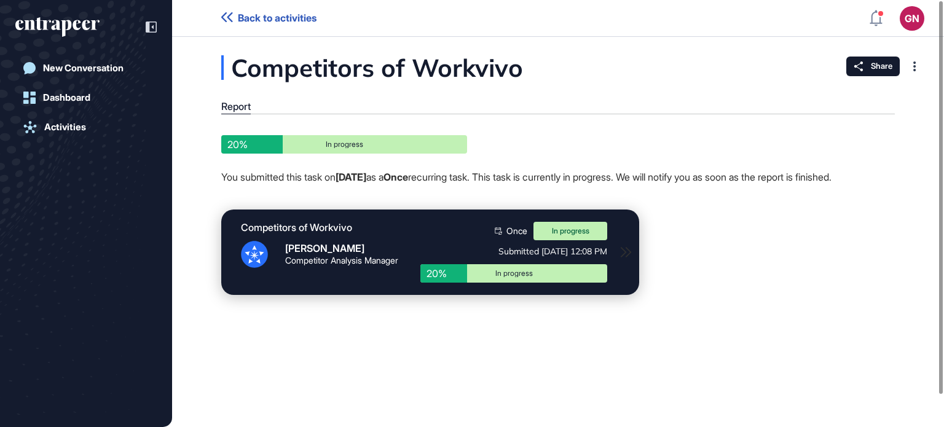
click at [567, 240] on div "In progress" at bounding box center [570, 231] width 74 height 18
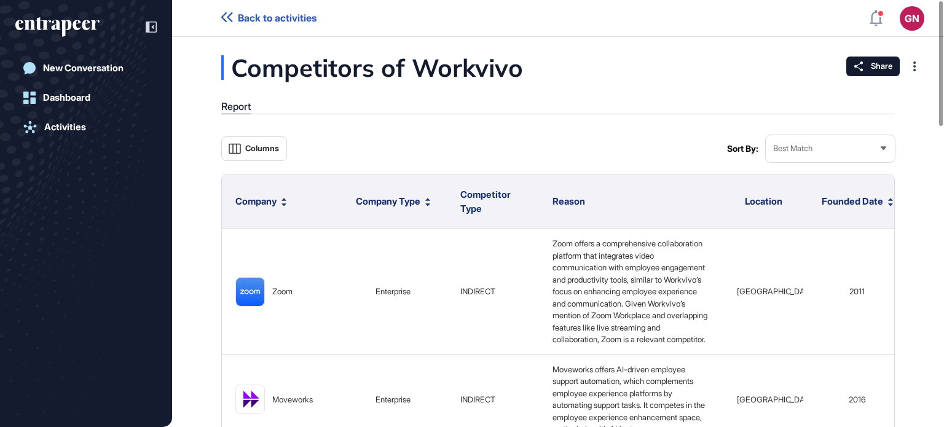
click at [820, 144] on div "Best Match" at bounding box center [829, 148] width 129 height 24
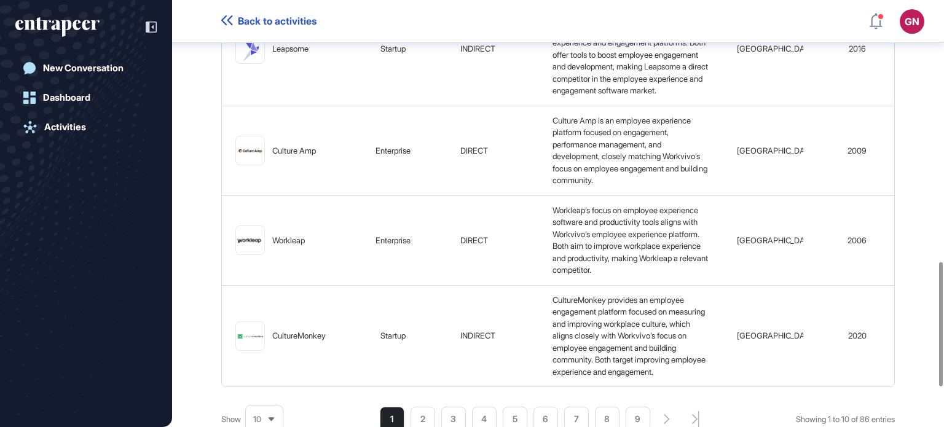
scroll to position [1035, 0]
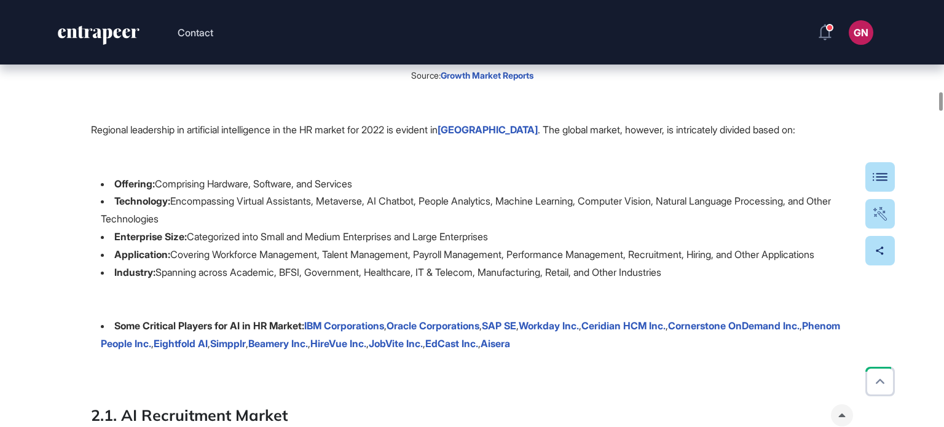
scroll to position [4669, 0]
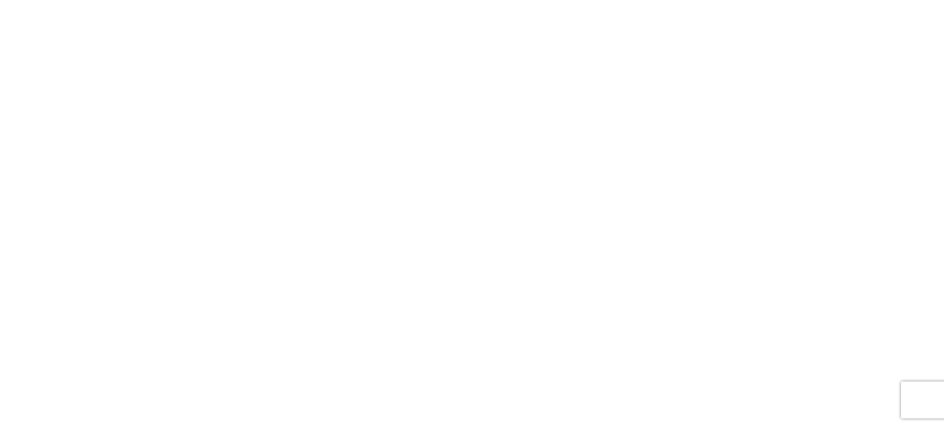
scroll to position [190, 0]
drag, startPoint x: 552, startPoint y: 210, endPoint x: 714, endPoint y: 267, distance: 172.0
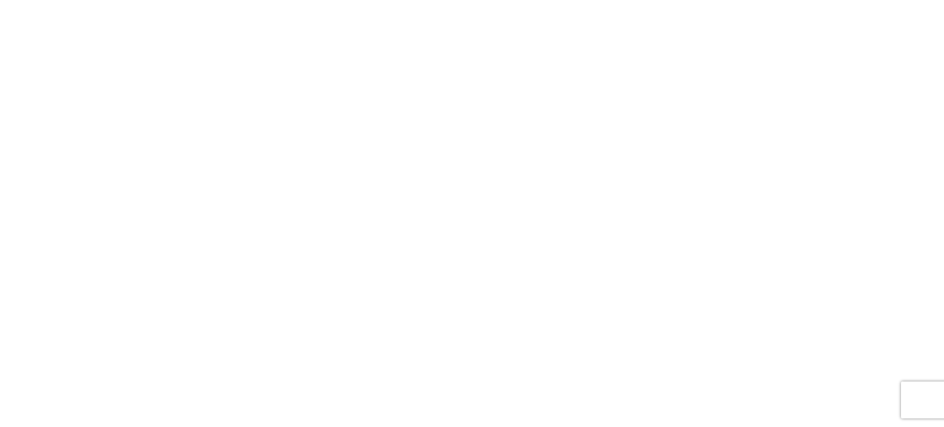
scroll to position [7, 0]
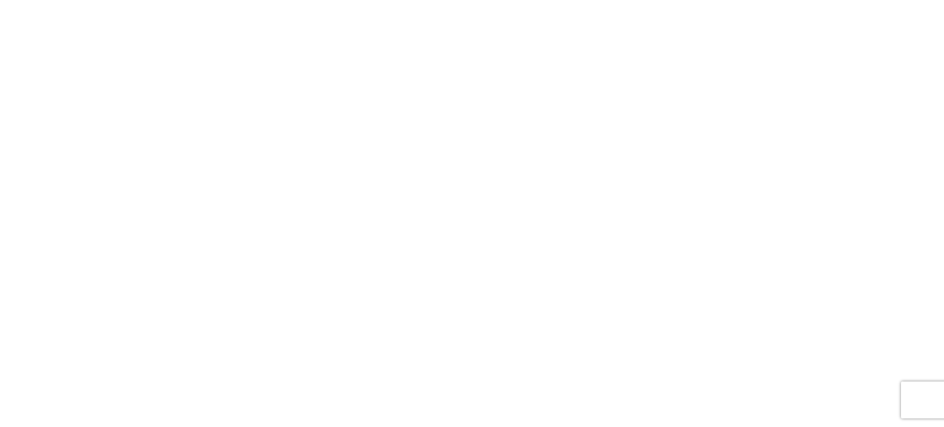
drag, startPoint x: 786, startPoint y: 64, endPoint x: 851, endPoint y: 71, distance: 65.5
type input "**********"
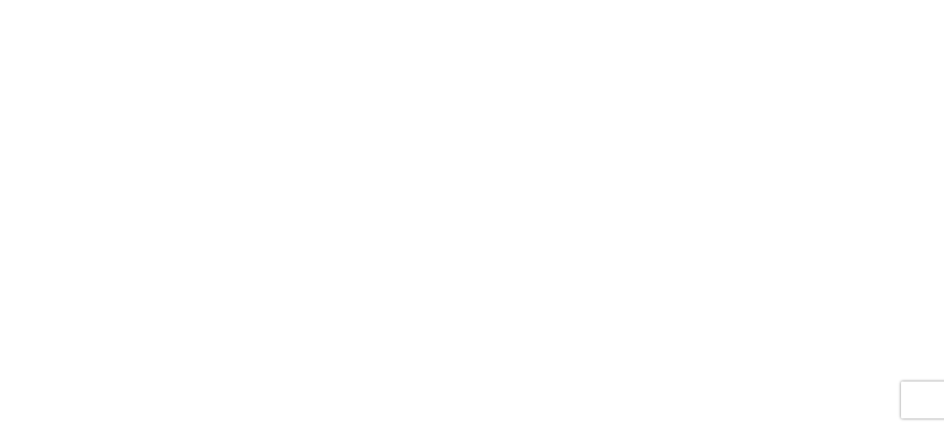
drag, startPoint x: 724, startPoint y: 248, endPoint x: 577, endPoint y: 175, distance: 163.5
copy span "WorkStep offers an employee engagement platform, specifically targeting frontli…"
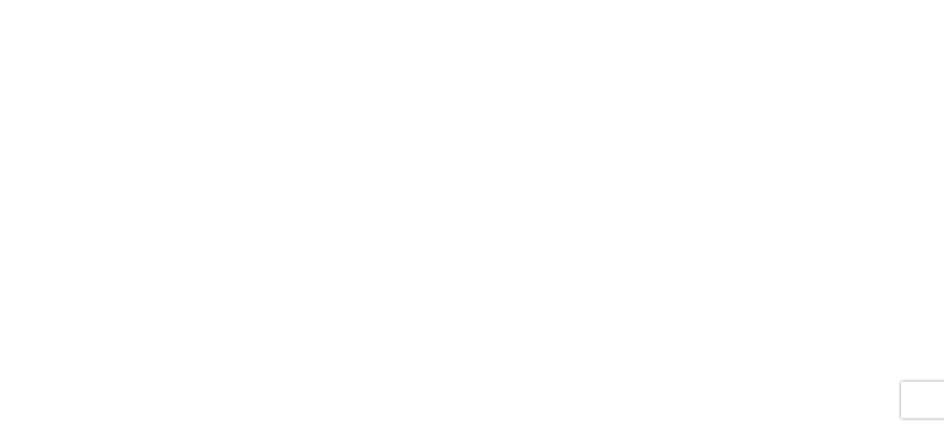
drag, startPoint x: 609, startPoint y: 260, endPoint x: 573, endPoint y: 178, distance: 90.3
copy span "Kazoo (WorkTango) provides a comprehensive employee experience platform with fe…"
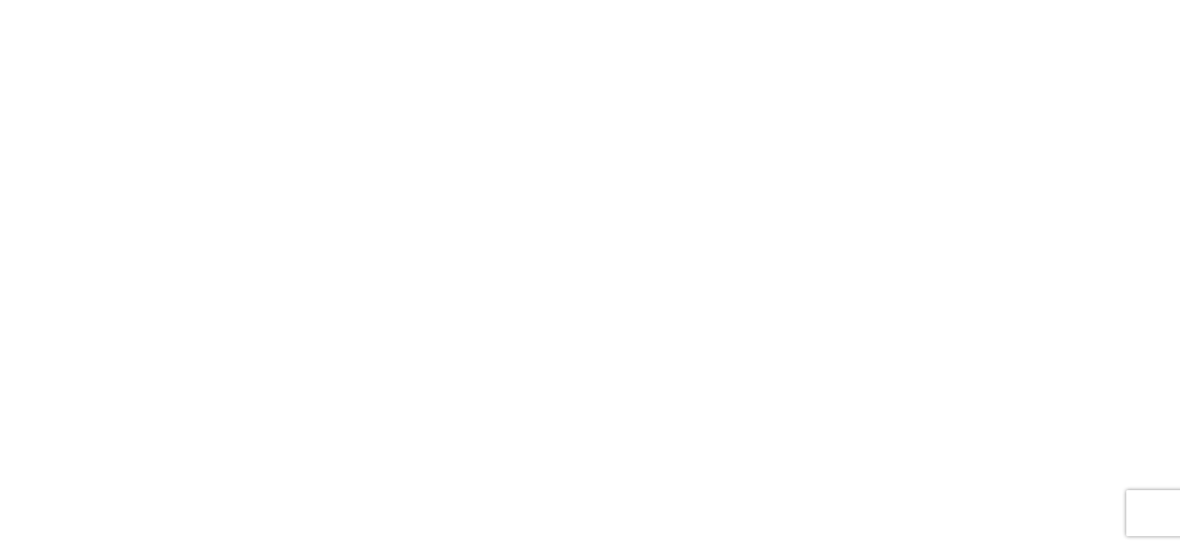
scroll to position [2954, 0]
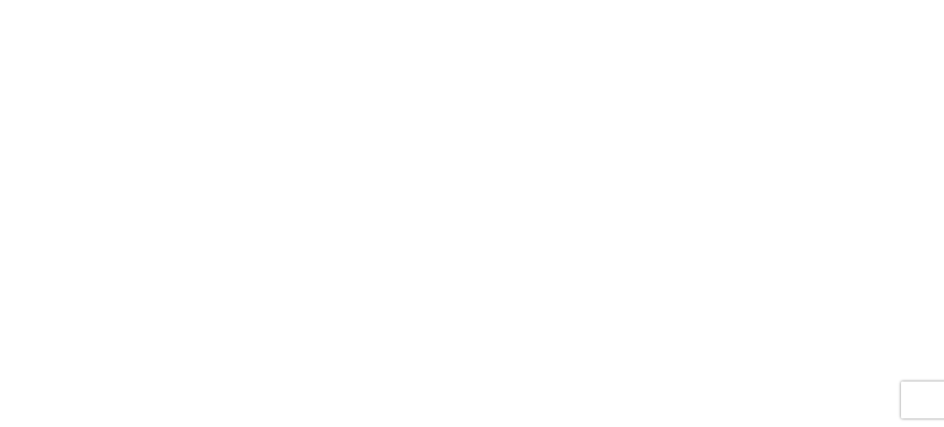
drag, startPoint x: 576, startPoint y: 166, endPoint x: 723, endPoint y: 233, distance: 161.6
copy span "Teamstarter’s platform focuses on employee empowerment and innovation culture t…"
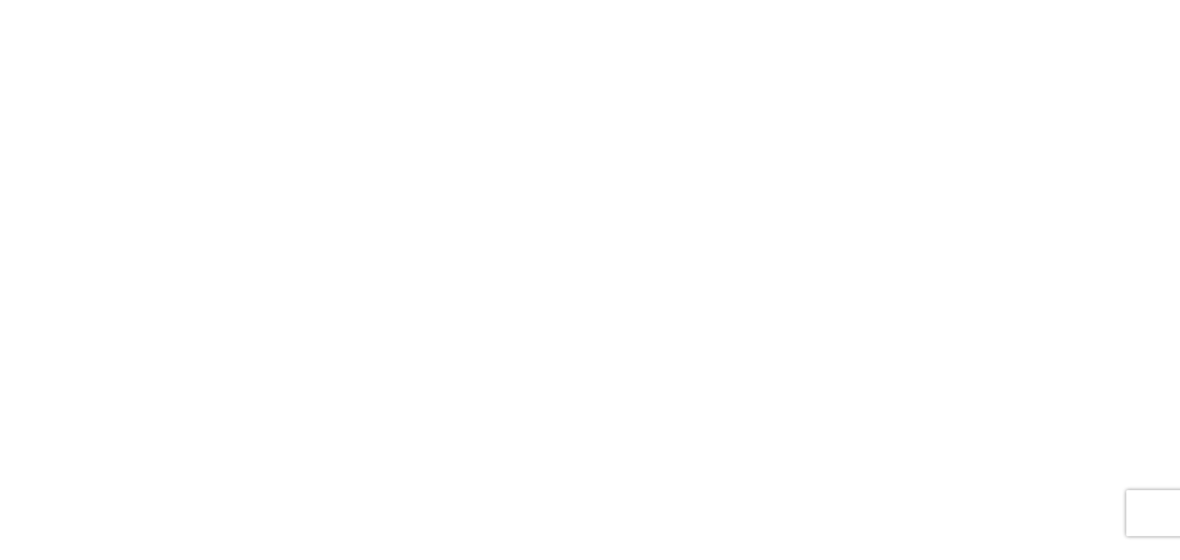
scroll to position [2954, 0]
drag, startPoint x: 578, startPoint y: 261, endPoint x: 705, endPoint y: 353, distance: 156.2
copy span "Enboarder’s platform focuses on employee onboarding and engagement, which overl…"
drag, startPoint x: 348, startPoint y: 311, endPoint x: 273, endPoint y: 312, distance: 75.0
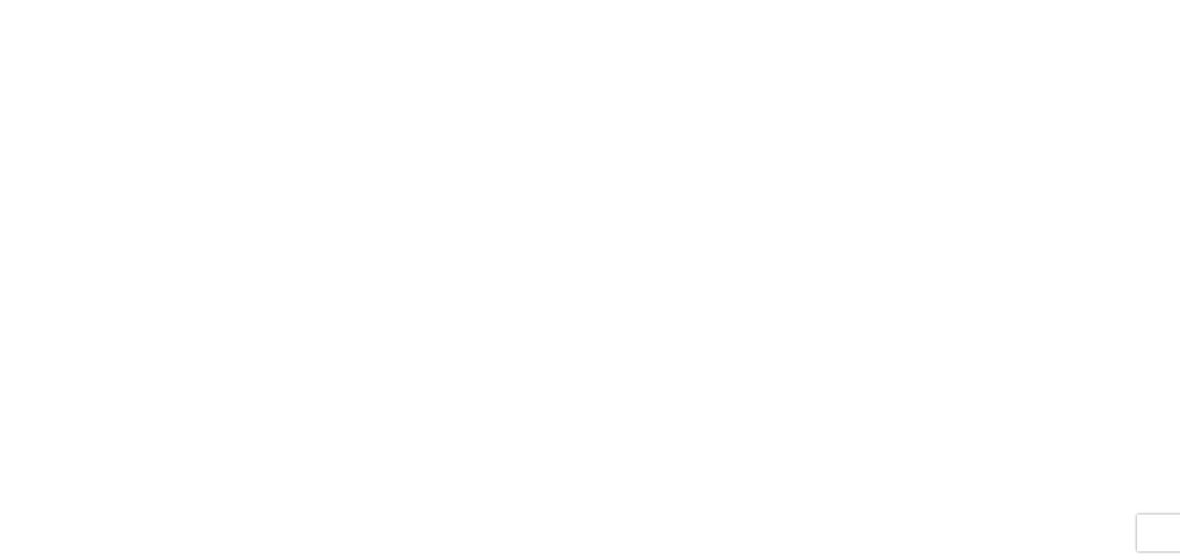
copy div "Enboarder"
drag, startPoint x: 1177, startPoint y: 284, endPoint x: 1178, endPoint y: 558, distance: 273.4
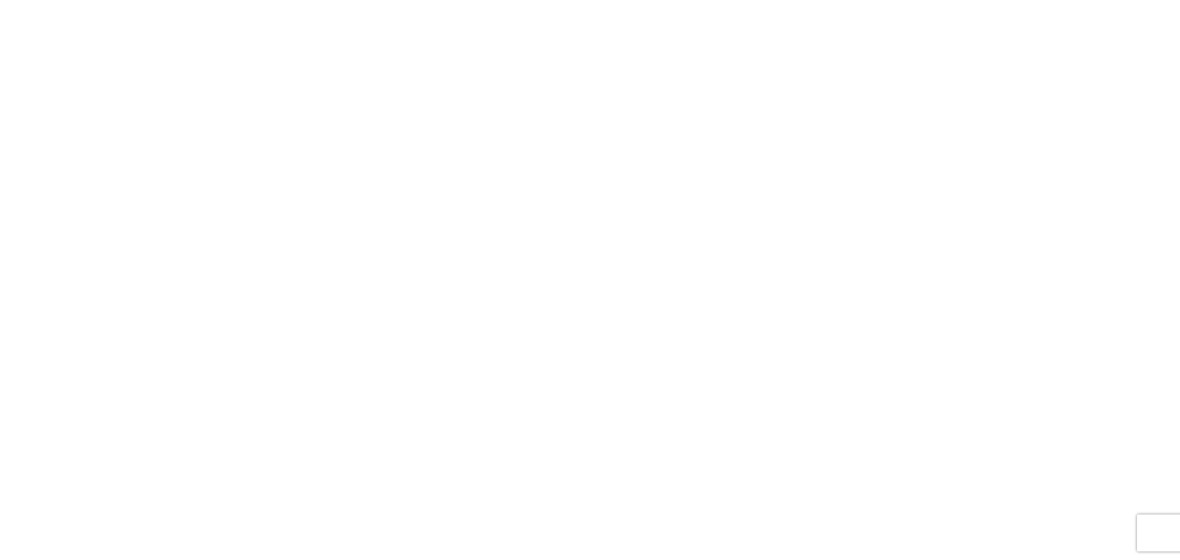
drag, startPoint x: 479, startPoint y: 469, endPoint x: 359, endPoint y: 449, distance: 121.4
drag, startPoint x: 359, startPoint y: 449, endPoint x: 394, endPoint y: 520, distance: 79.1
drag, startPoint x: 243, startPoint y: 447, endPoint x: 1127, endPoint y: 448, distance: 883.4
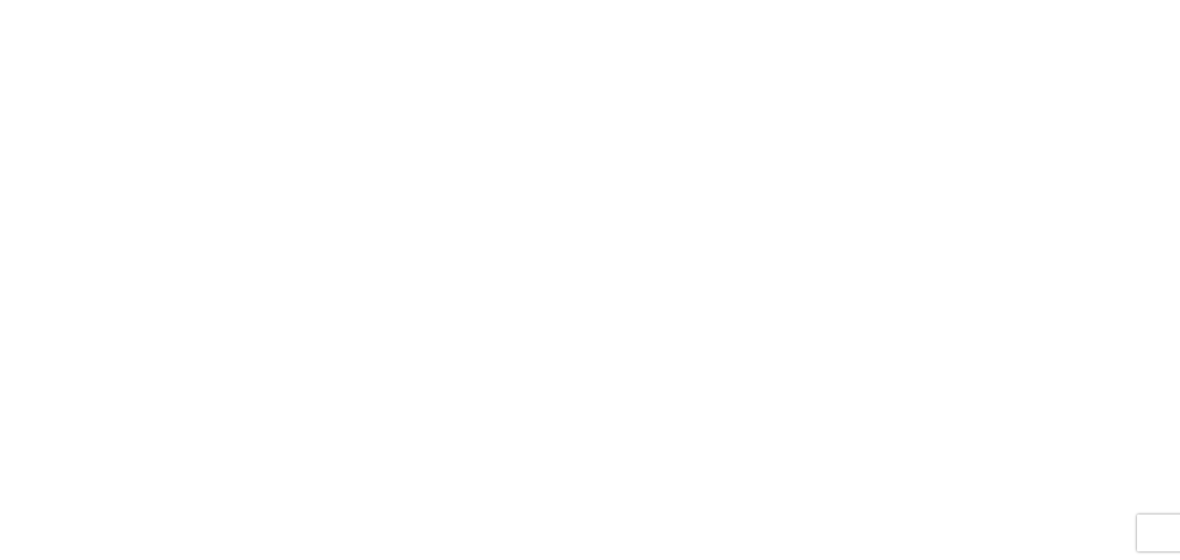
copy body "Back to activities GN Dashboard Profile My Content Request More Data New Conver…"
drag, startPoint x: 189, startPoint y: 270, endPoint x: 292, endPoint y: 359, distance: 135.9
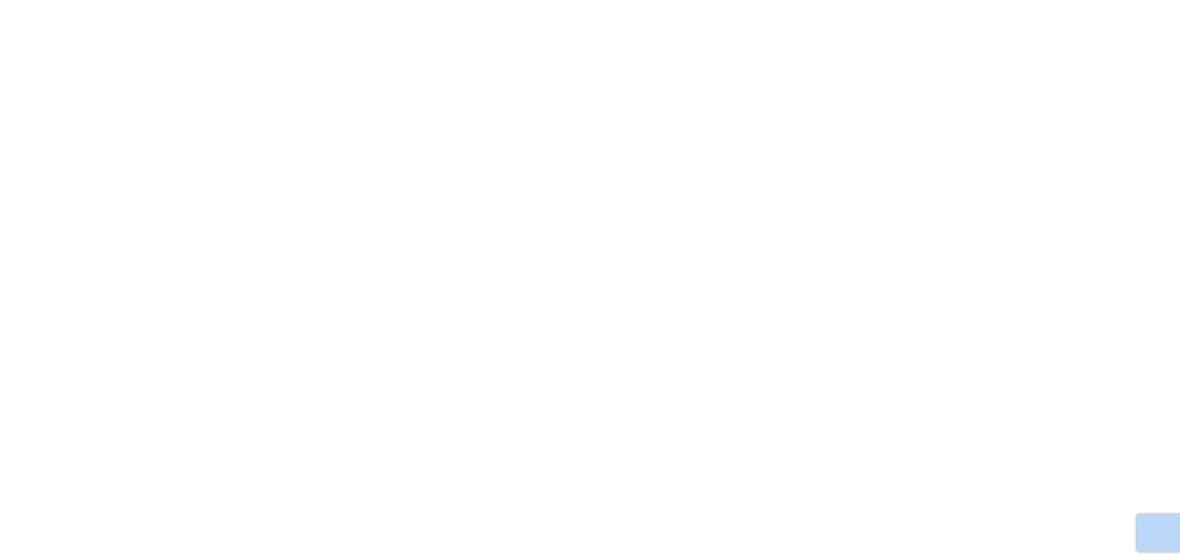
drag, startPoint x: 570, startPoint y: 259, endPoint x: 591, endPoint y: 262, distance: 21.1
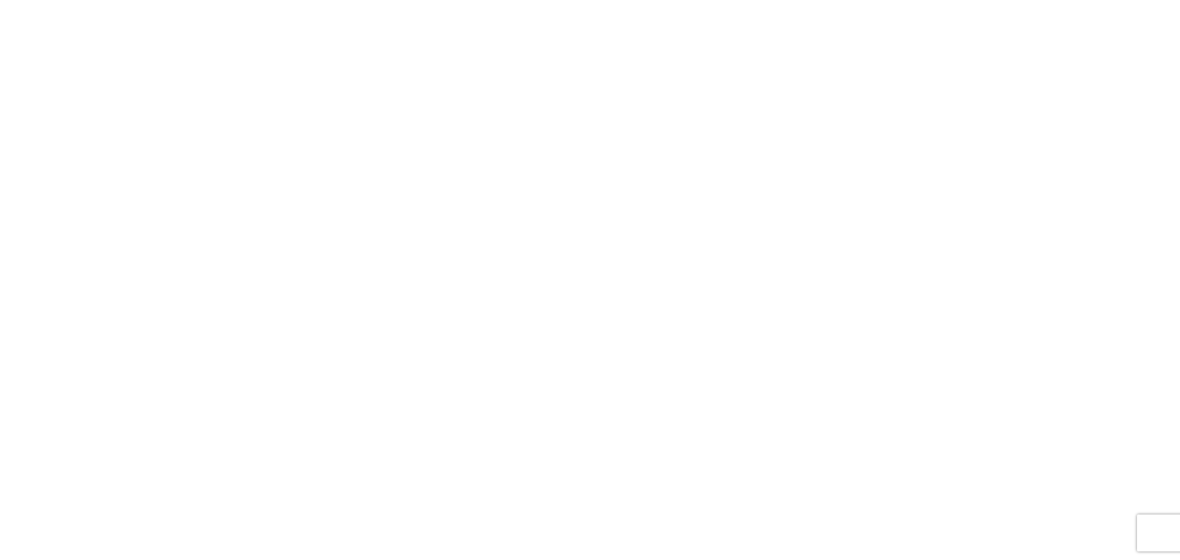
drag, startPoint x: 666, startPoint y: 297, endPoint x: 575, endPoint y: 267, distance: 96.0
copy span "Glint’s focus on employee engagement and experience measurement aligns closely …"
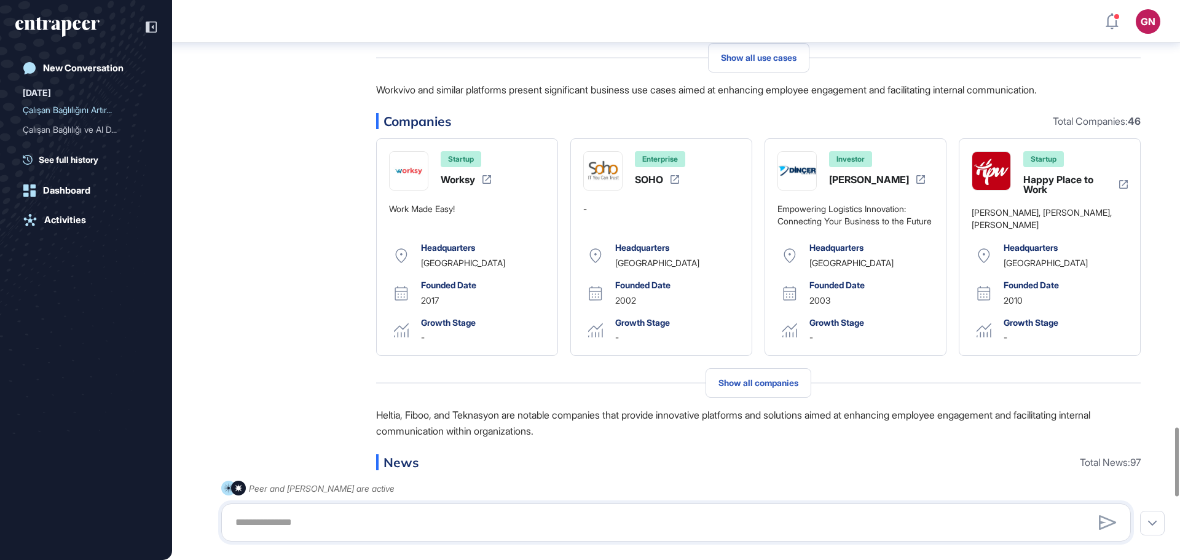
scroll to position [3563, 0]
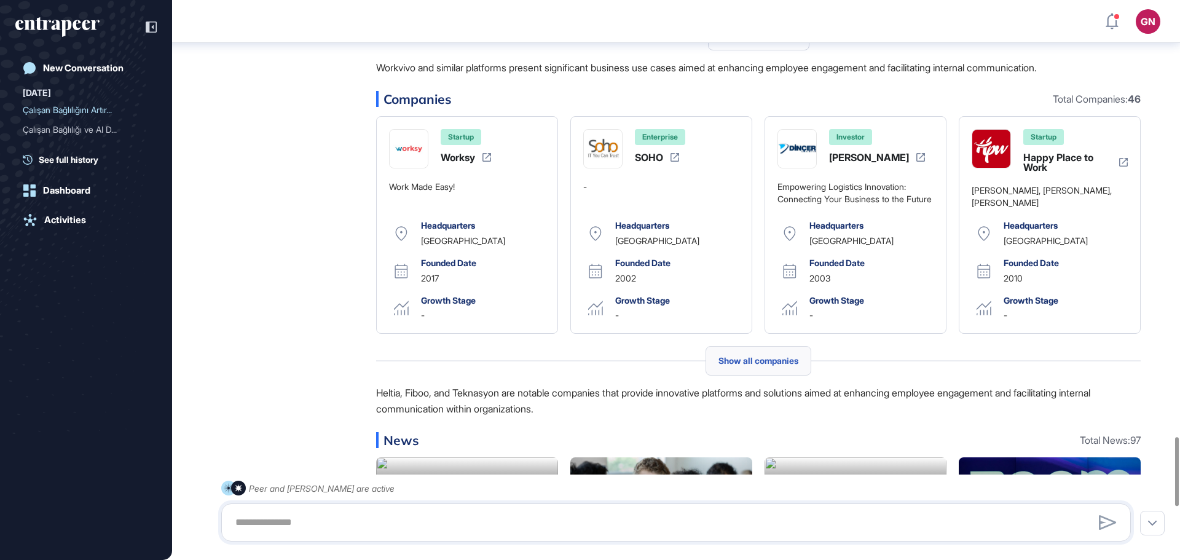
click at [772, 366] on span "Show all companies" at bounding box center [758, 361] width 80 height 10
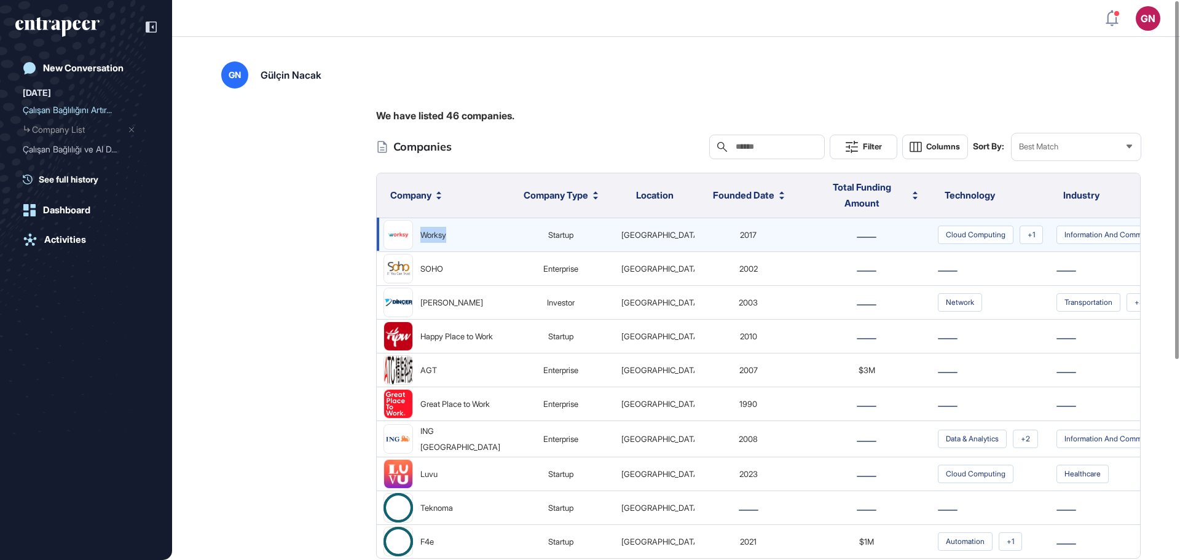
drag, startPoint x: 458, startPoint y: 235, endPoint x: 423, endPoint y: 241, distance: 36.2
click at [423, 241] on div "Worksy" at bounding box center [441, 234] width 117 height 29
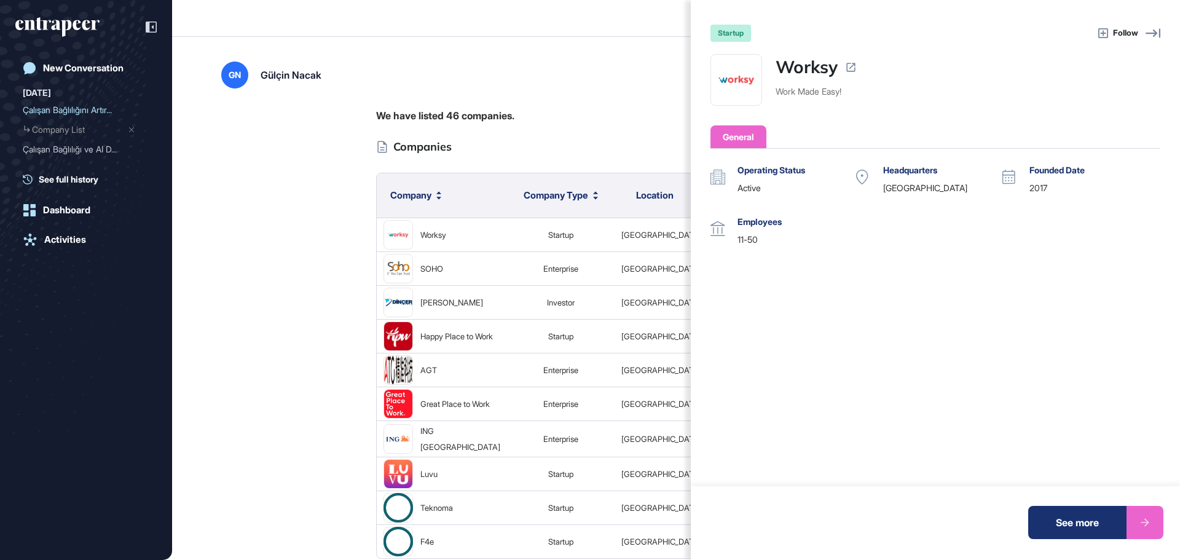
click at [648, 108] on div "startup Follow Worksy Work Made Easy! General Operating Status active Headquart…" at bounding box center [590, 280] width 1180 height 560
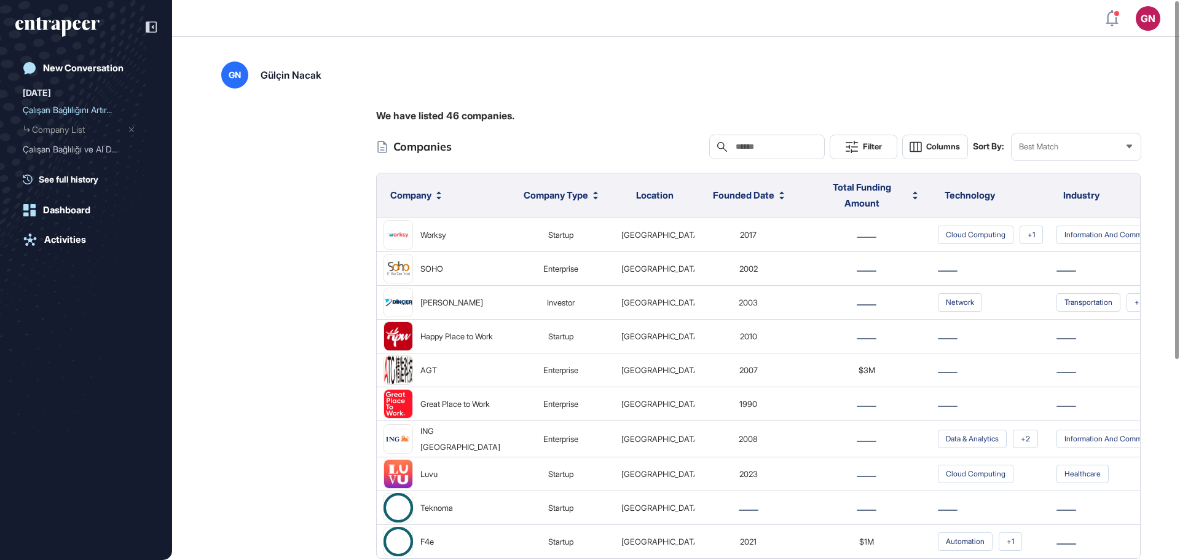
click at [307, 245] on div "We have listed 46 companies. Companies Search Filter Columns Sort By: Best Matc…" at bounding box center [675, 372] width 909 height 529
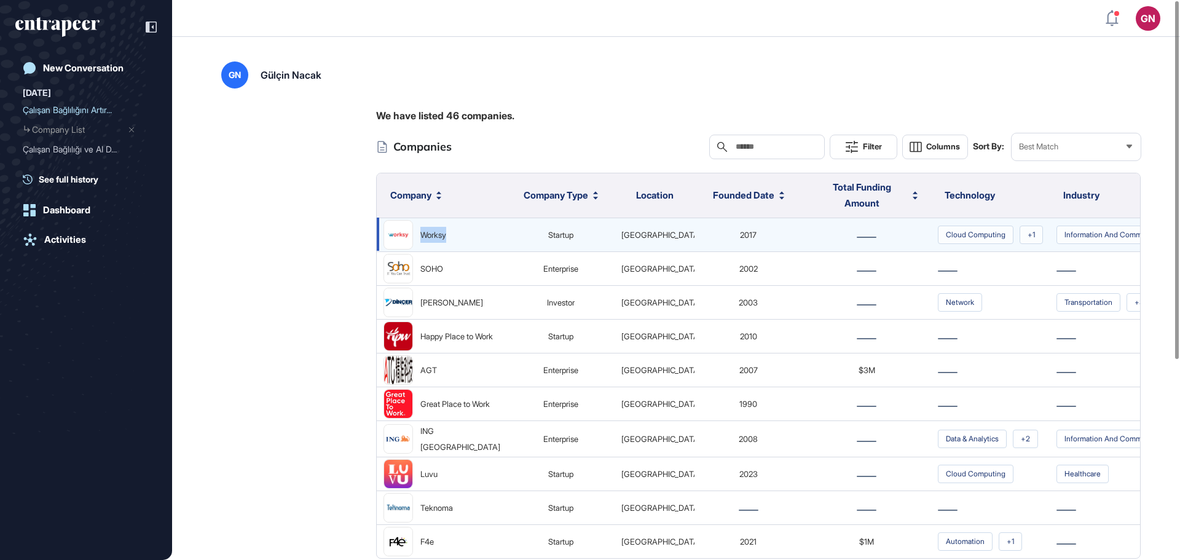
drag, startPoint x: 463, startPoint y: 233, endPoint x: 423, endPoint y: 241, distance: 40.1
click at [423, 241] on div "Worksy" at bounding box center [441, 234] width 117 height 29
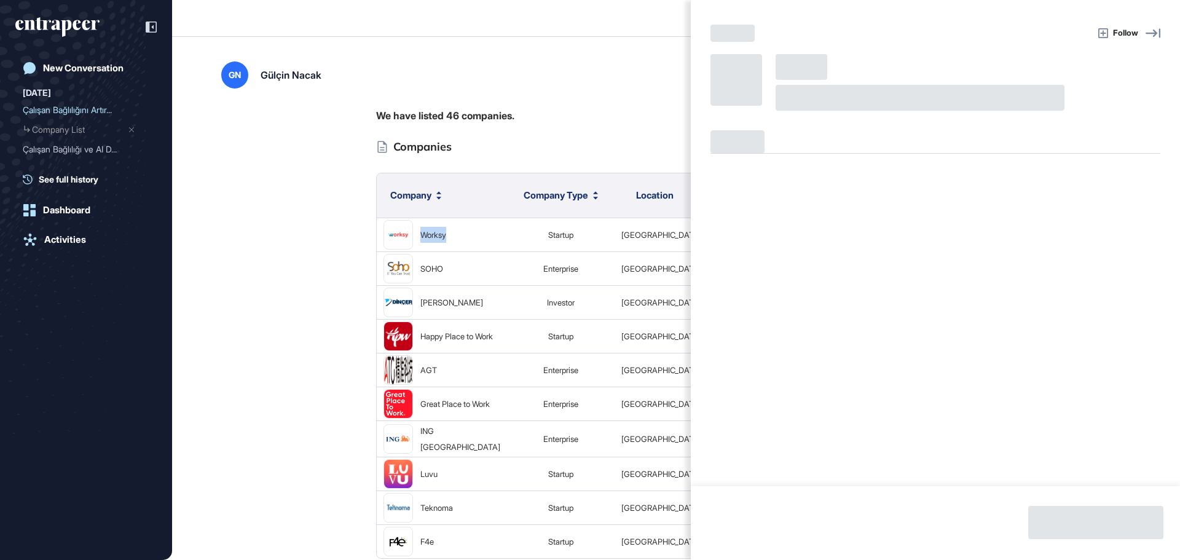
copy div "Worksy"
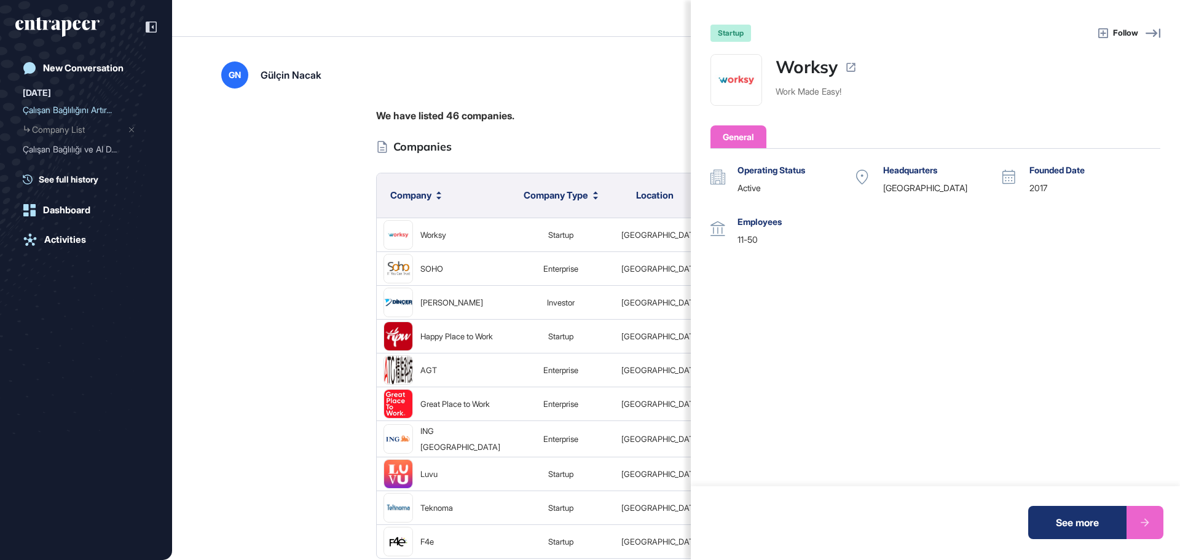
click at [549, 64] on div "startup Follow Worksy Work Made Easy! General Operating Status active Headquart…" at bounding box center [590, 280] width 1180 height 560
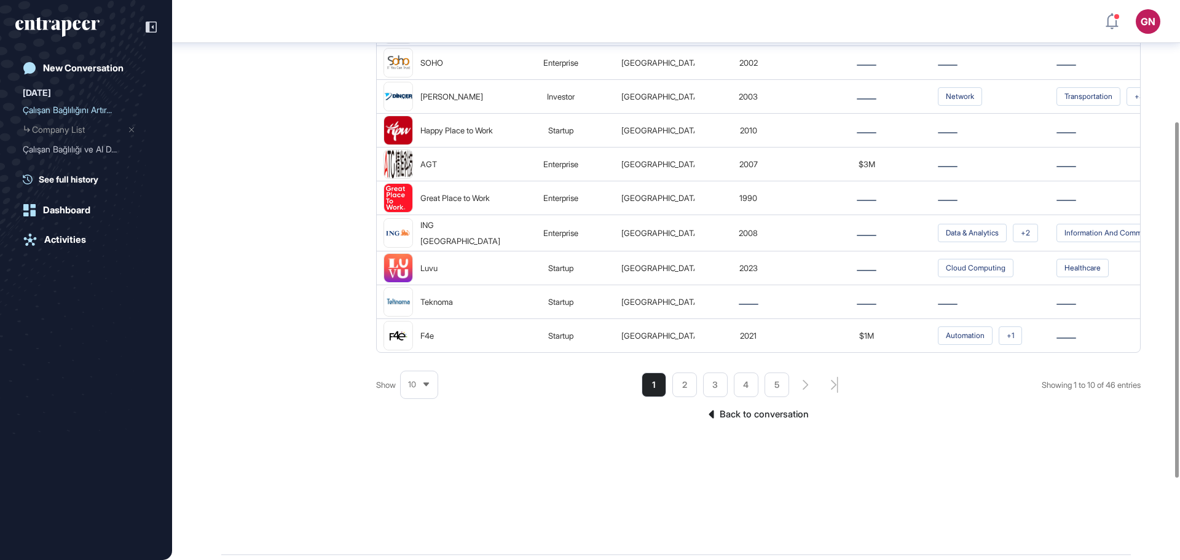
scroll to position [190, 0]
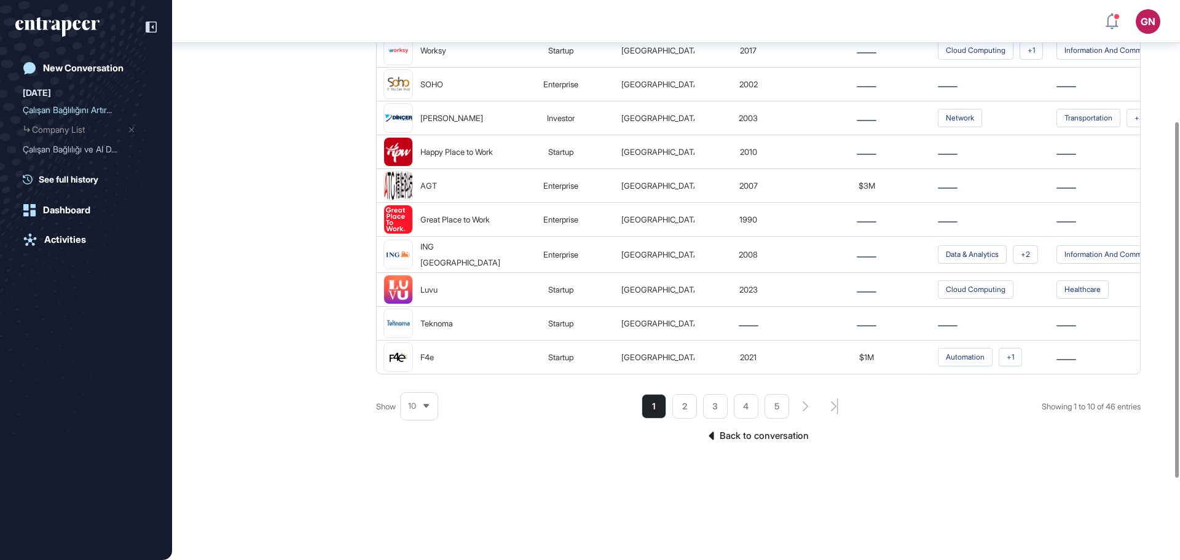
click at [421, 418] on div "10" at bounding box center [419, 406] width 37 height 24
click at [418, 372] on li "50" at bounding box center [418, 359] width 29 height 25
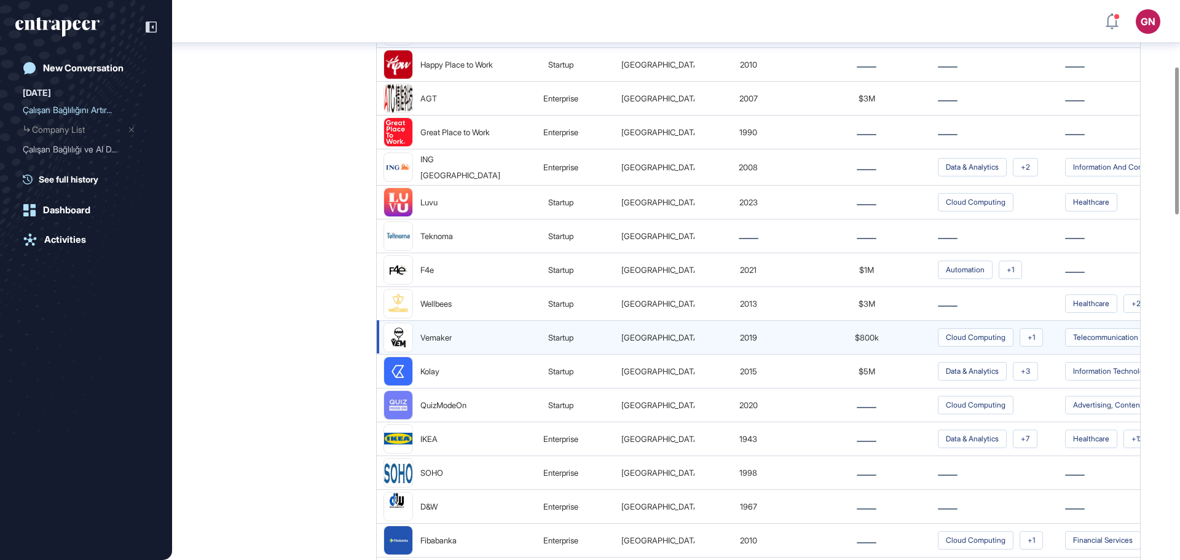
scroll to position [0, 0]
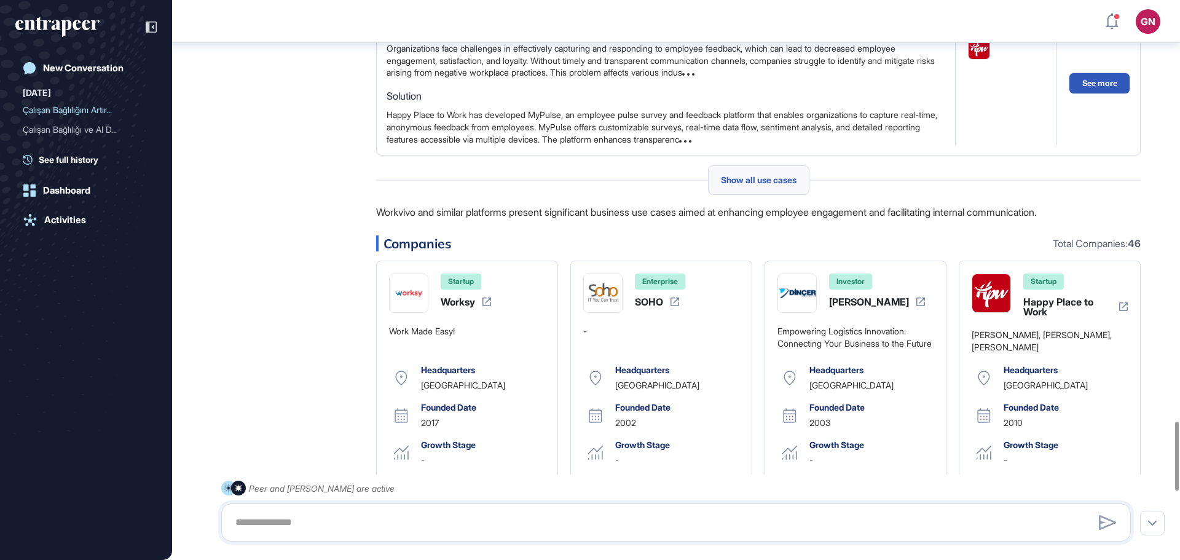
scroll to position [3440, 0]
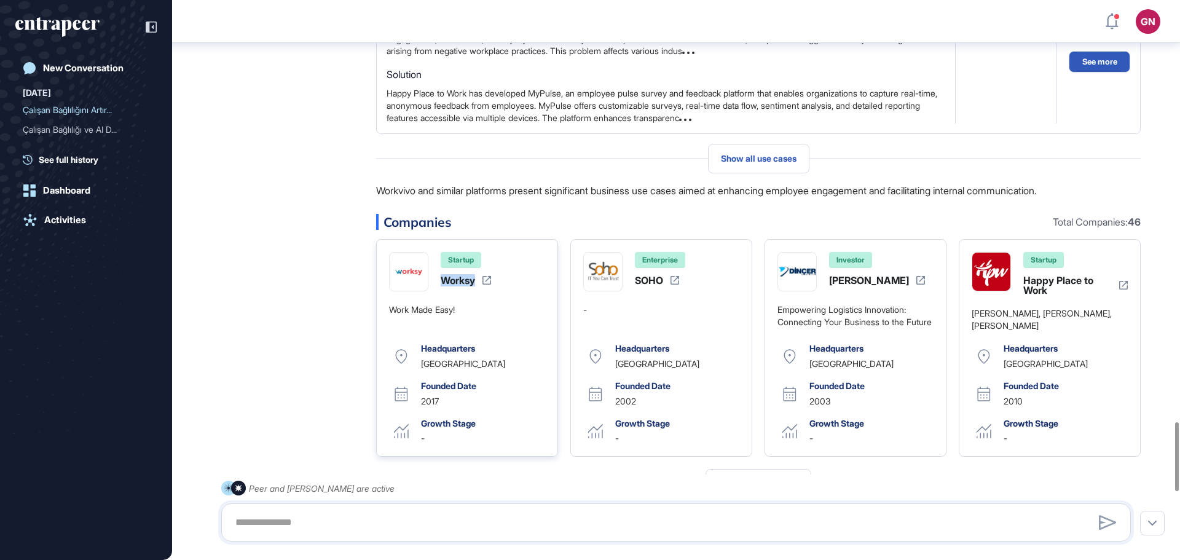
drag, startPoint x: 438, startPoint y: 296, endPoint x: 475, endPoint y: 304, distance: 38.3
click at [475, 291] on div "Startup Worksy" at bounding box center [467, 271] width 156 height 39
copy div "Worksy"
click at [460, 285] on div "Worksy" at bounding box center [457, 280] width 34 height 10
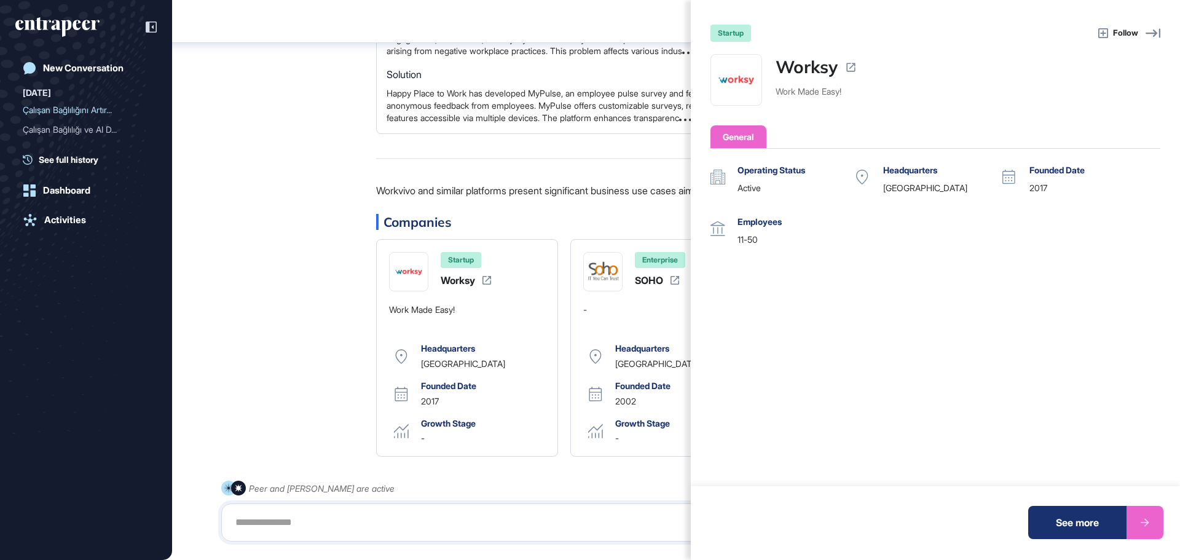
click at [752, 138] on div "General" at bounding box center [737, 136] width 31 height 13
click at [623, 192] on div "startup Follow Worksy Work Made Easy! General Operating Status active Headquart…" at bounding box center [590, 280] width 1180 height 560
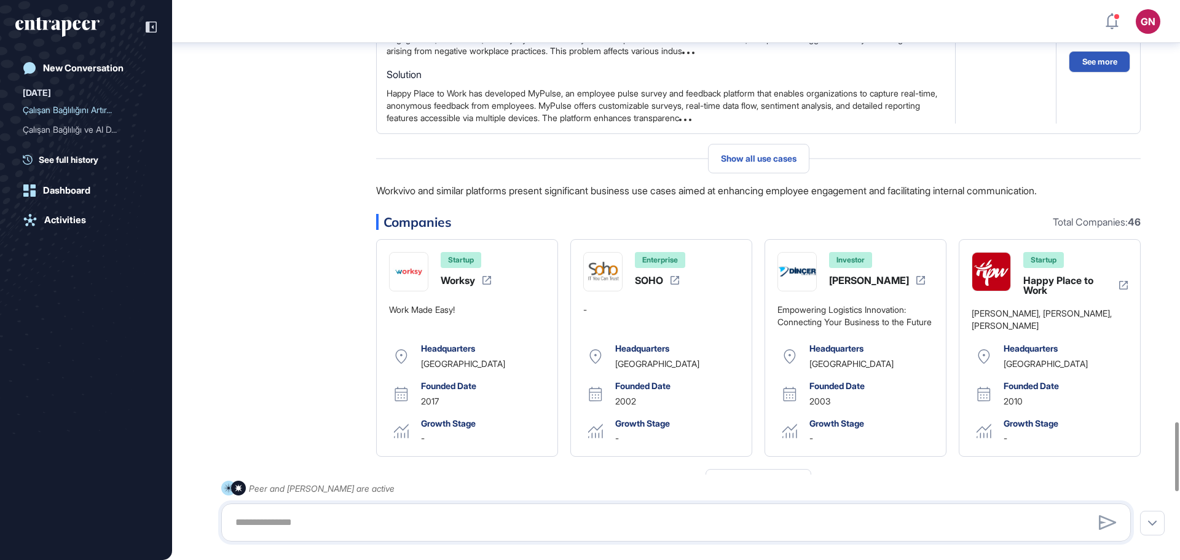
click at [654, 285] on div "SOHO" at bounding box center [649, 280] width 28 height 10
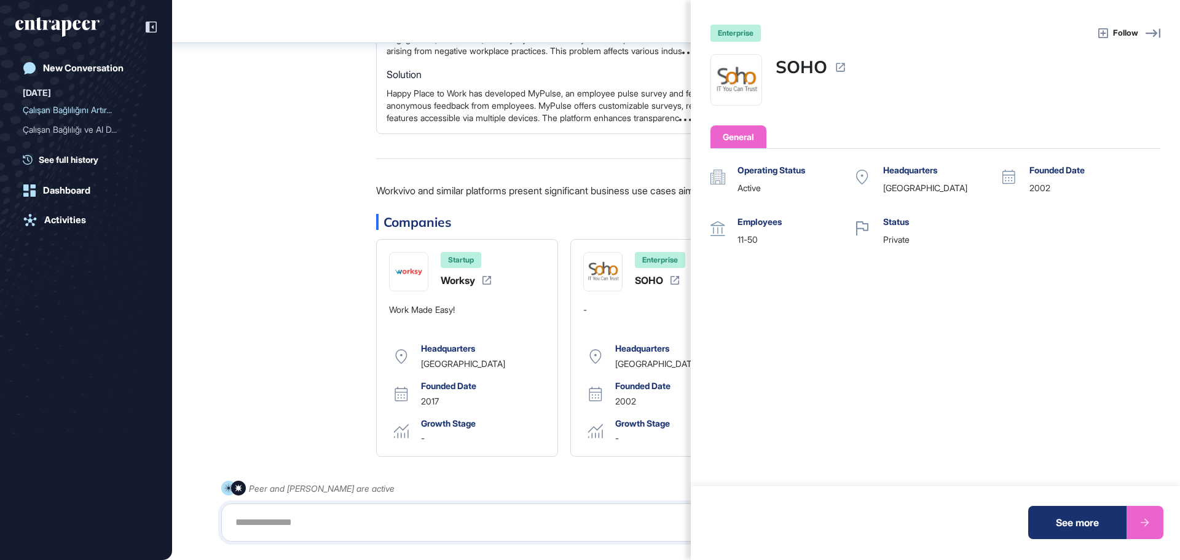
click at [639, 214] on div "enterprise Follow SOHO General Operating Status active Headquarters United Stat…" at bounding box center [590, 280] width 1180 height 560
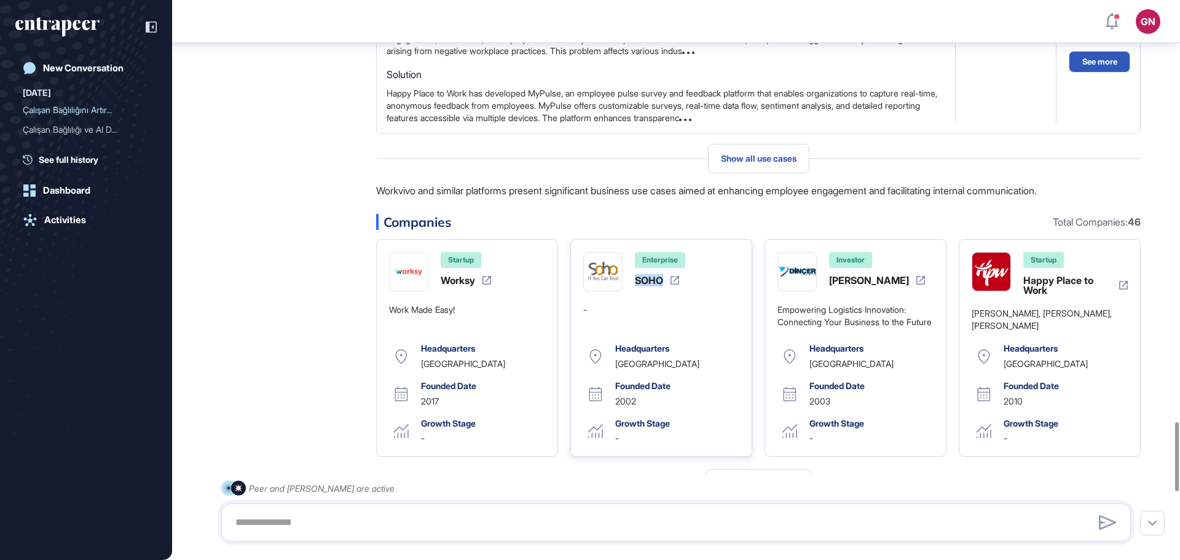
drag, startPoint x: 633, startPoint y: 300, endPoint x: 660, endPoint y: 299, distance: 27.7
click at [660, 291] on div "Enterprise SOHO" at bounding box center [661, 271] width 156 height 39
copy div "SOHO"
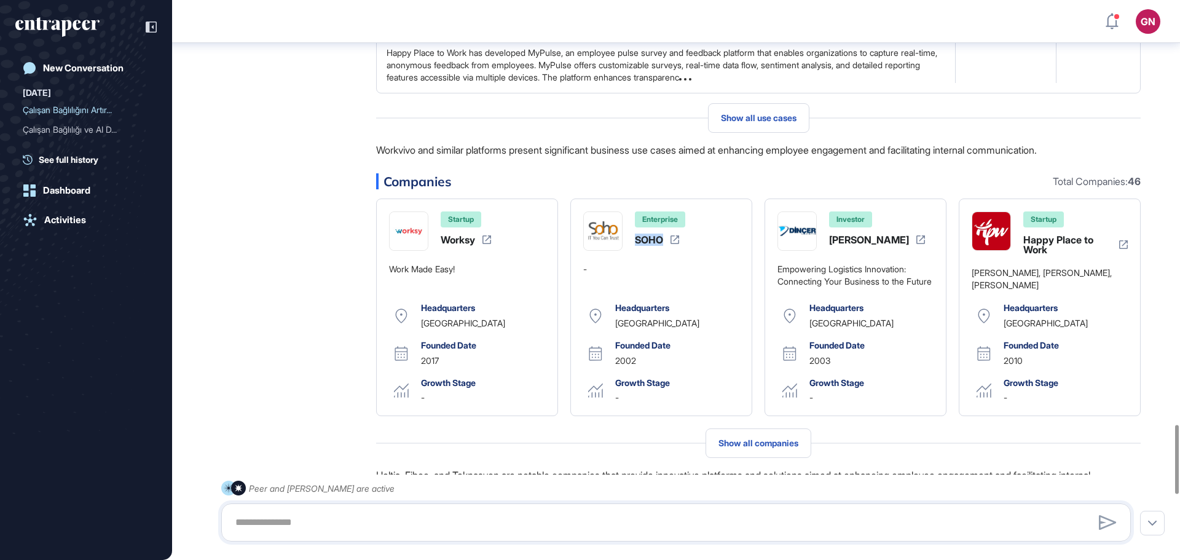
scroll to position [3501, 0]
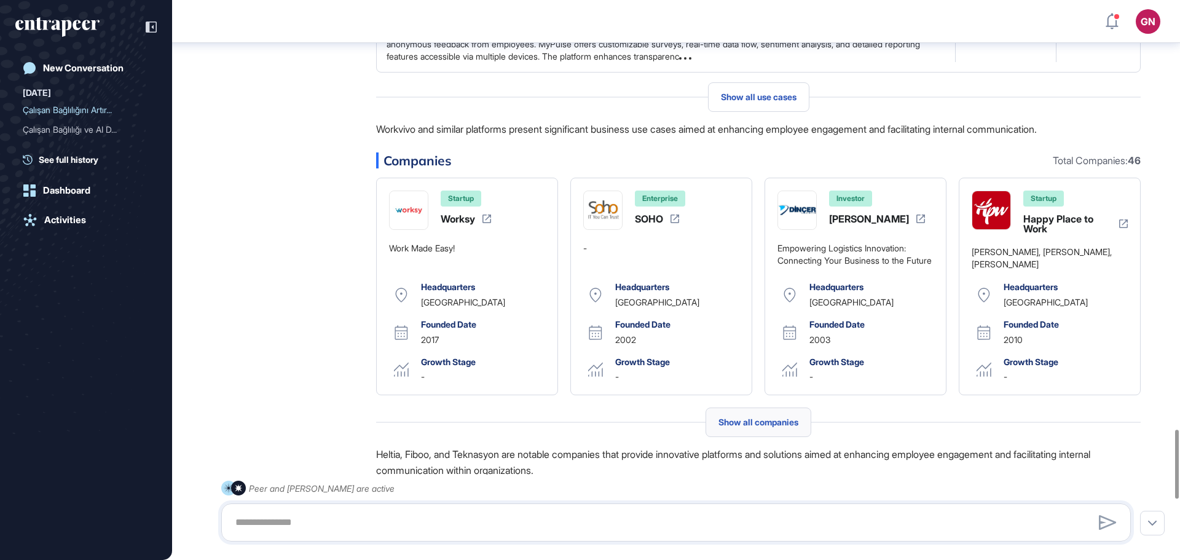
click at [757, 427] on span "Show all companies" at bounding box center [758, 422] width 80 height 10
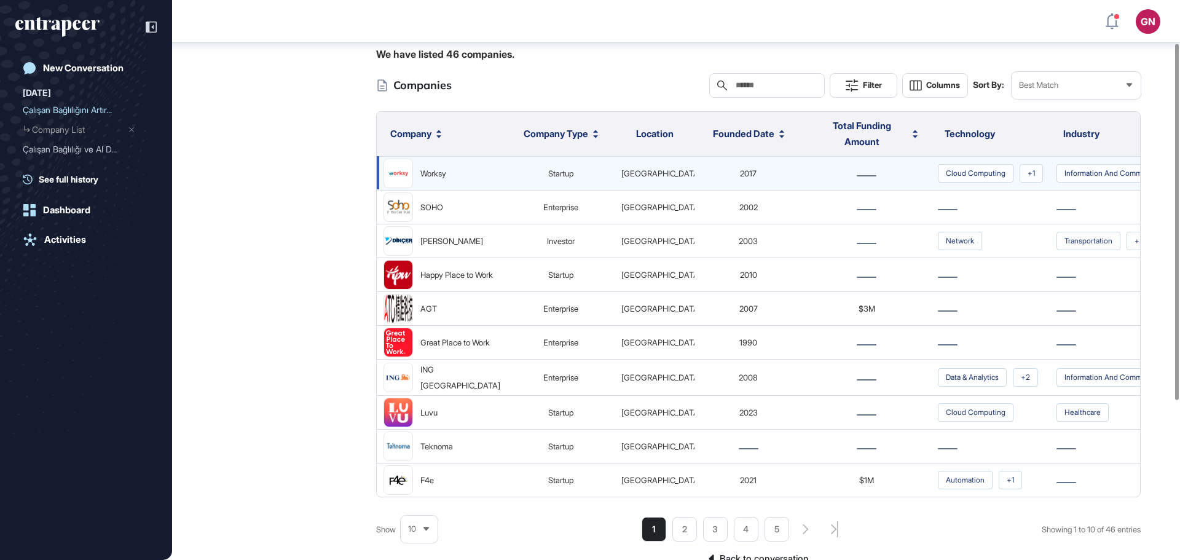
scroll to position [129, 0]
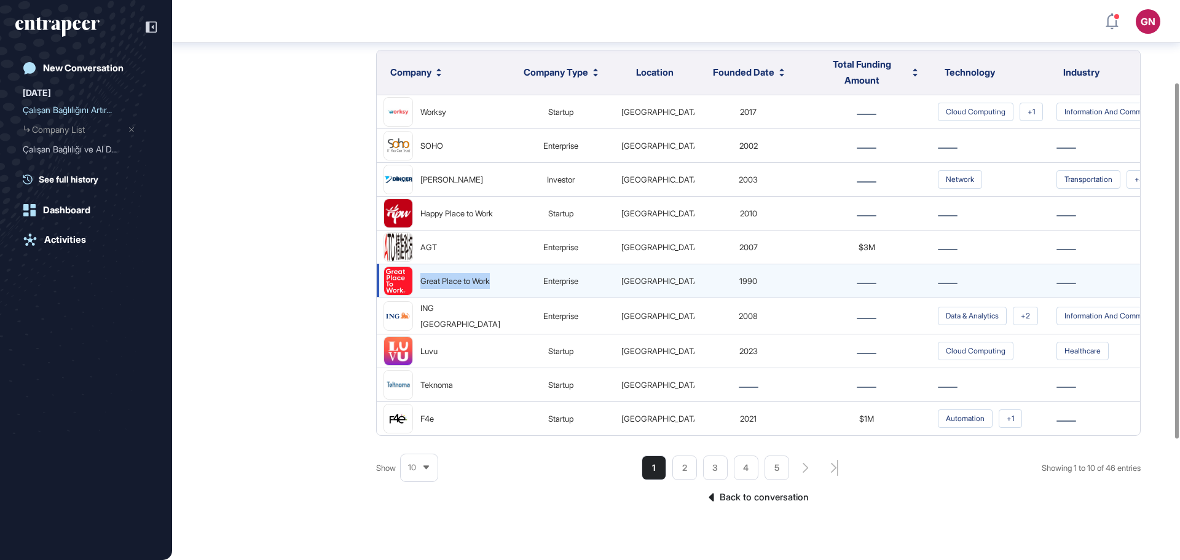
drag, startPoint x: 452, startPoint y: 362, endPoint x: 417, endPoint y: 327, distance: 50.0
click at [417, 295] on div "Great Place to Work" at bounding box center [441, 280] width 117 height 29
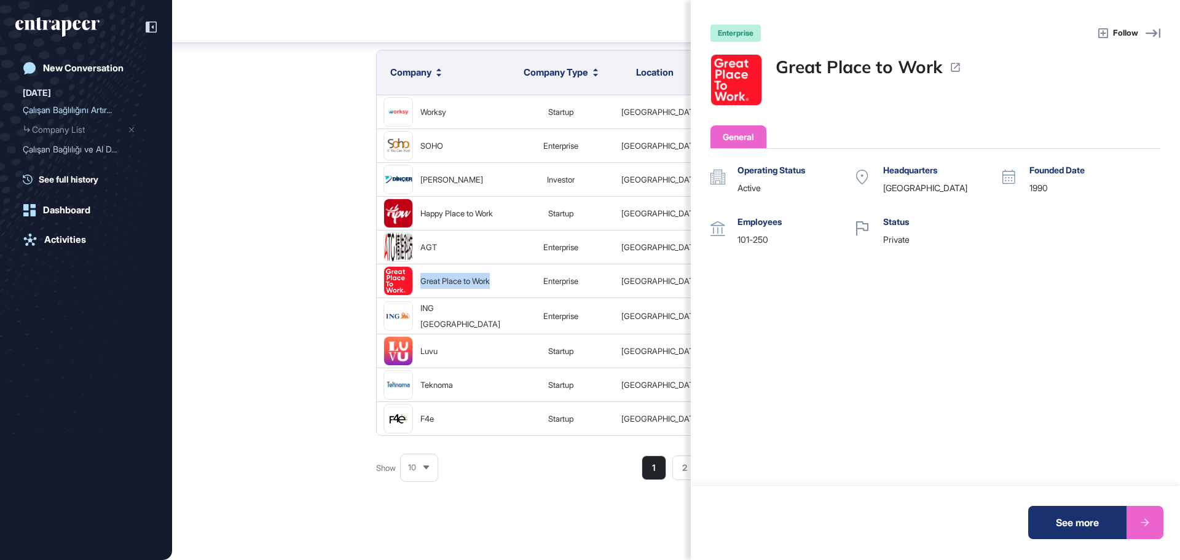
copy div "Great Place to Work"
click at [303, 272] on div "enterprise Follow Great Place to Work General Operating Status active Headquart…" at bounding box center [590, 280] width 1180 height 560
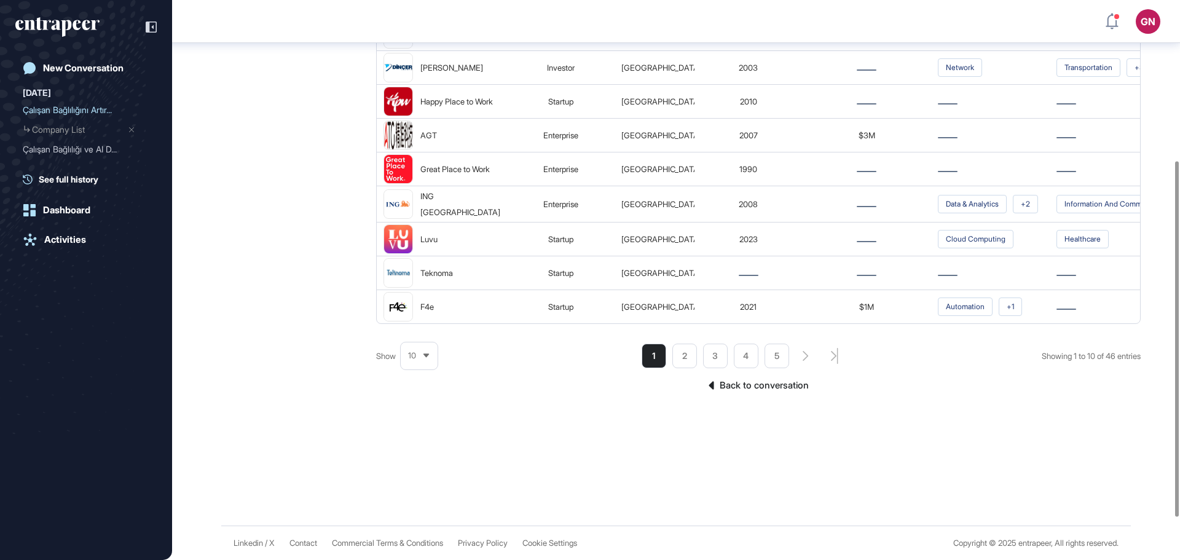
scroll to position [252, 0]
click at [416, 367] on div "10" at bounding box center [419, 355] width 37 height 24
click at [418, 321] on li "50" at bounding box center [418, 309] width 29 height 25
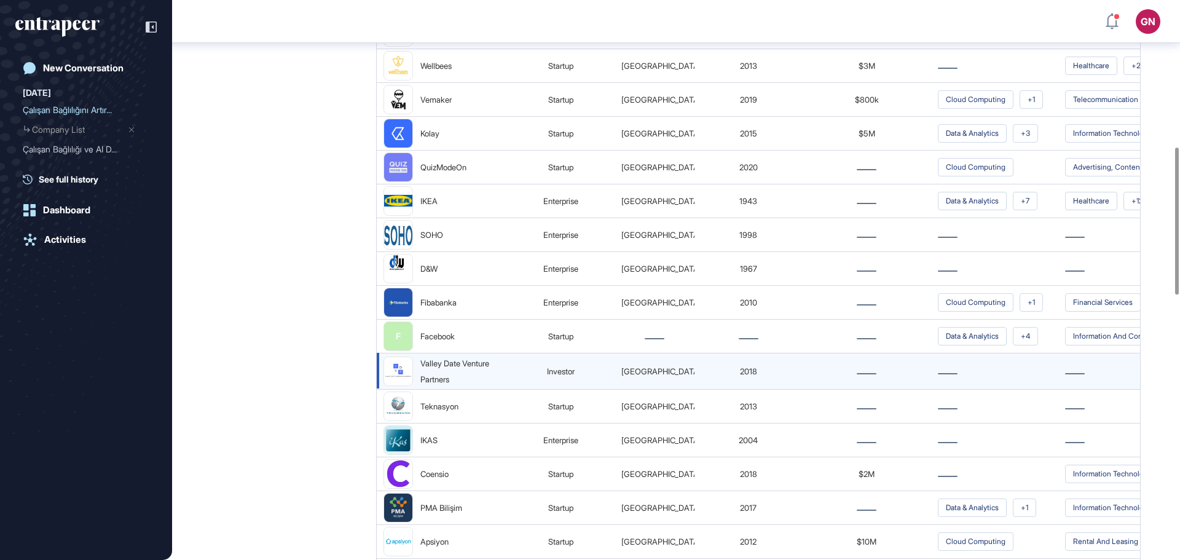
scroll to position [559, 0]
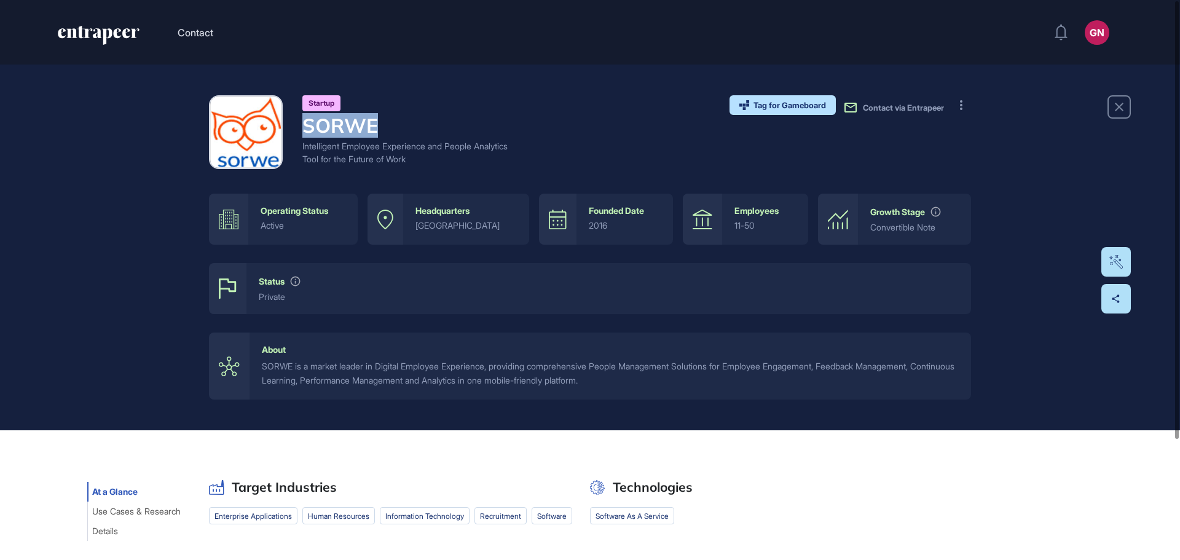
drag, startPoint x: 398, startPoint y: 122, endPoint x: 305, endPoint y: 125, distance: 92.8
click at [305, 125] on h4 "SORWE" at bounding box center [406, 125] width 209 height 23
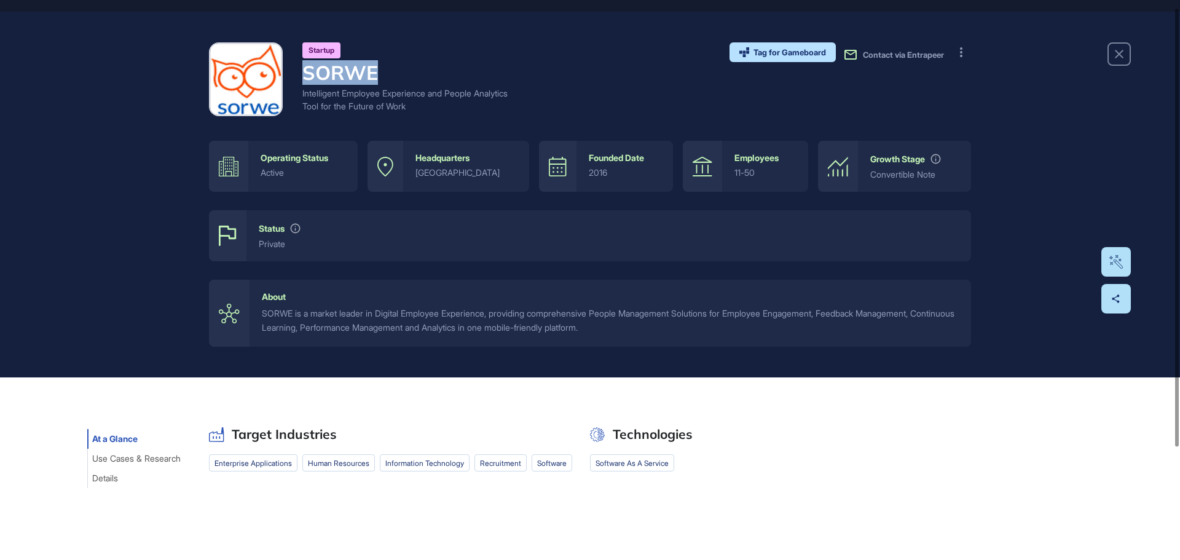
scroll to position [153, 0]
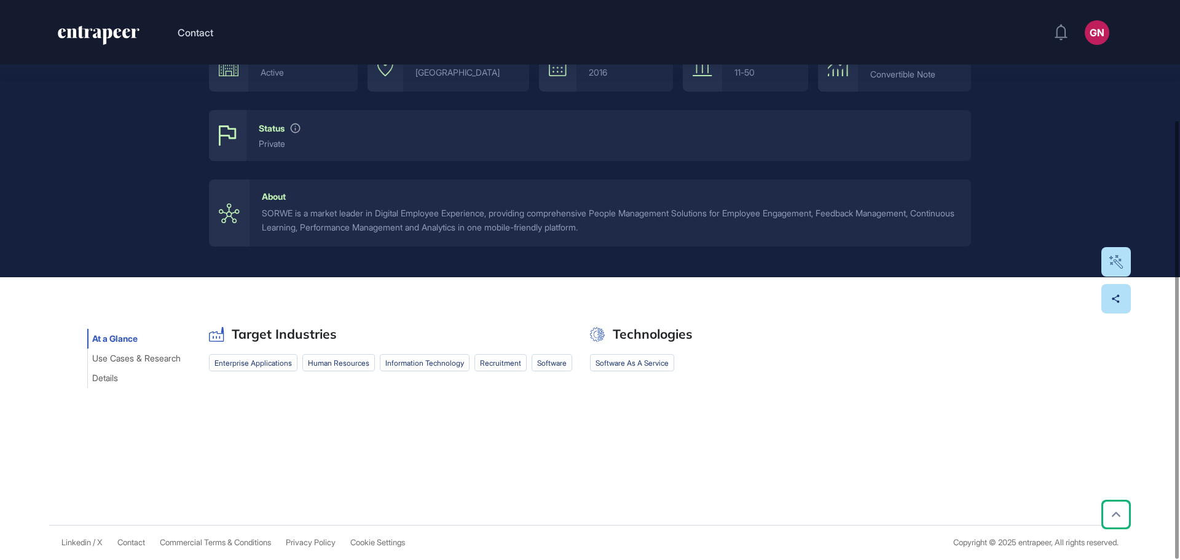
copy h4 "SORWE"
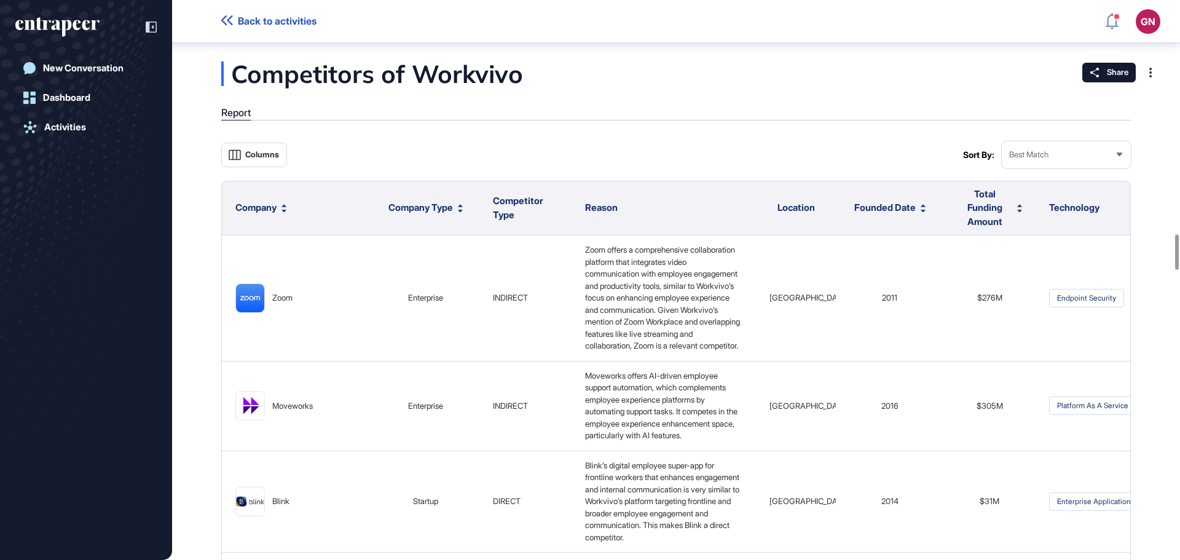
scroll to position [3738, 0]
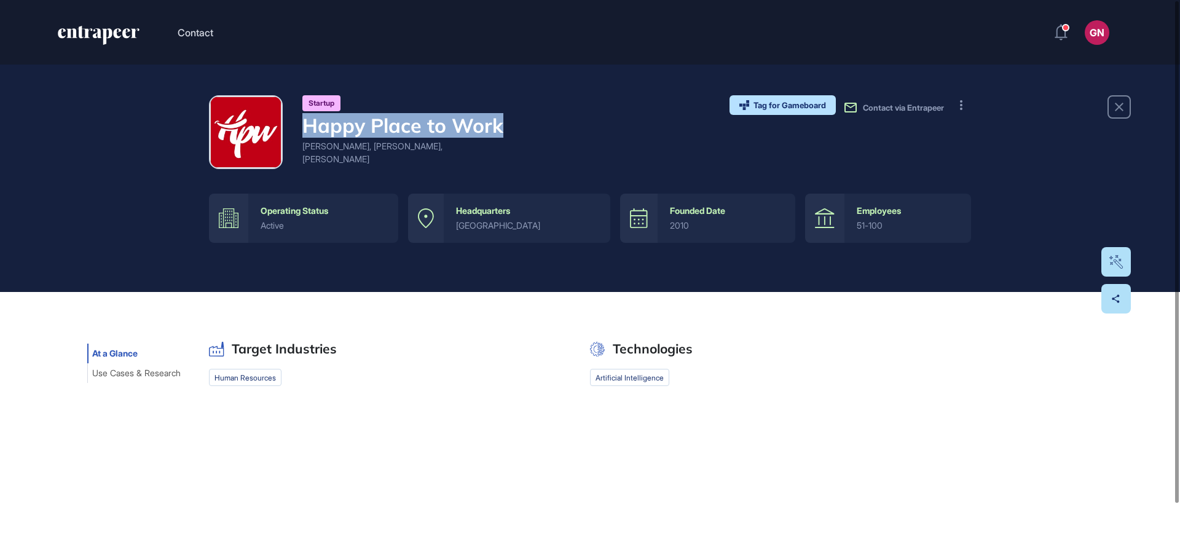
drag, startPoint x: 525, startPoint y: 125, endPoint x: 305, endPoint y: 125, distance: 220.5
click at [305, 125] on div "Startup Happy Place to Work [PERSON_NAME], [PERSON_NAME], Mutlu Toplum Tag for …" at bounding box center [590, 132] width 762 height 74
copy h4 "Happy Place to Work"
